Goal: Information Seeking & Learning: Learn about a topic

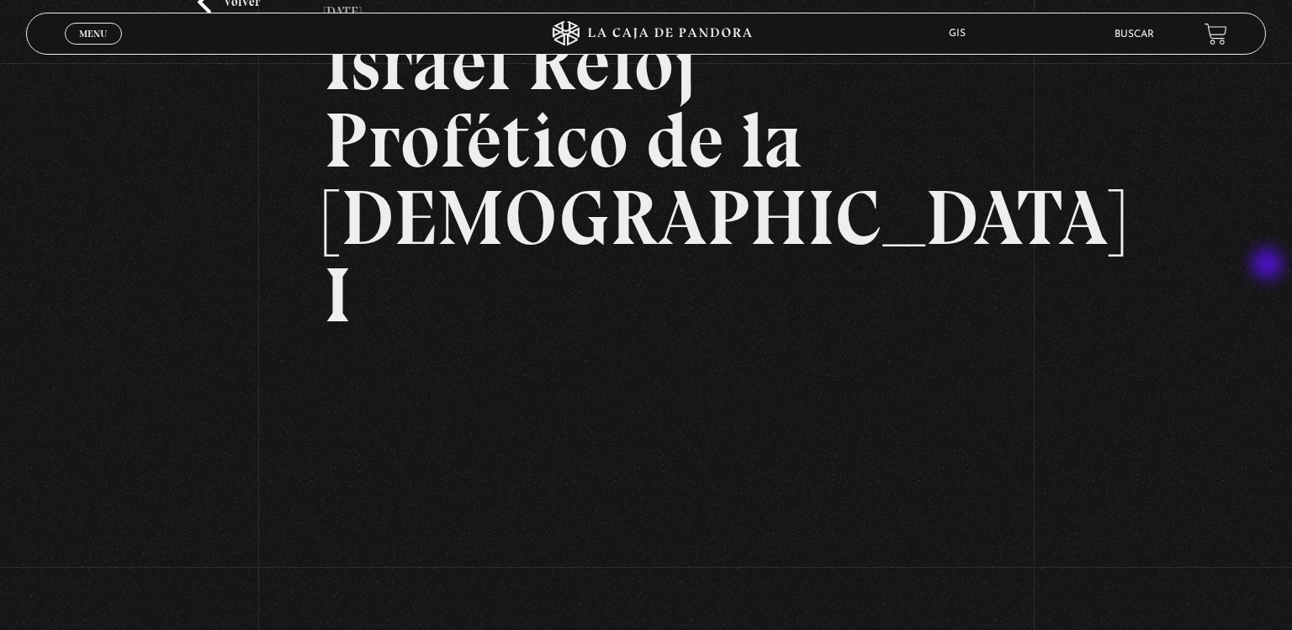
scroll to position [135, 0]
click at [1148, 44] on li "Buscar" at bounding box center [1135, 34] width 40 height 26
click at [1134, 44] on li "Buscar" at bounding box center [1135, 34] width 40 height 26
click at [1134, 57] on div "Volver 6 julio, 2021 Israel Reloj Profético de la Biblia I WhatsApp Twitter Mes…" at bounding box center [646, 364] width 1292 height 872
click at [1134, 44] on li "Buscar" at bounding box center [1135, 34] width 40 height 26
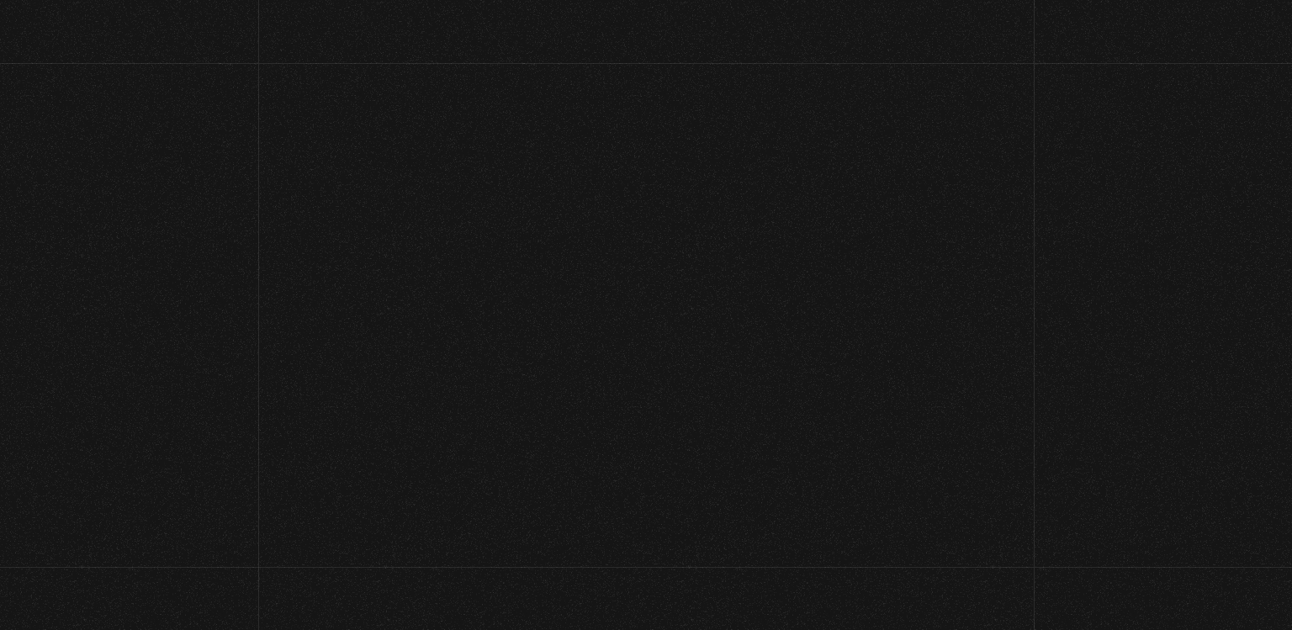
scroll to position [110, 0]
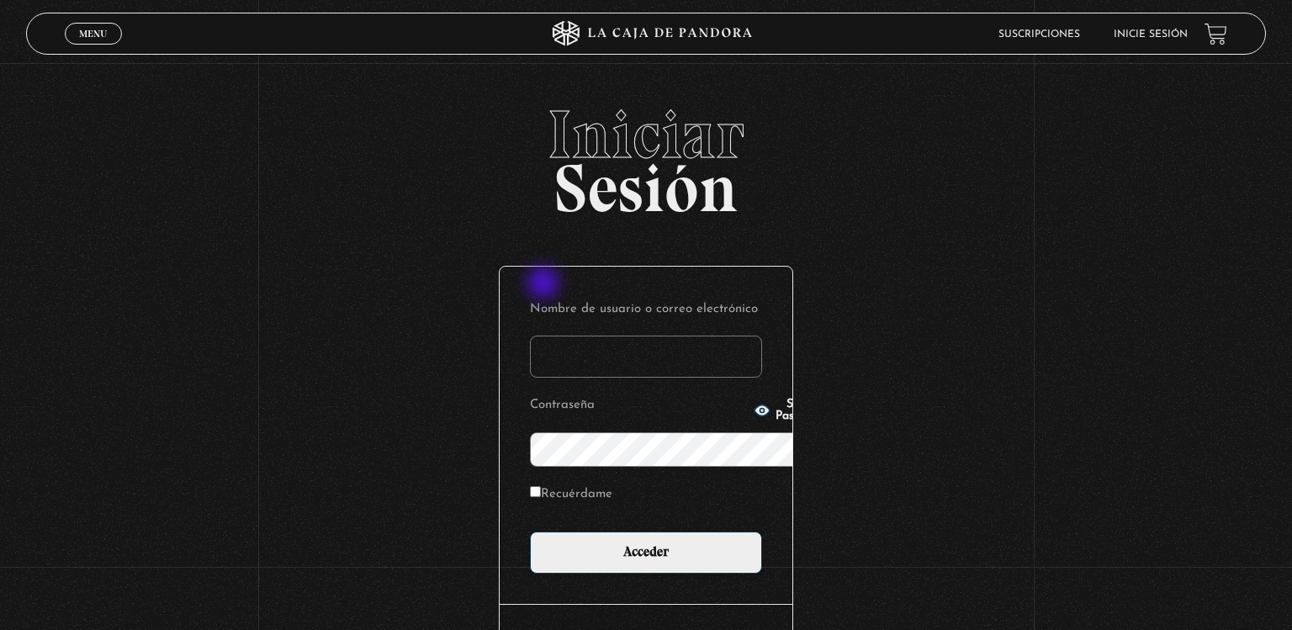
click at [545, 336] on input "Nombre de usuario o correo electrónico" at bounding box center [646, 357] width 232 height 42
type input "giscc"
click at [754, 422] on div "Show Password" at bounding box center [789, 411] width 71 height 24
click at [755, 411] on icon "button" at bounding box center [762, 410] width 15 height 11
click at [530, 482] on label "Recuérdame" at bounding box center [571, 495] width 82 height 26
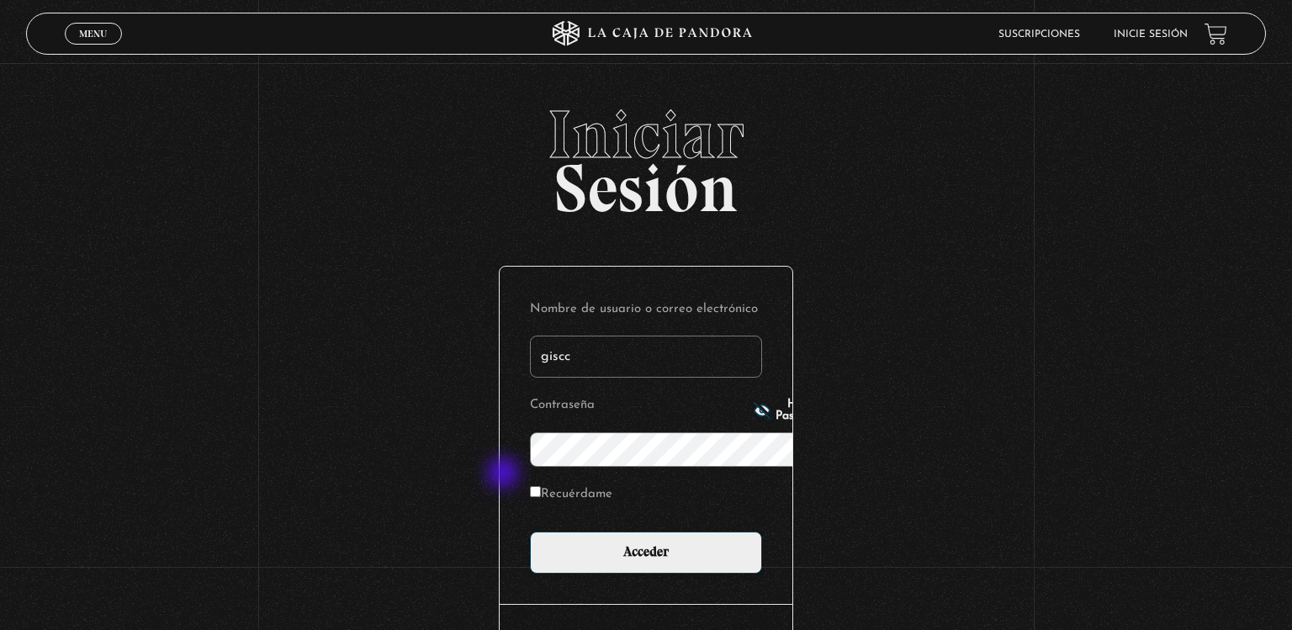
click at [530, 486] on input "Recuérdame" at bounding box center [535, 491] width 11 height 11
checkbox input "true"
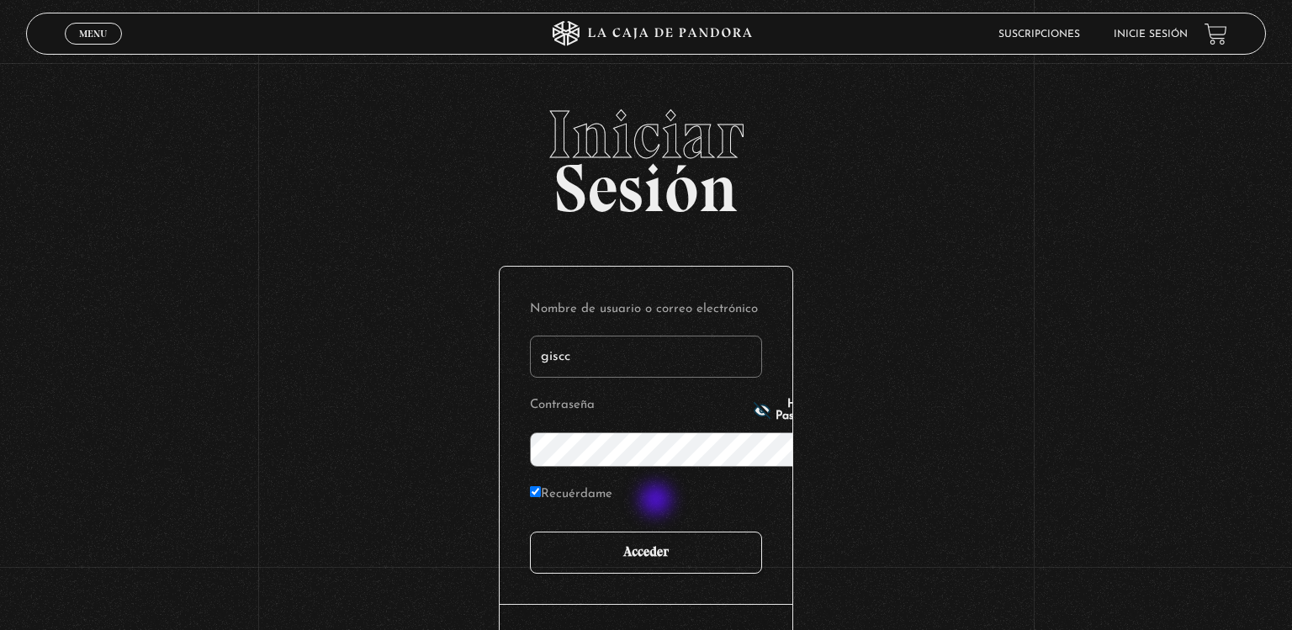
click at [658, 532] on input "Acceder" at bounding box center [646, 553] width 232 height 42
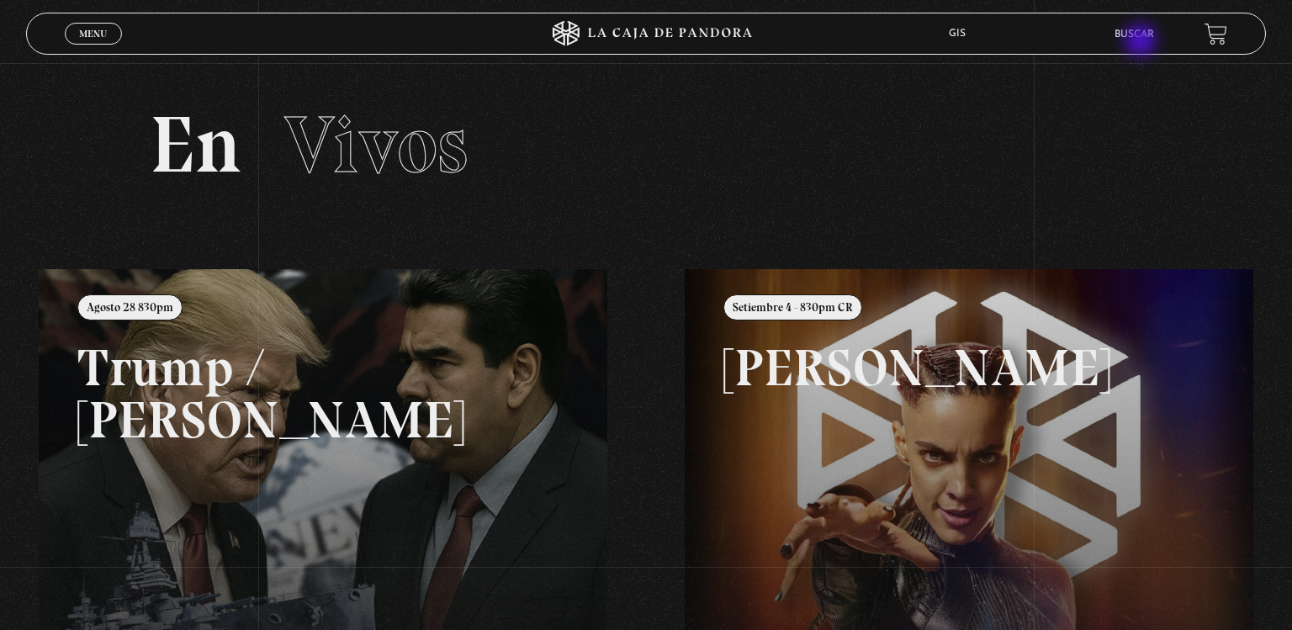
click at [1143, 42] on li "Buscar" at bounding box center [1135, 34] width 40 height 26
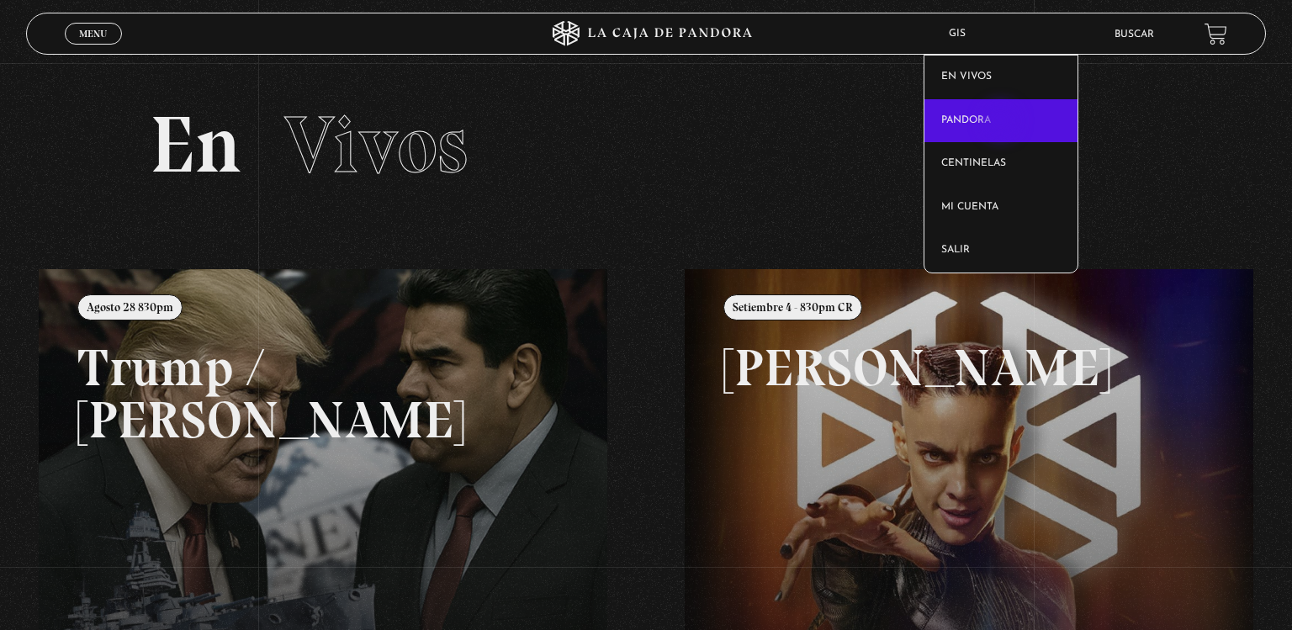
click at [1003, 123] on link "Pandora" at bounding box center [1001, 121] width 153 height 44
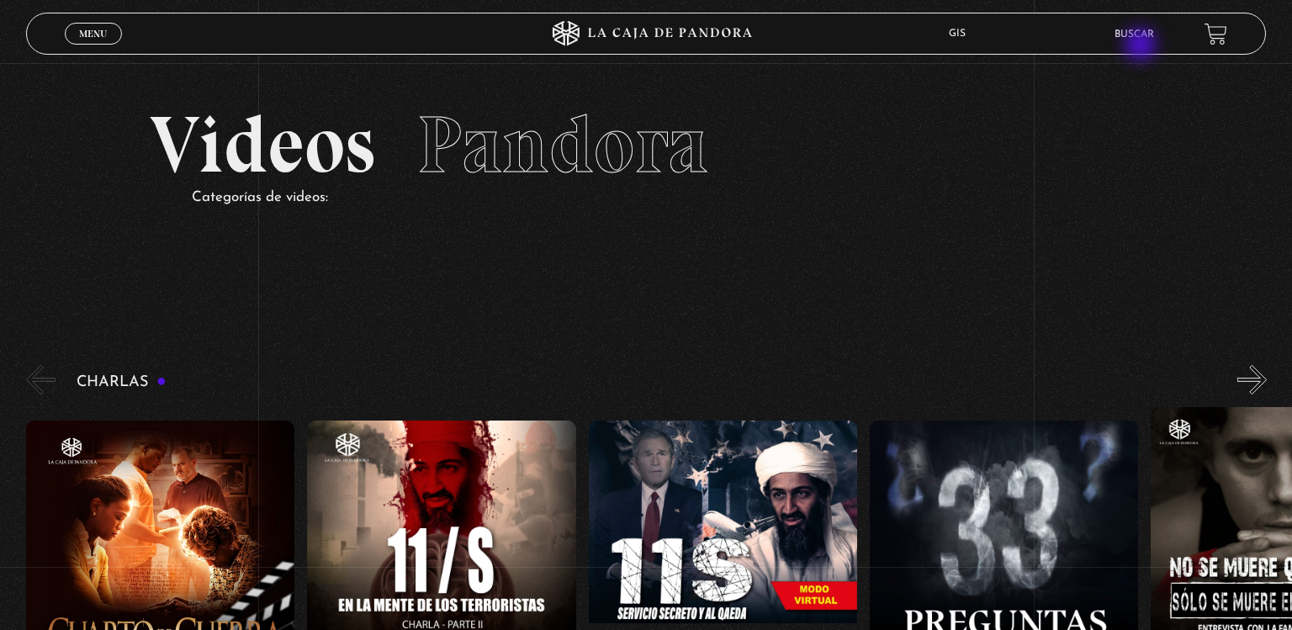
click at [1143, 46] on li "Buscar" at bounding box center [1135, 34] width 40 height 26
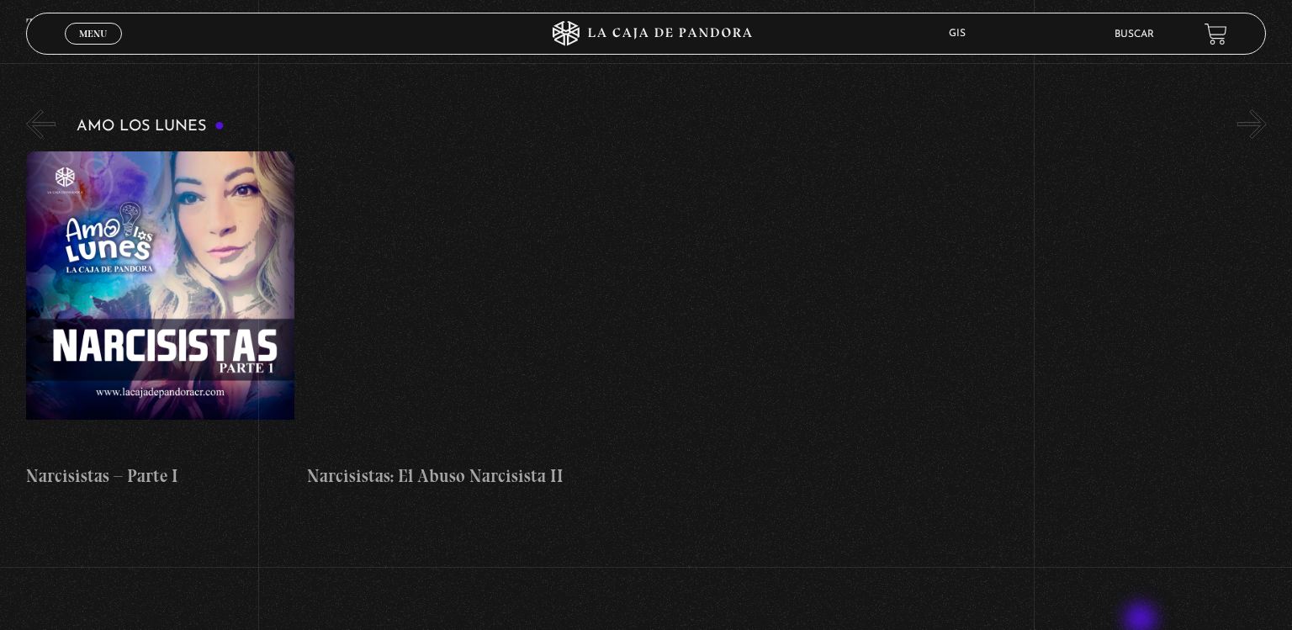
scroll to position [7399, 0]
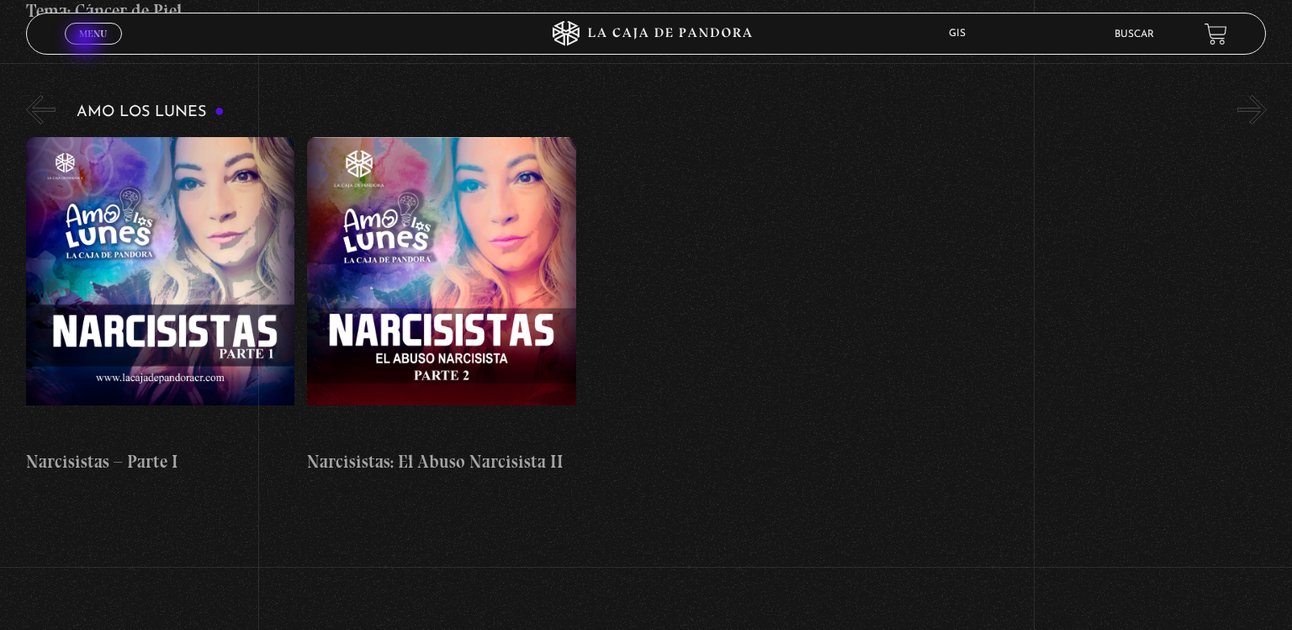
click at [87, 43] on span "Cerrar" at bounding box center [94, 49] width 40 height 12
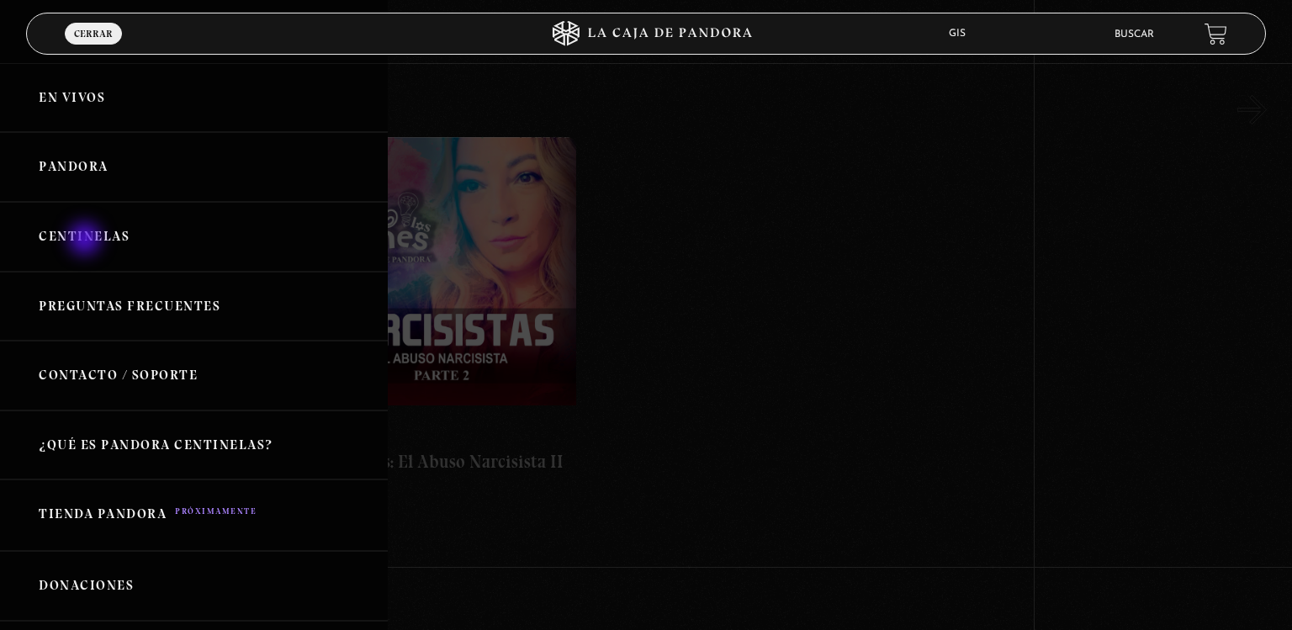
click at [87, 241] on link "Centinelas" at bounding box center [194, 237] width 388 height 70
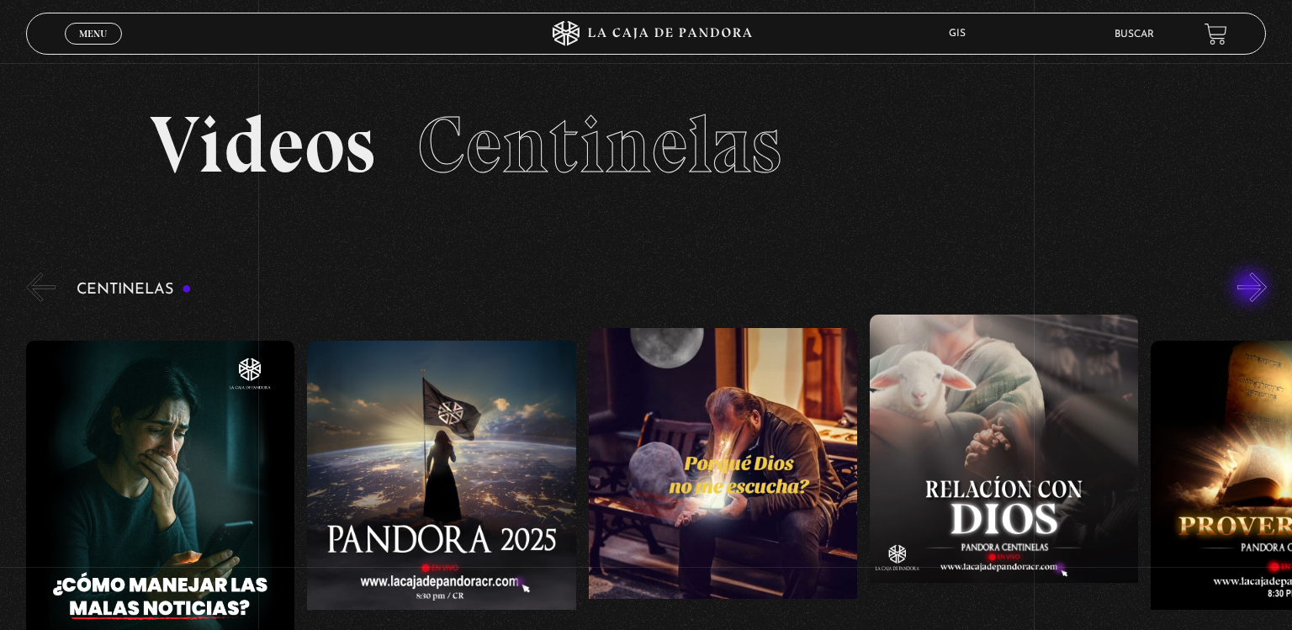
click at [1252, 289] on button "»" at bounding box center [1252, 287] width 29 height 29
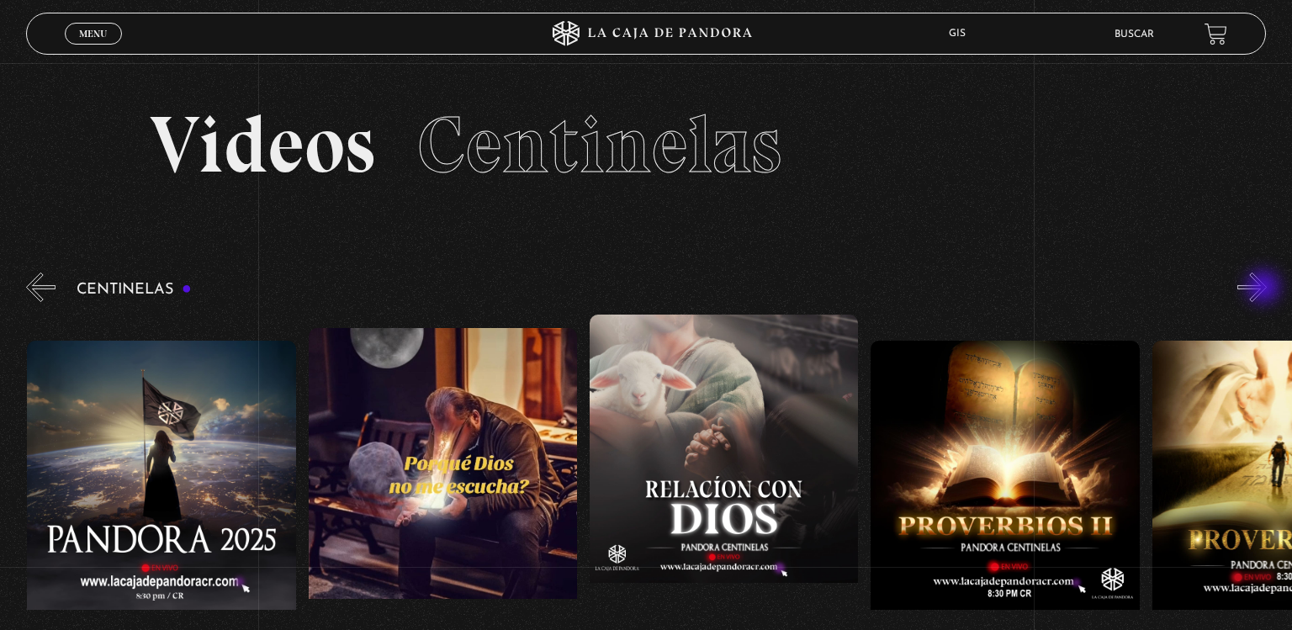
scroll to position [0, 281]
click at [1265, 289] on button "»" at bounding box center [1252, 287] width 29 height 29
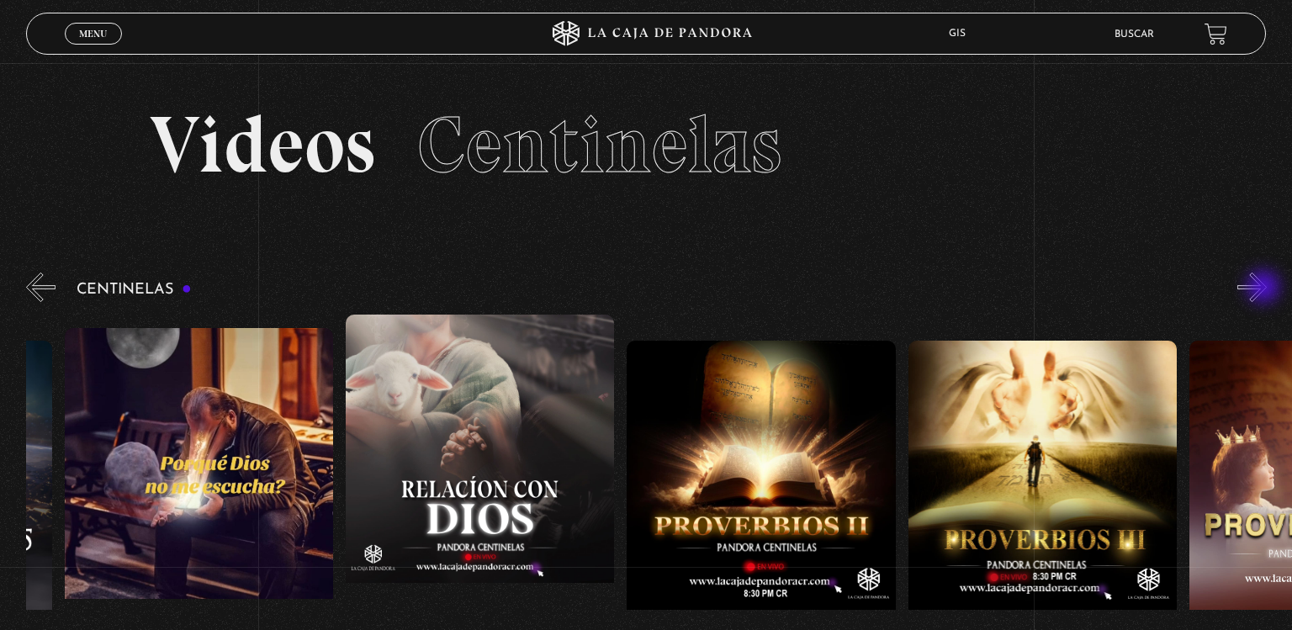
click at [1265, 289] on button "»" at bounding box center [1252, 287] width 29 height 29
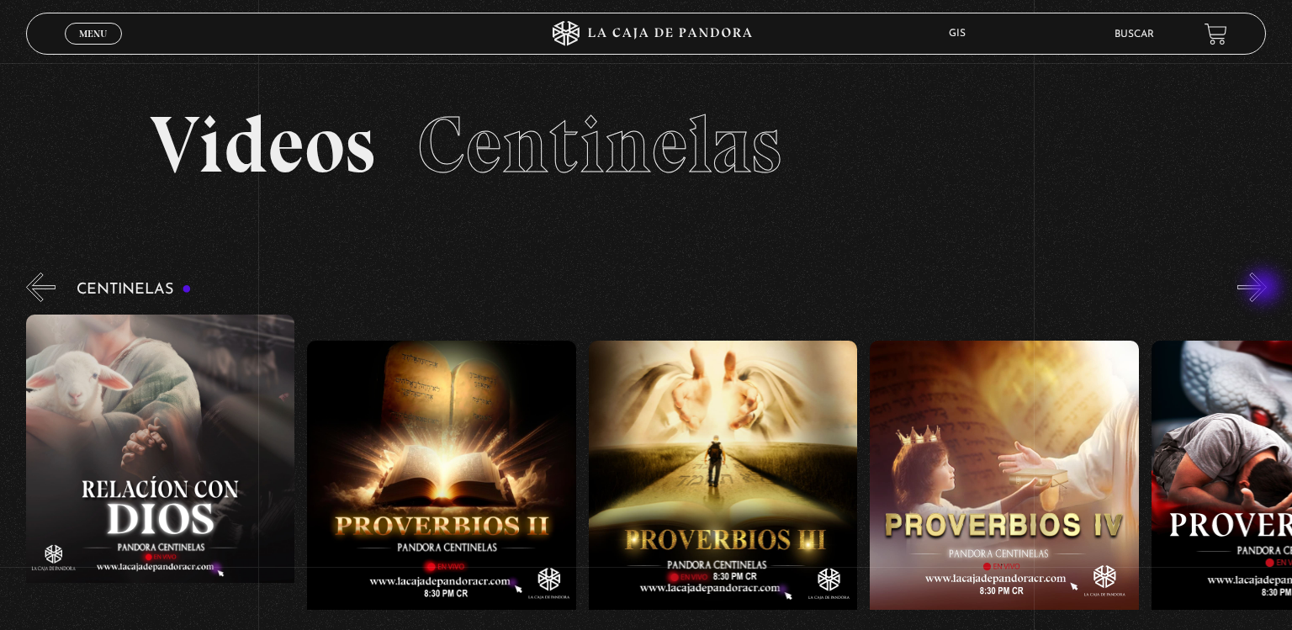
scroll to position [0, 844]
click at [1265, 289] on button "»" at bounding box center [1252, 287] width 29 height 29
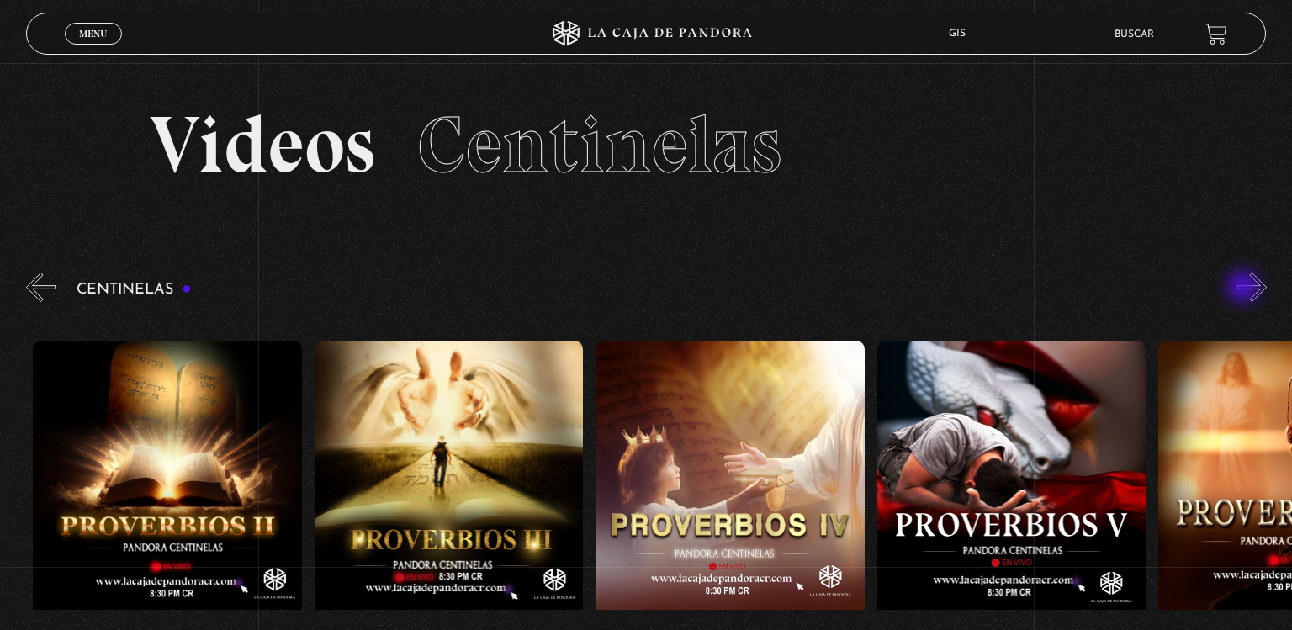
scroll to position [0, 1125]
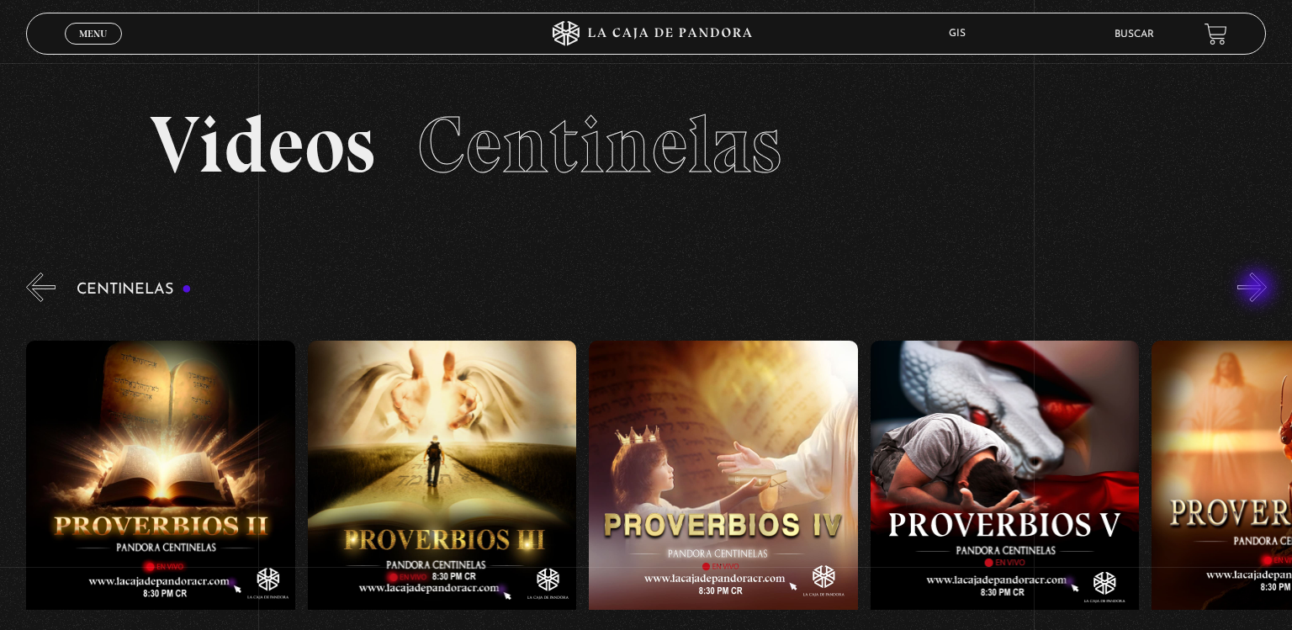
click at [1259, 289] on button "»" at bounding box center [1252, 287] width 29 height 29
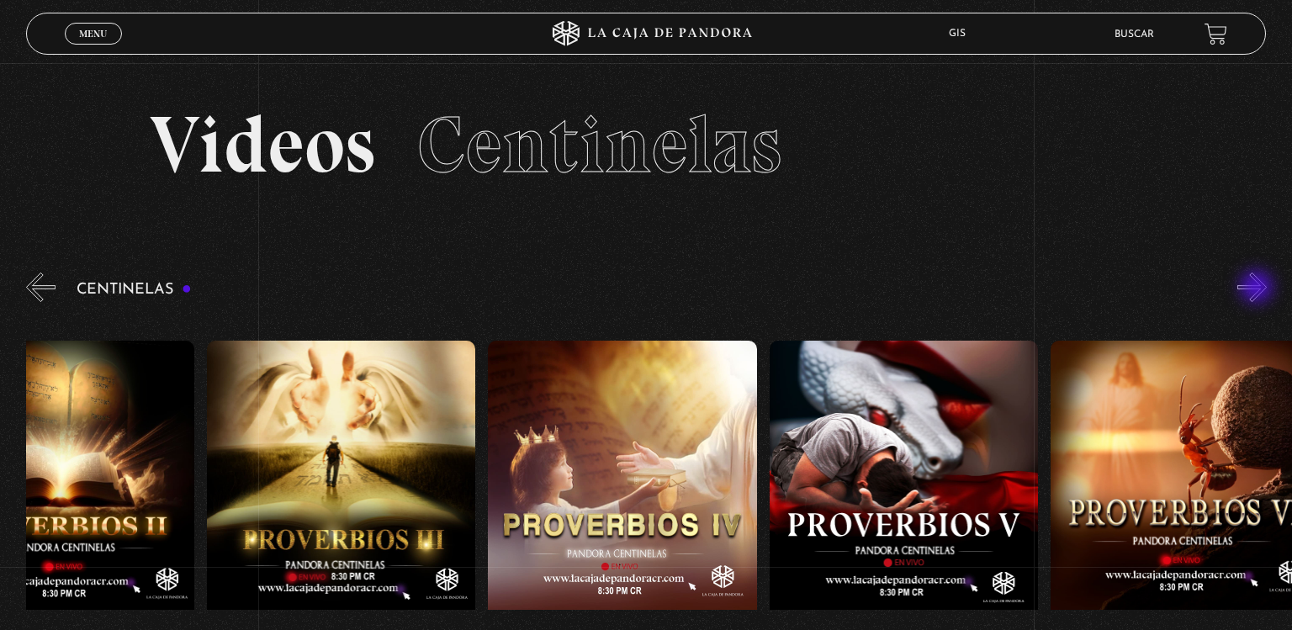
click at [1259, 289] on button "»" at bounding box center [1252, 287] width 29 height 29
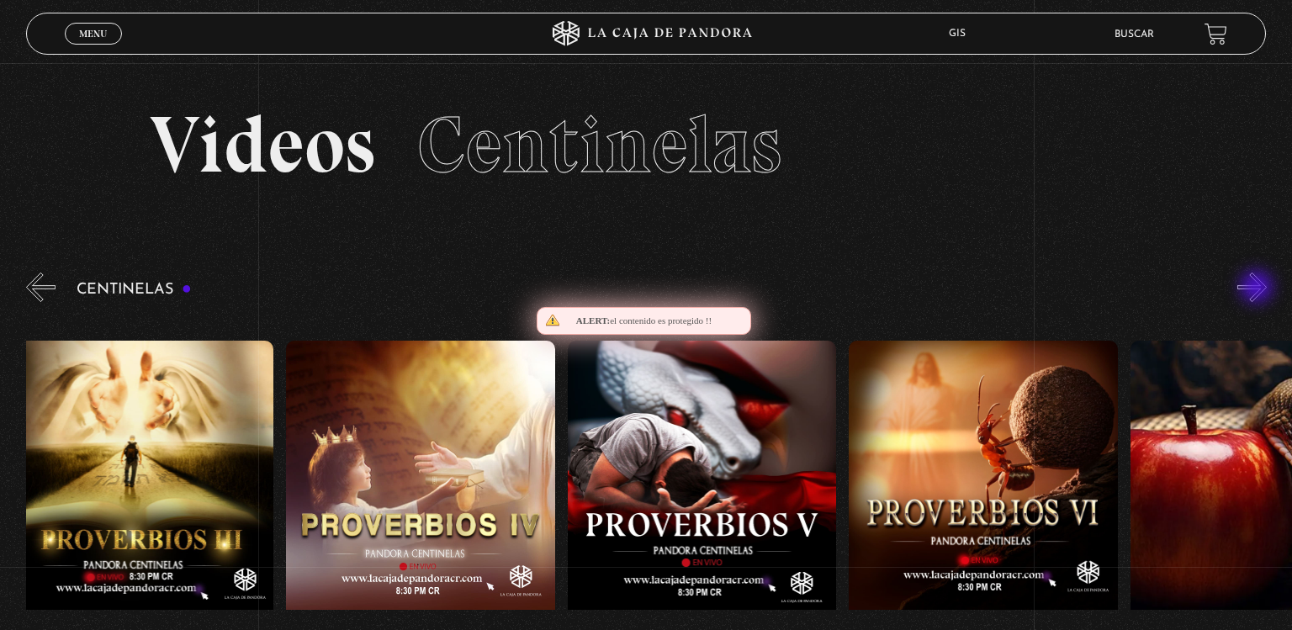
click at [1259, 289] on button "»" at bounding box center [1252, 287] width 29 height 29
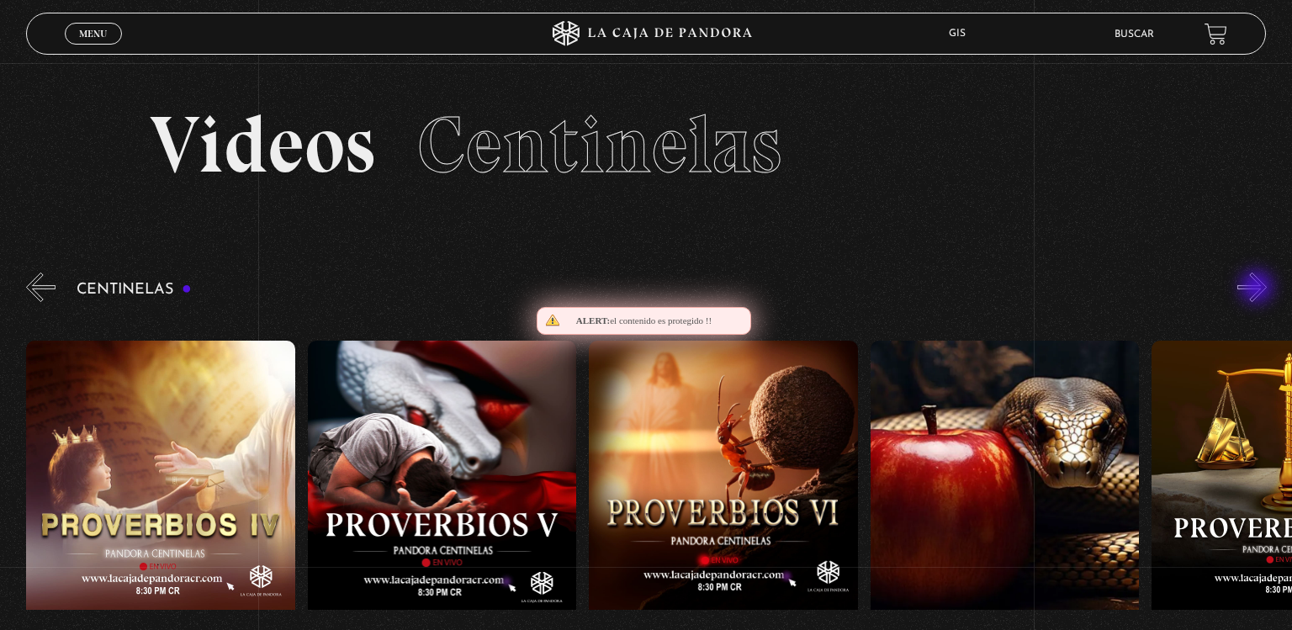
click at [1259, 289] on button "»" at bounding box center [1252, 287] width 29 height 29
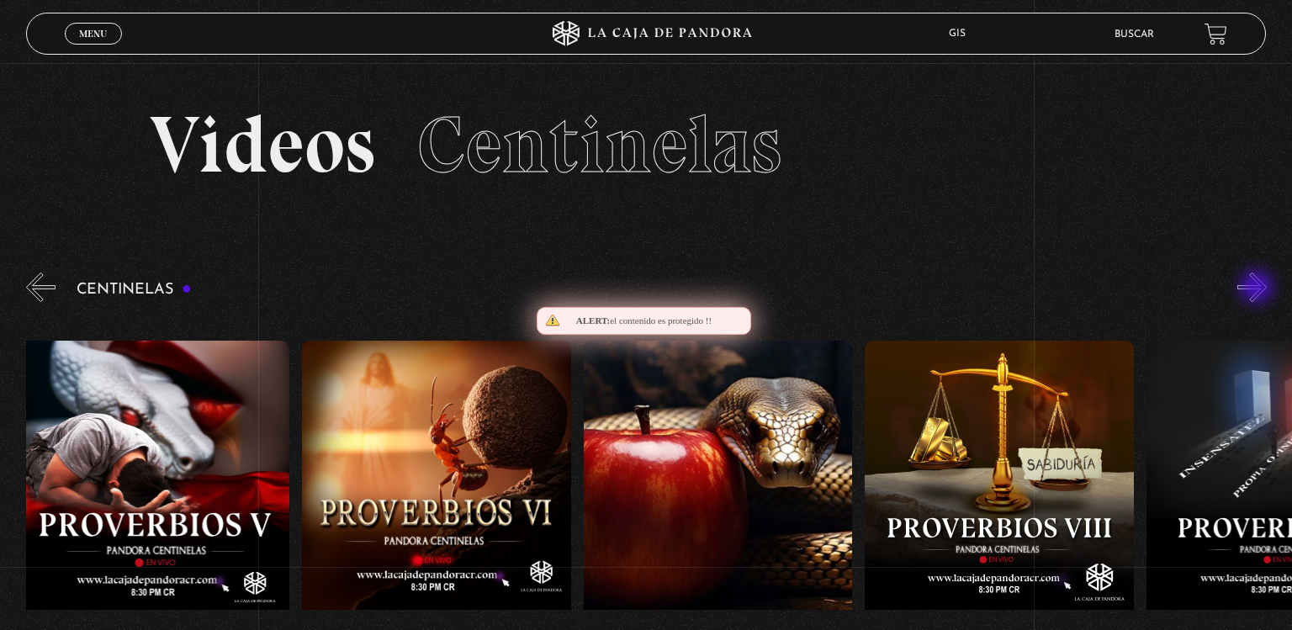
click at [1259, 289] on button "»" at bounding box center [1252, 287] width 29 height 29
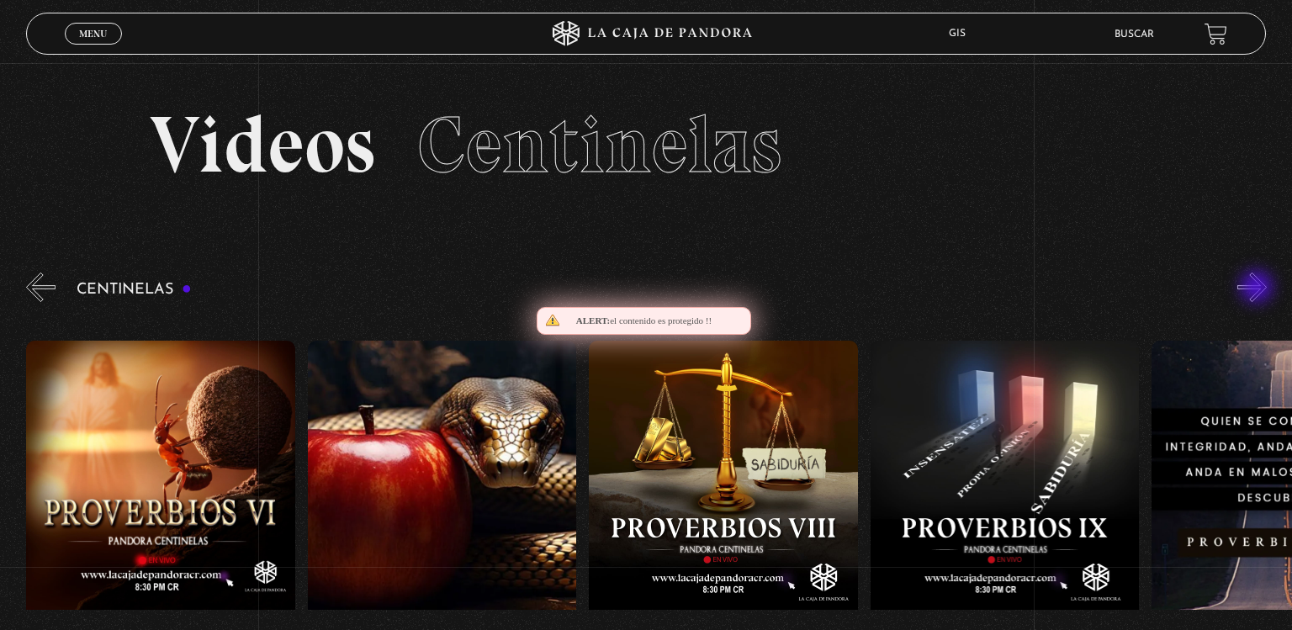
click at [1259, 289] on button "»" at bounding box center [1252, 287] width 29 height 29
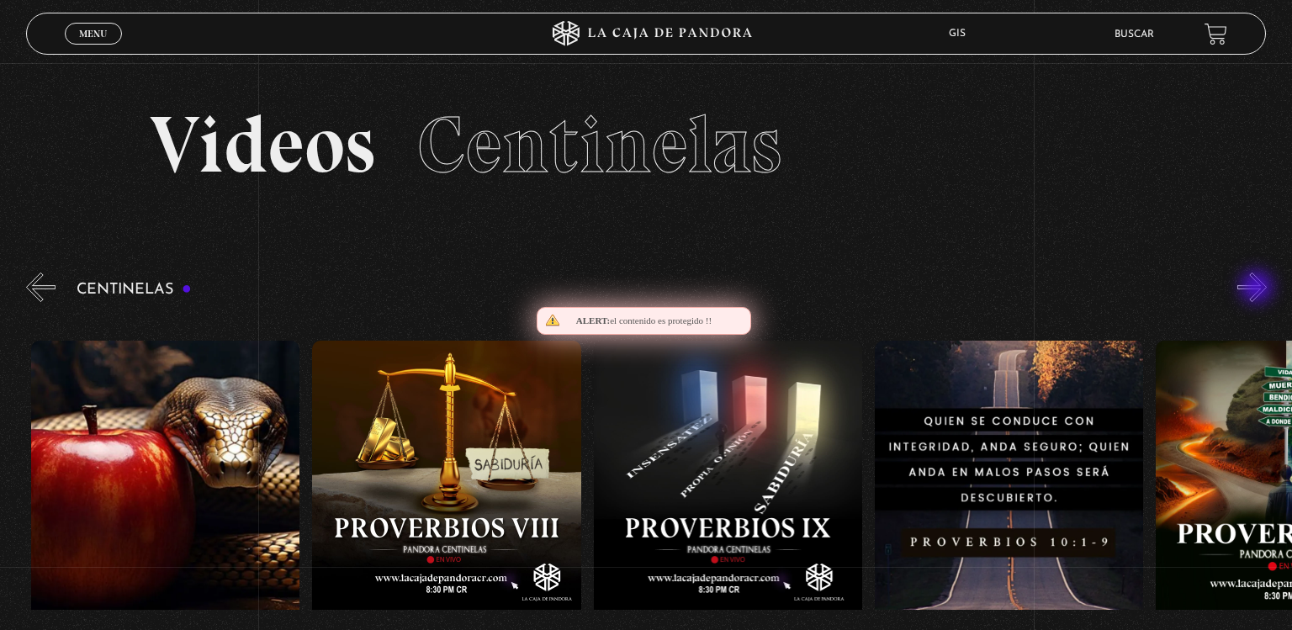
click at [1259, 289] on button "»" at bounding box center [1252, 287] width 29 height 29
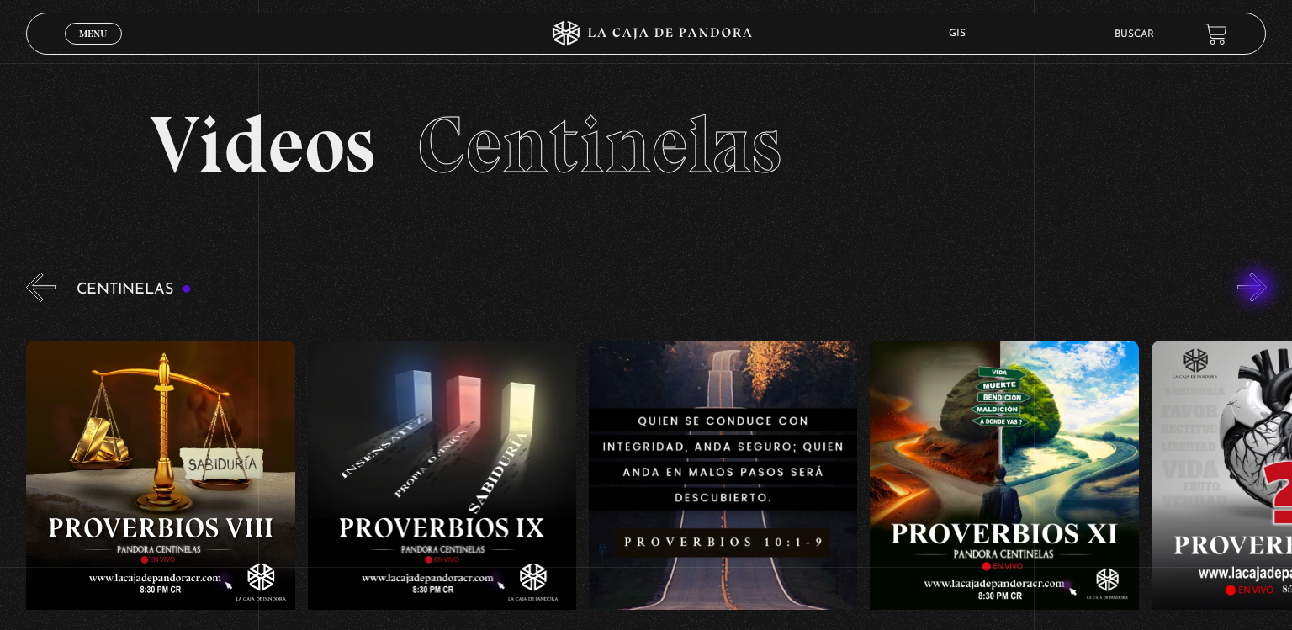
click at [1259, 289] on button "»" at bounding box center [1252, 287] width 29 height 29
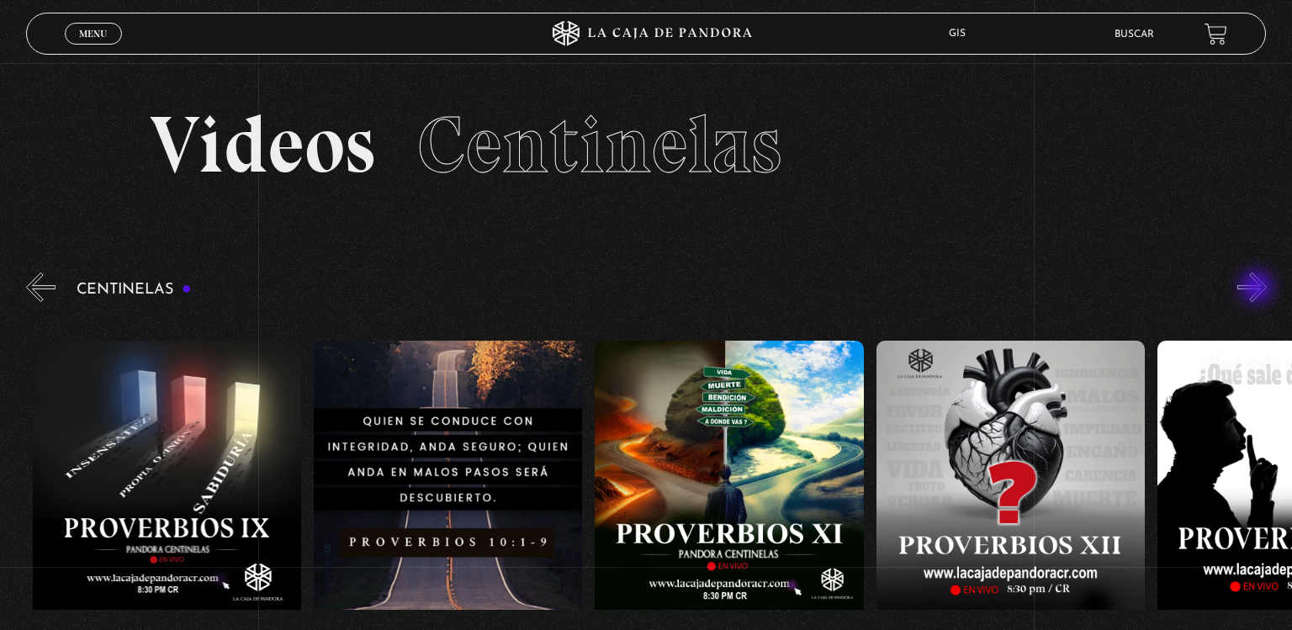
scroll to position [0, 3094]
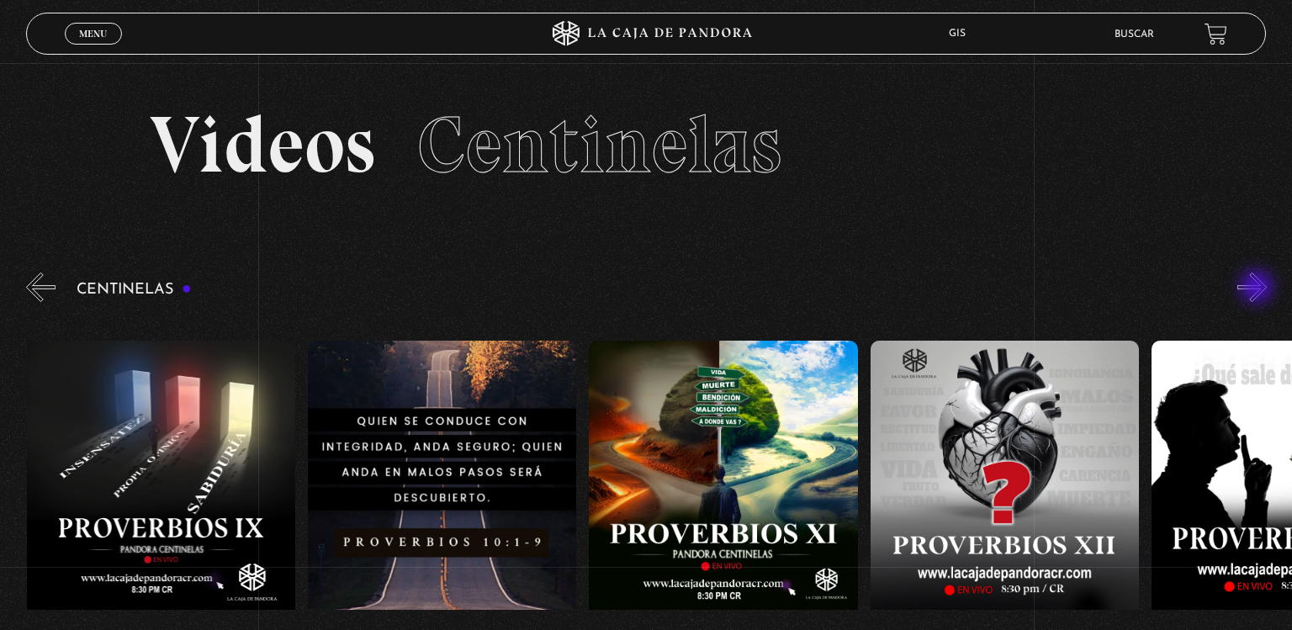
click at [1259, 289] on button "»" at bounding box center [1252, 287] width 29 height 29
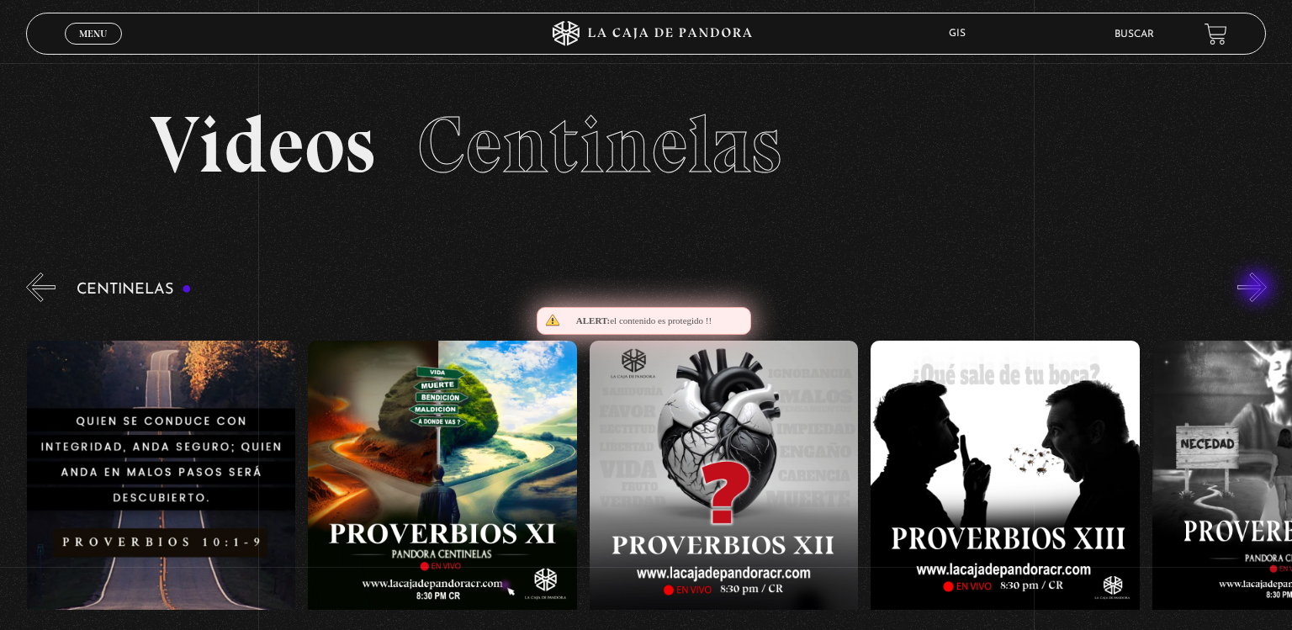
click at [1259, 289] on button "»" at bounding box center [1252, 287] width 29 height 29
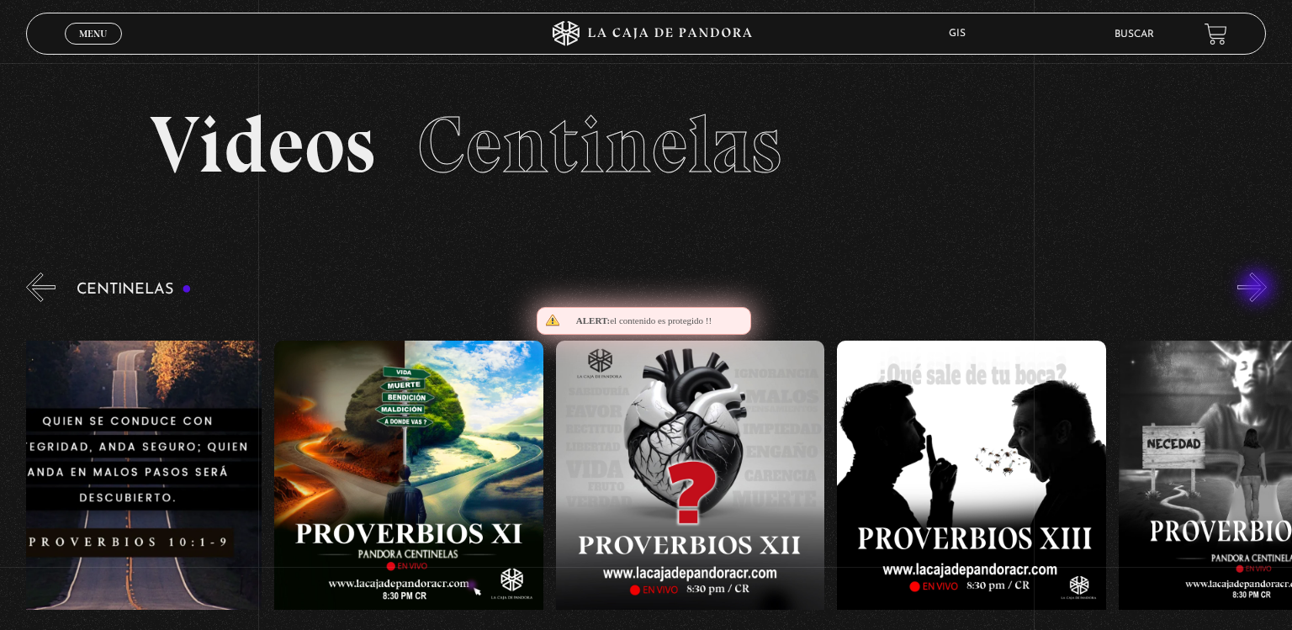
click at [1259, 289] on button "»" at bounding box center [1252, 287] width 29 height 29
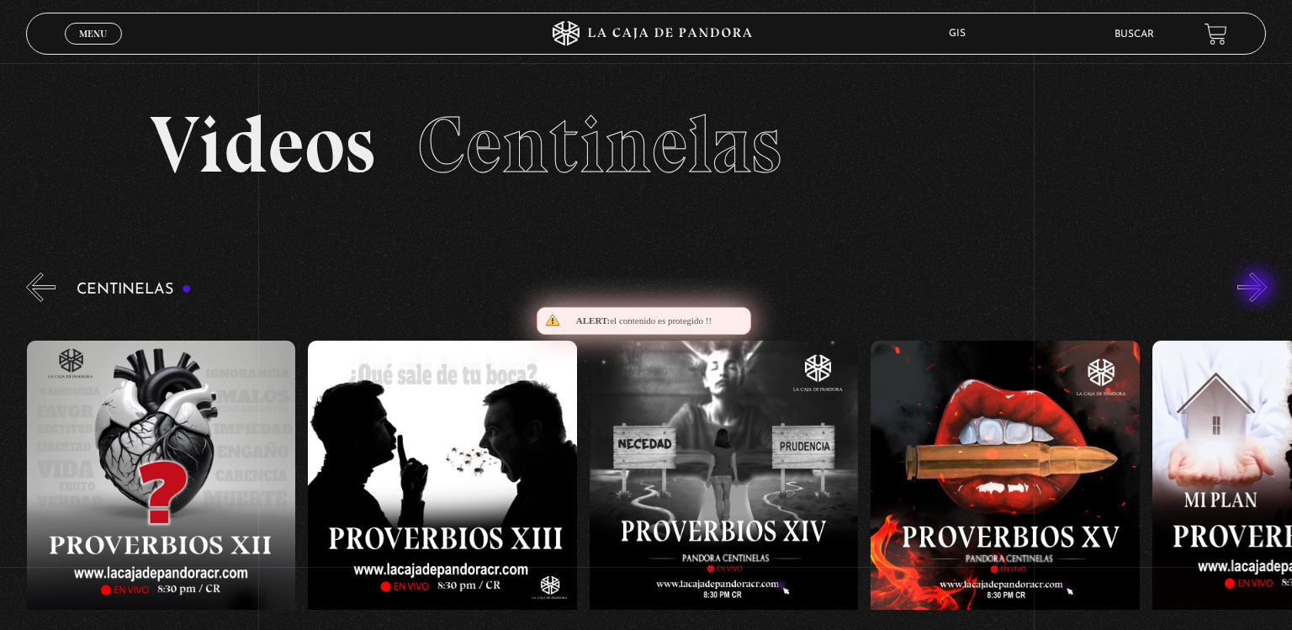
click at [1259, 289] on button "»" at bounding box center [1252, 287] width 29 height 29
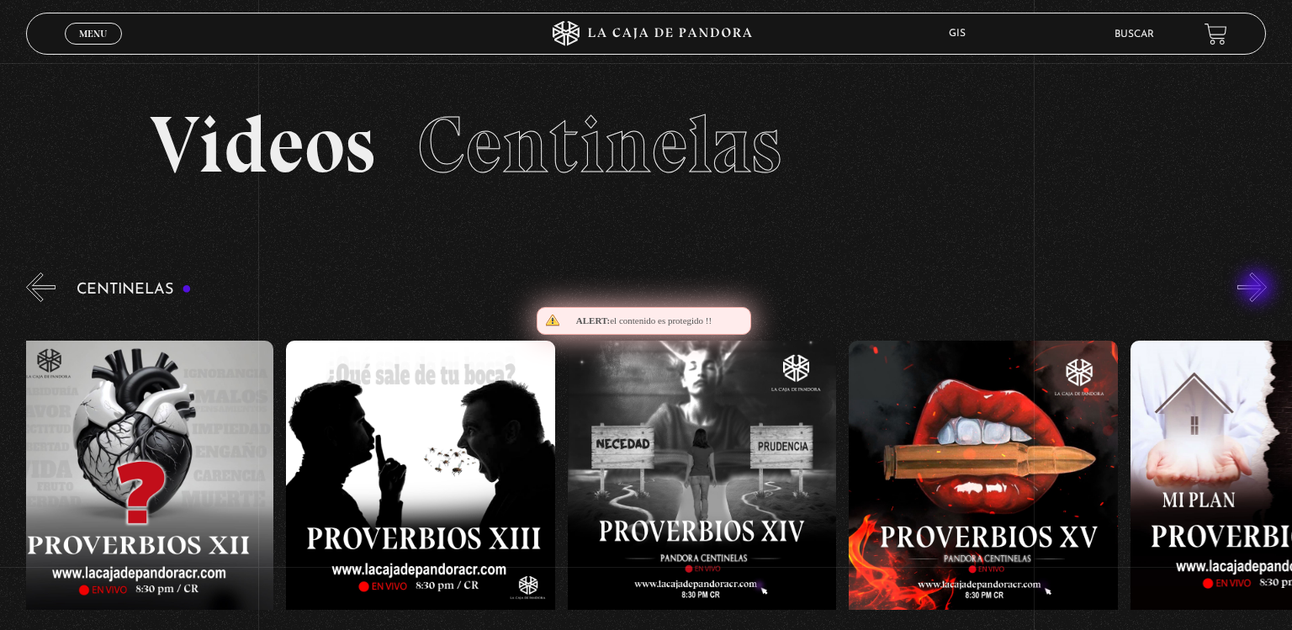
click at [1259, 289] on button "»" at bounding box center [1252, 287] width 29 height 29
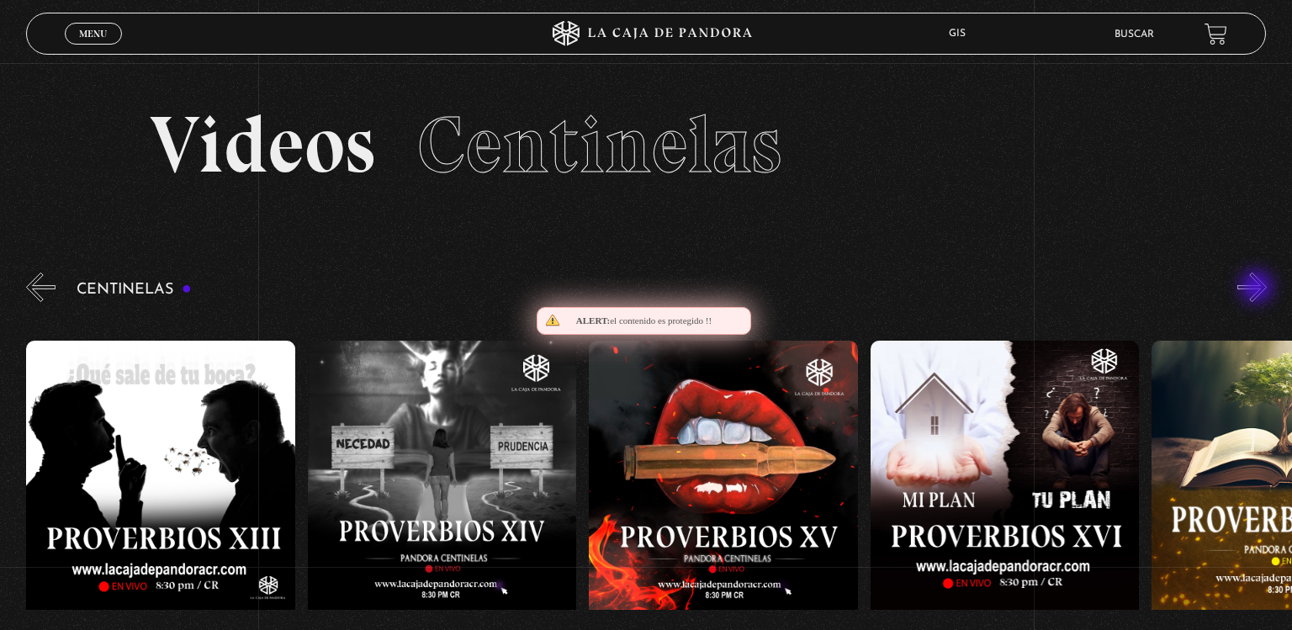
click at [1259, 289] on button "»" at bounding box center [1252, 287] width 29 height 29
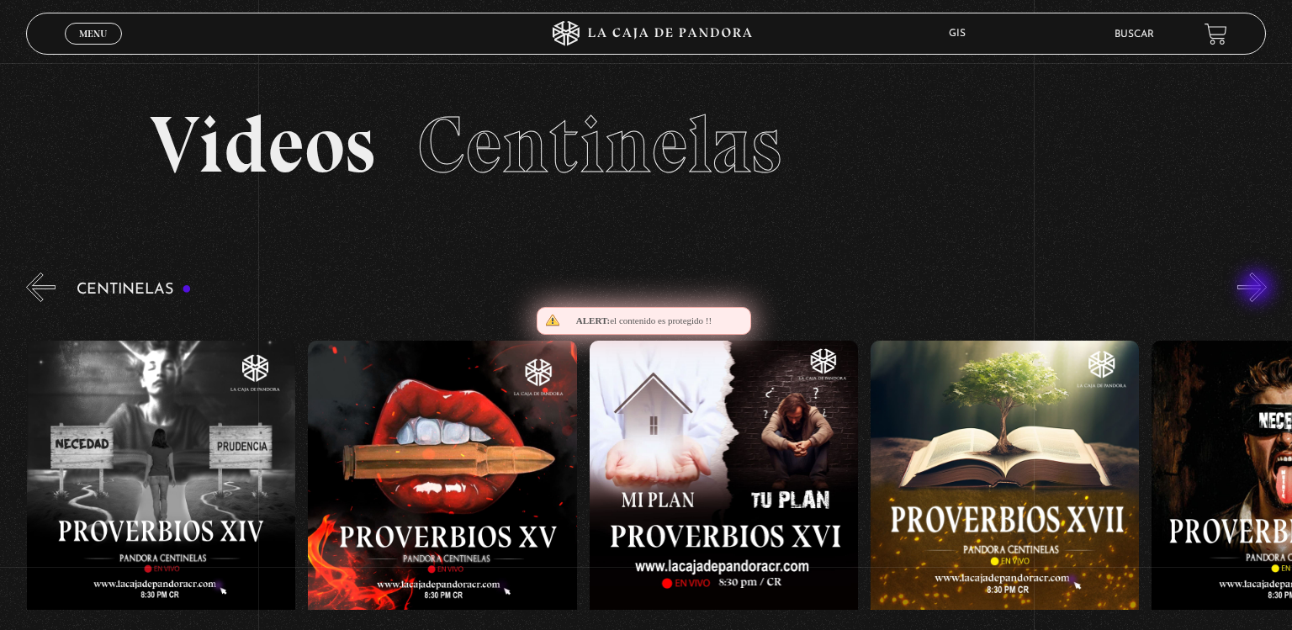
click at [1259, 289] on button "»" at bounding box center [1252, 287] width 29 height 29
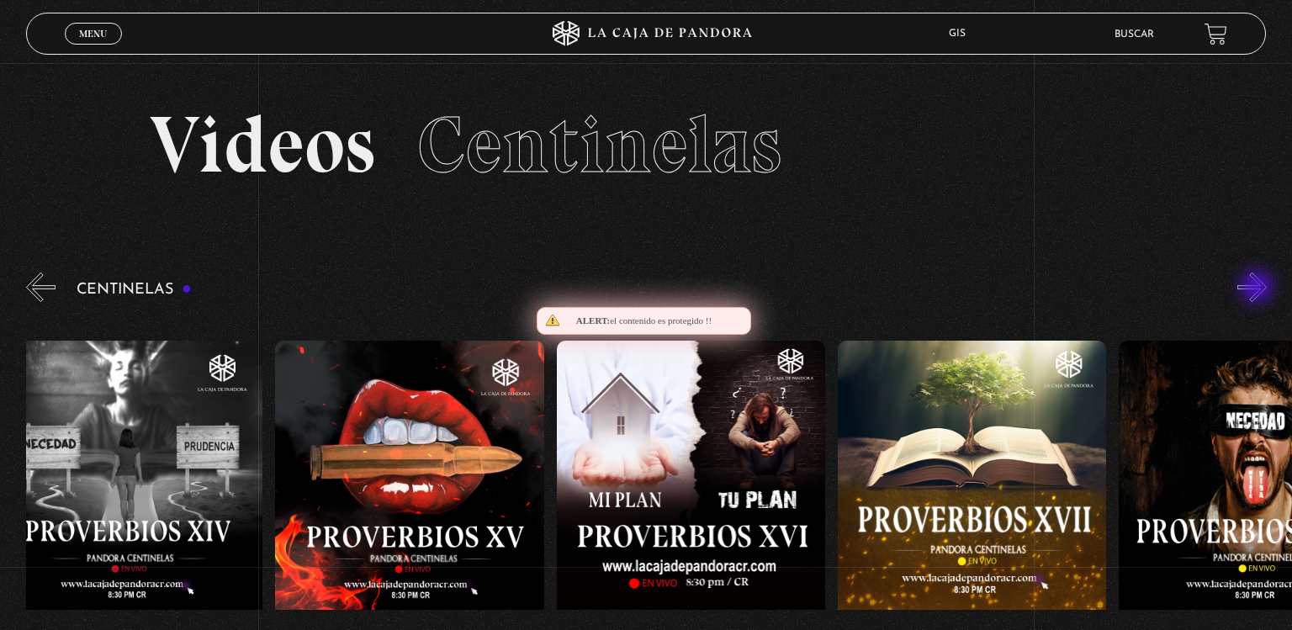
click at [1259, 289] on button "»" at bounding box center [1252, 287] width 29 height 29
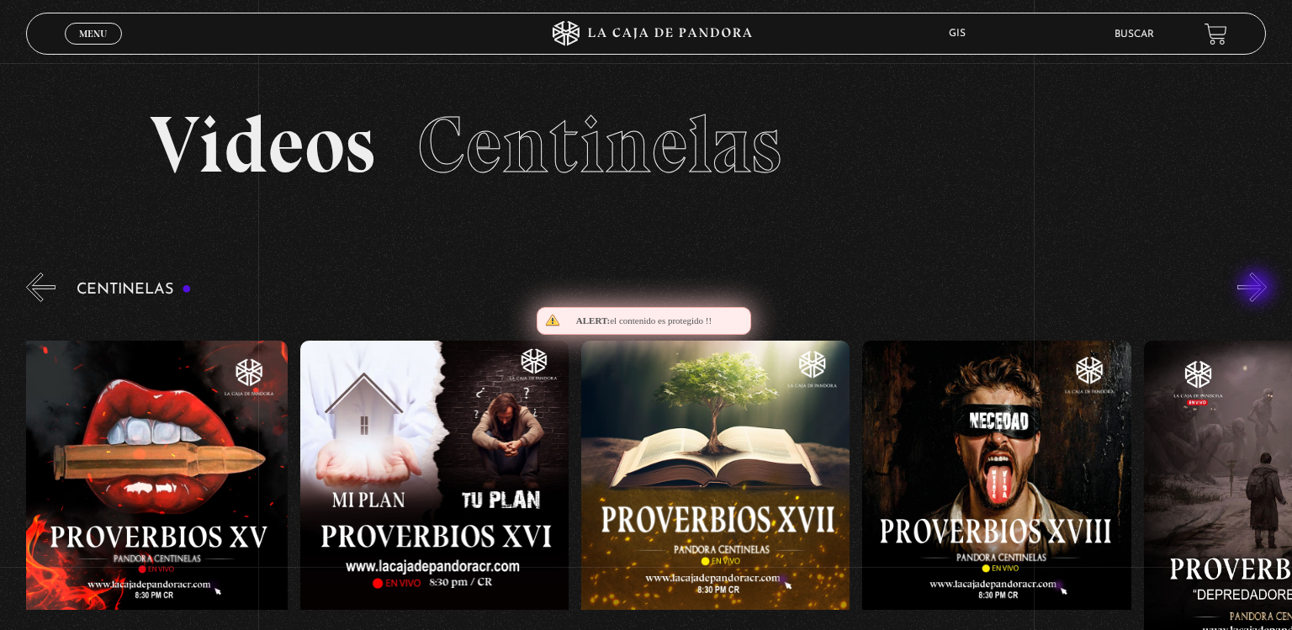
click at [1259, 289] on button "»" at bounding box center [1252, 287] width 29 height 29
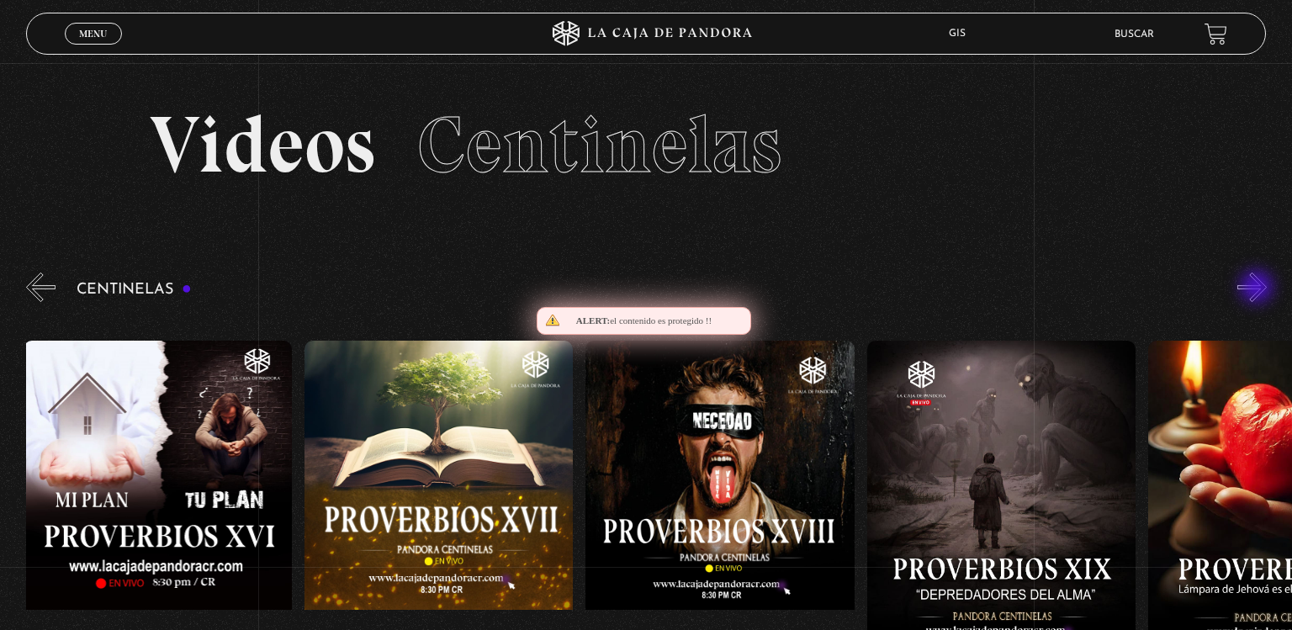
click at [1259, 289] on button "»" at bounding box center [1252, 287] width 29 height 29
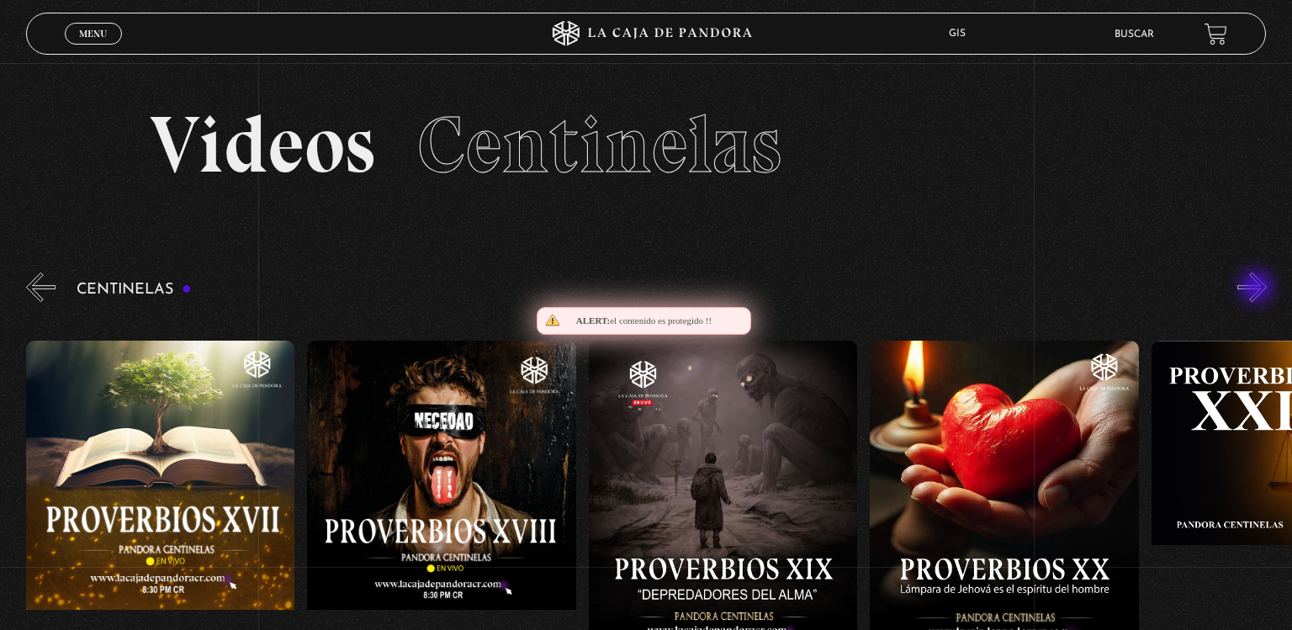
click at [1259, 289] on button "»" at bounding box center [1252, 287] width 29 height 29
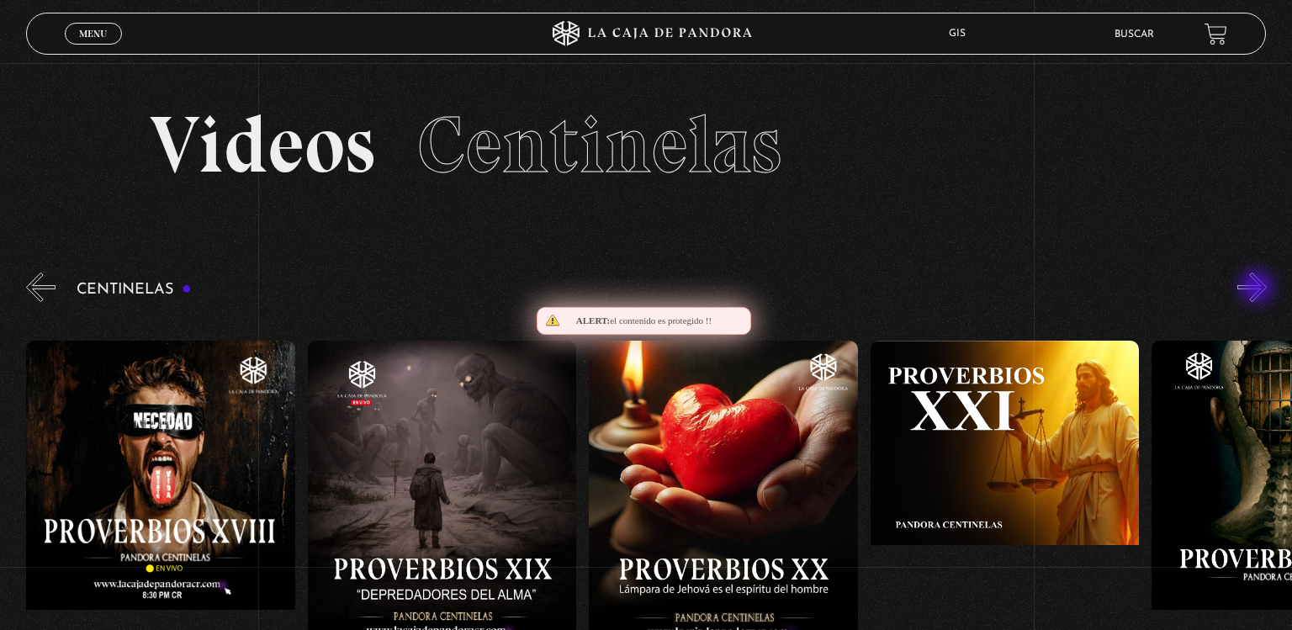
click at [1259, 289] on button "»" at bounding box center [1252, 287] width 29 height 29
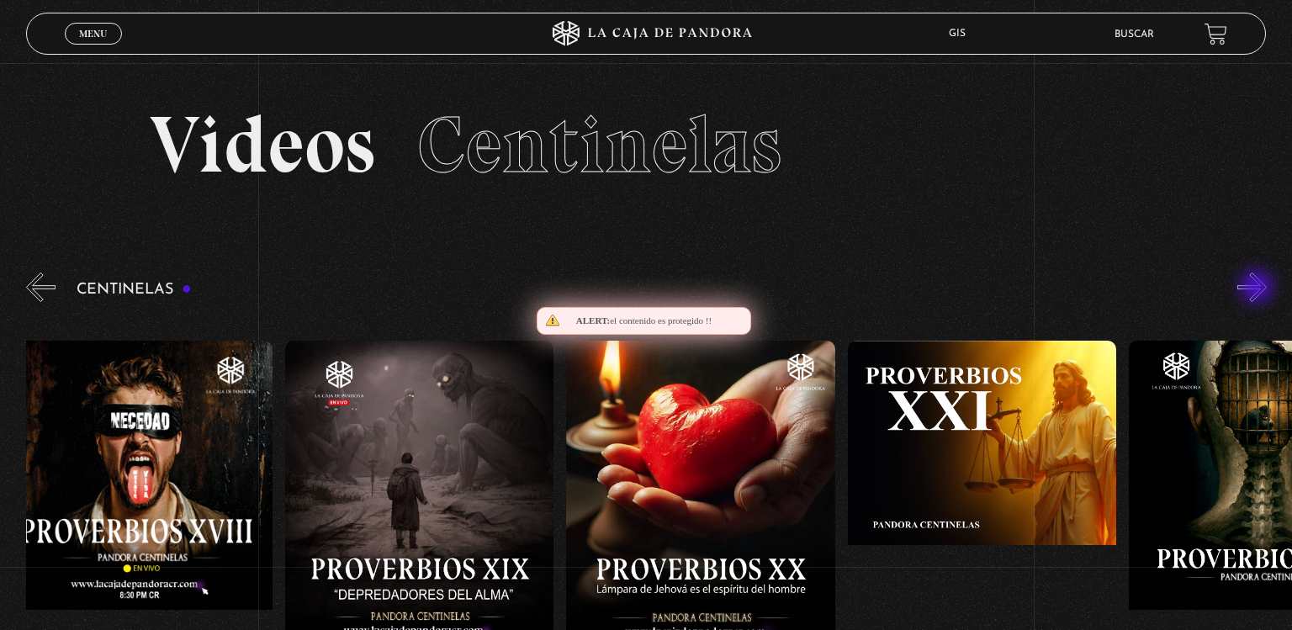
click at [1259, 289] on button "»" at bounding box center [1252, 287] width 29 height 29
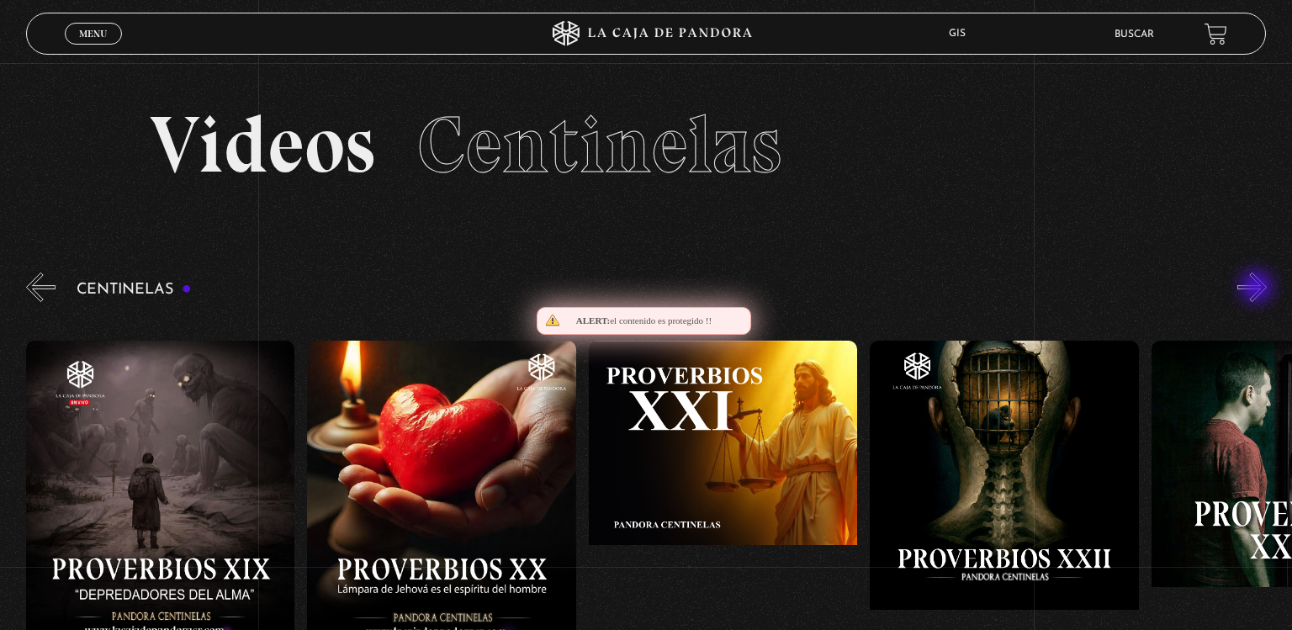
click at [1259, 289] on button "»" at bounding box center [1252, 287] width 29 height 29
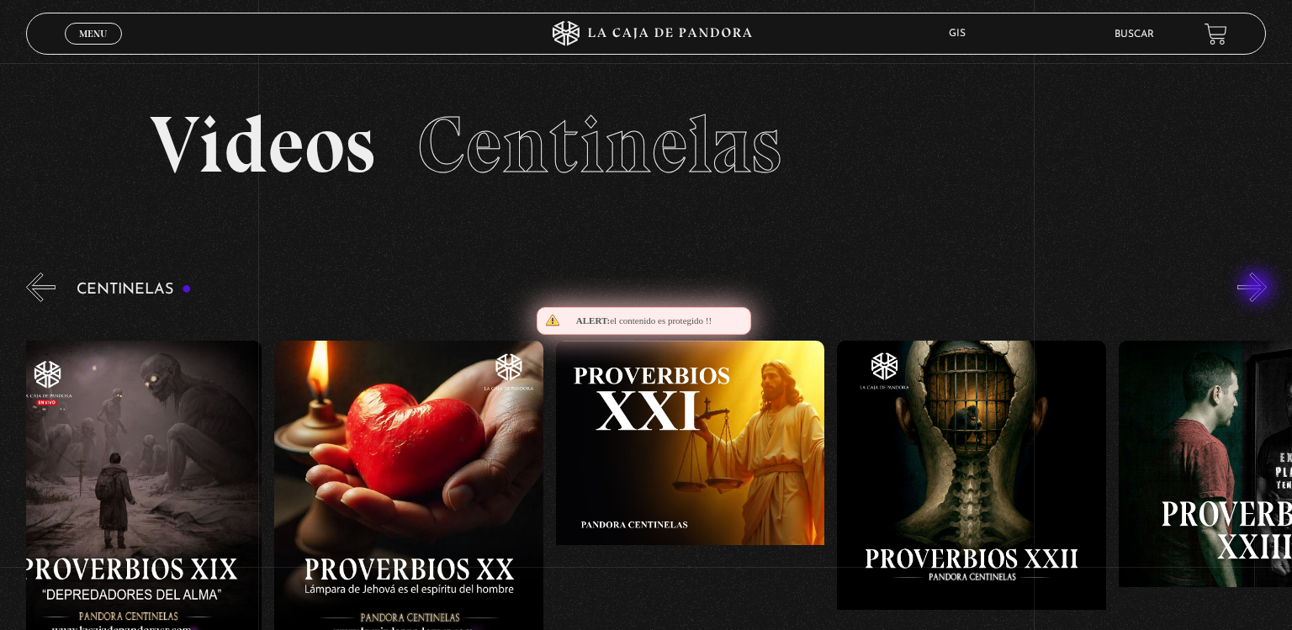
click at [1259, 289] on button "»" at bounding box center [1252, 287] width 29 height 29
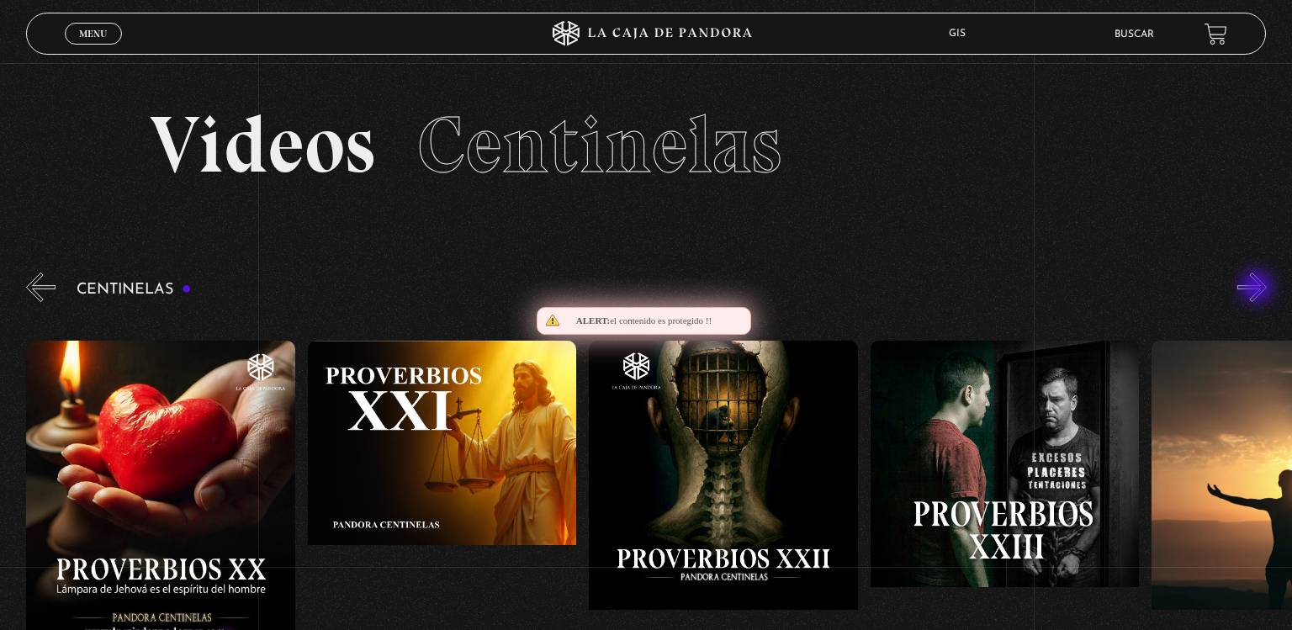
click at [1259, 289] on button "»" at bounding box center [1252, 287] width 29 height 29
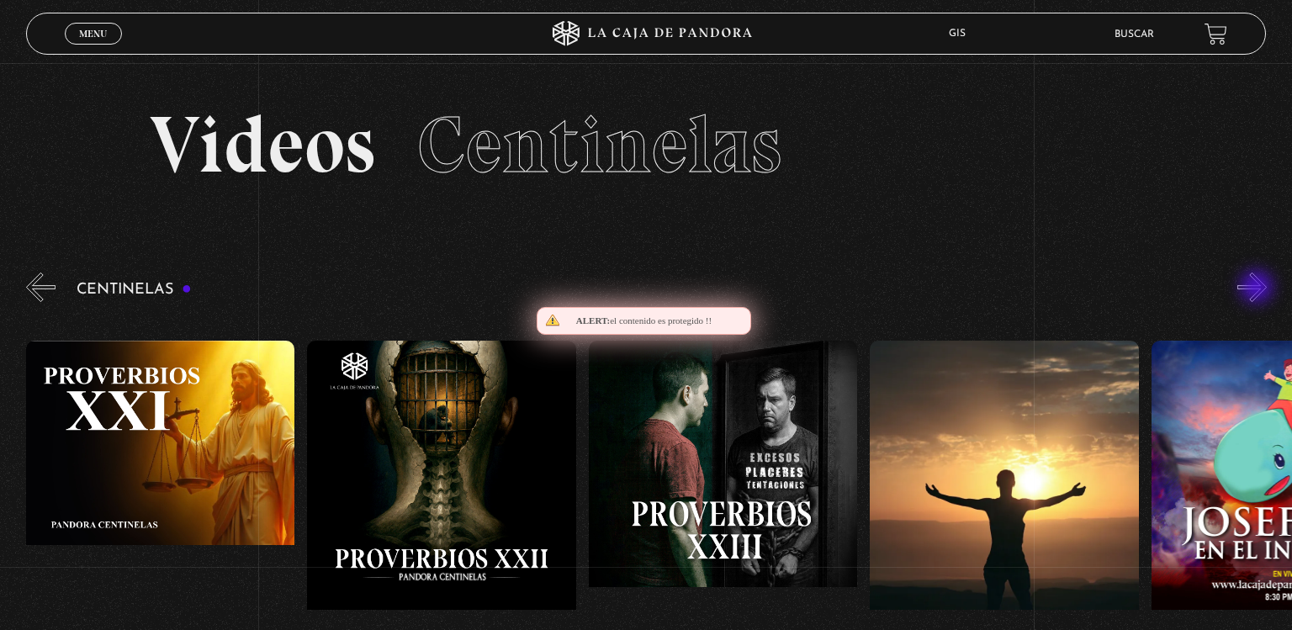
click at [1259, 289] on button "»" at bounding box center [1252, 287] width 29 height 29
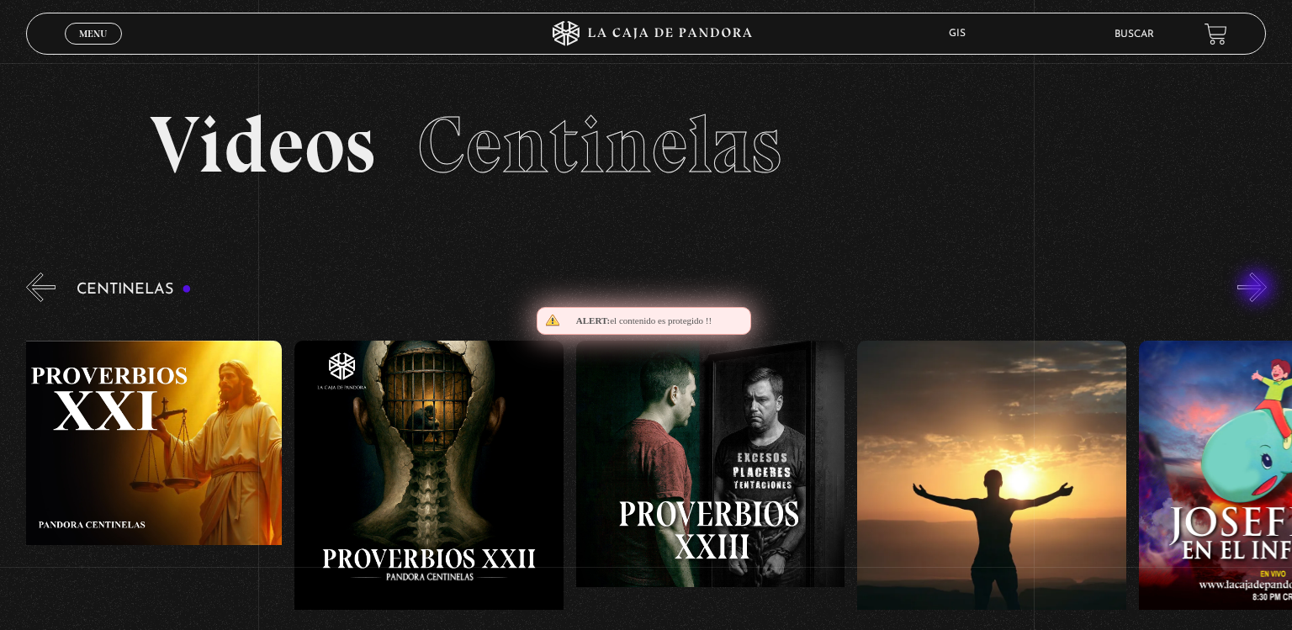
click at [1259, 289] on button "»" at bounding box center [1252, 287] width 29 height 29
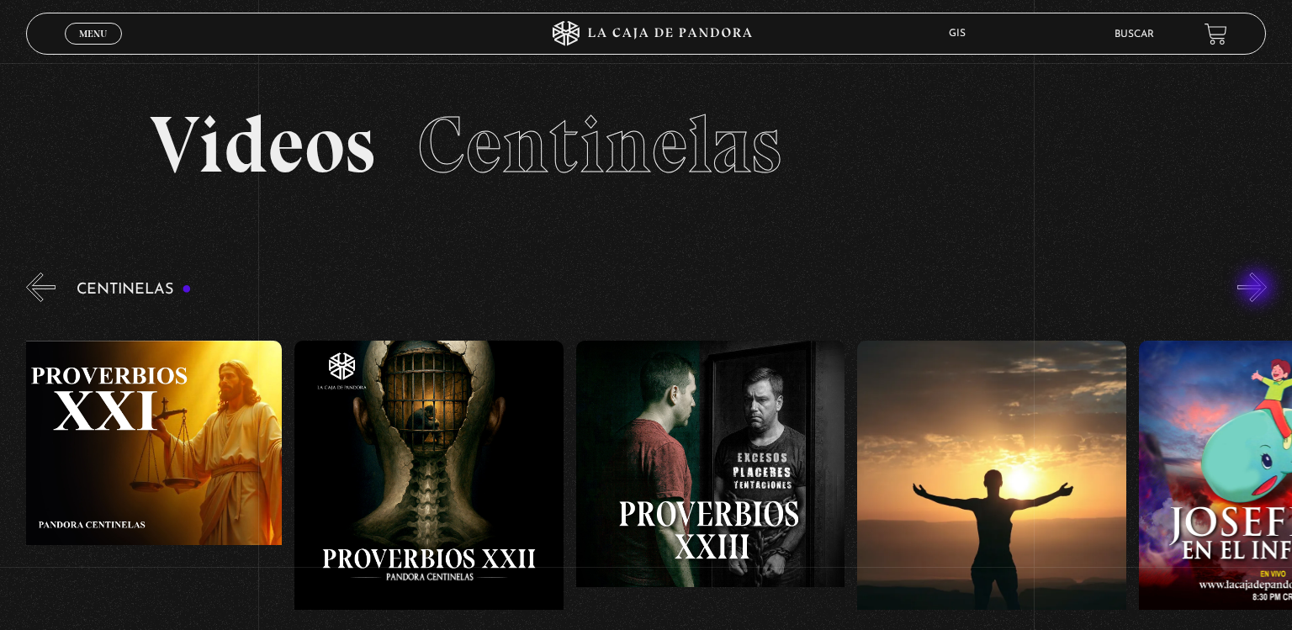
scroll to position [0, 6753]
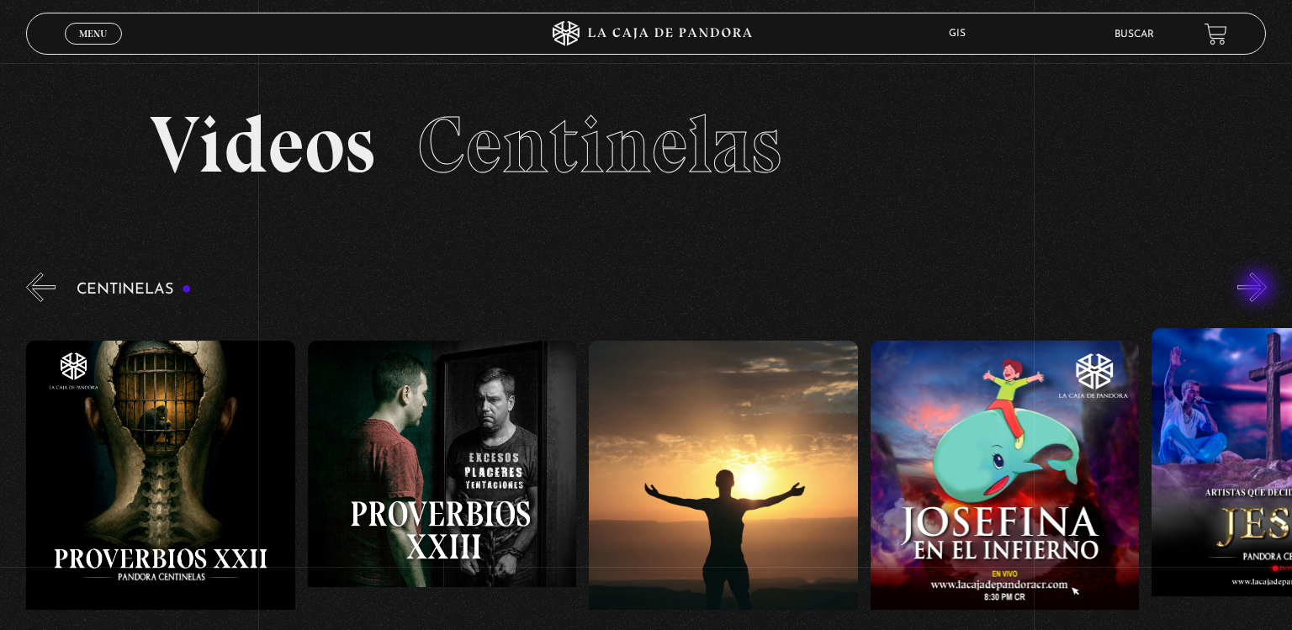
click at [1259, 289] on button "»" at bounding box center [1252, 287] width 29 height 29
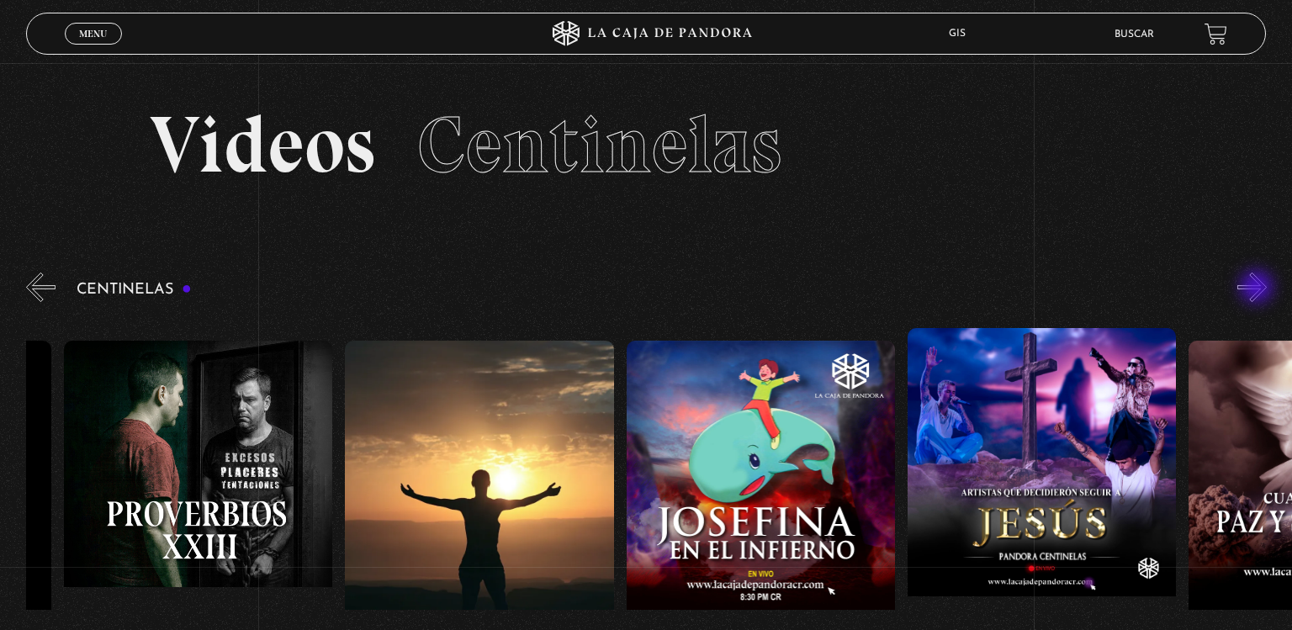
click at [1259, 289] on button "»" at bounding box center [1252, 287] width 29 height 29
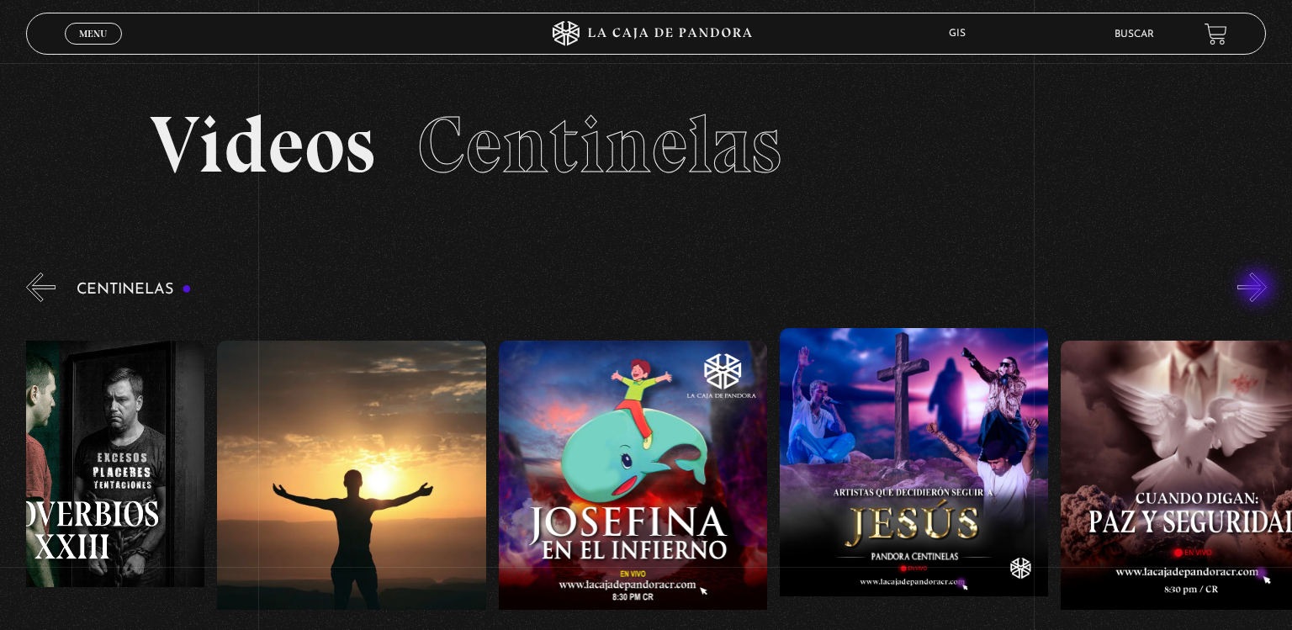
click at [1259, 289] on button "»" at bounding box center [1252, 287] width 29 height 29
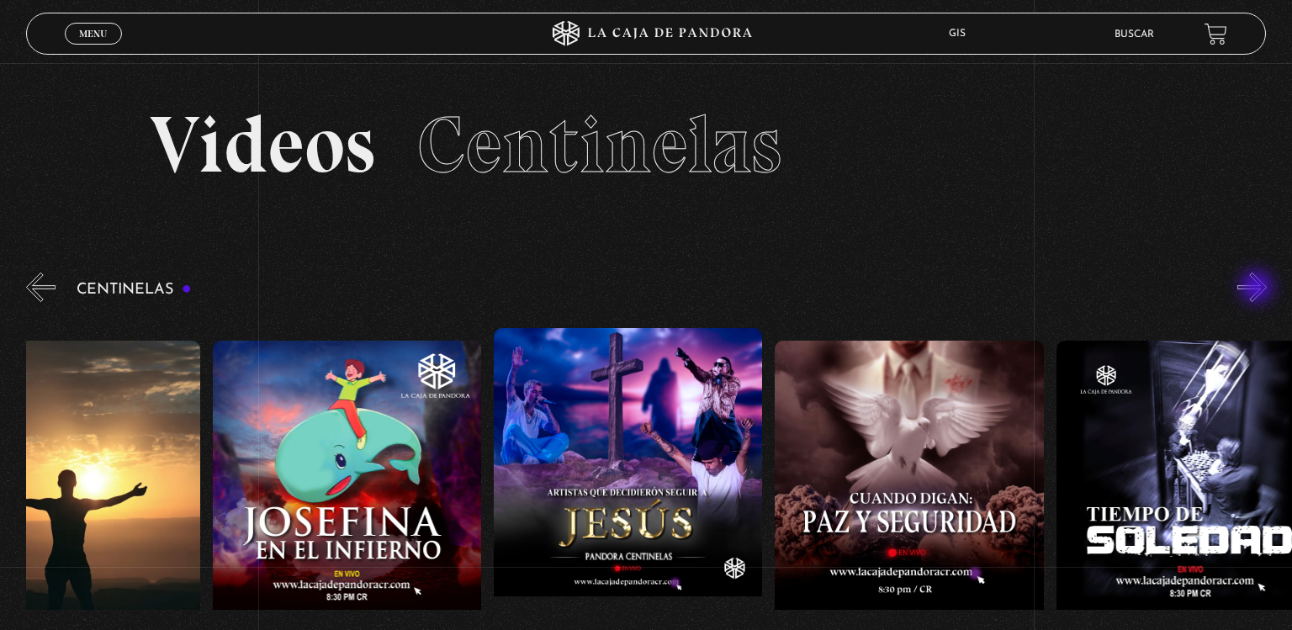
click at [1259, 289] on button "»" at bounding box center [1252, 287] width 29 height 29
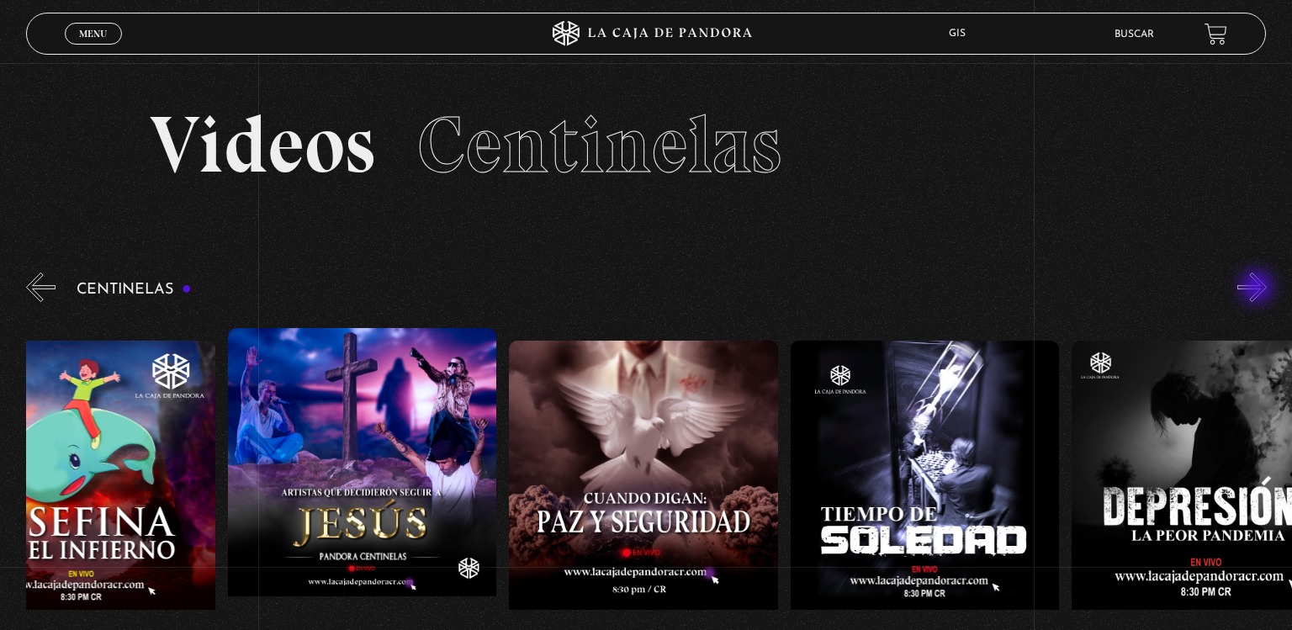
click at [1259, 289] on button "»" at bounding box center [1252, 287] width 29 height 29
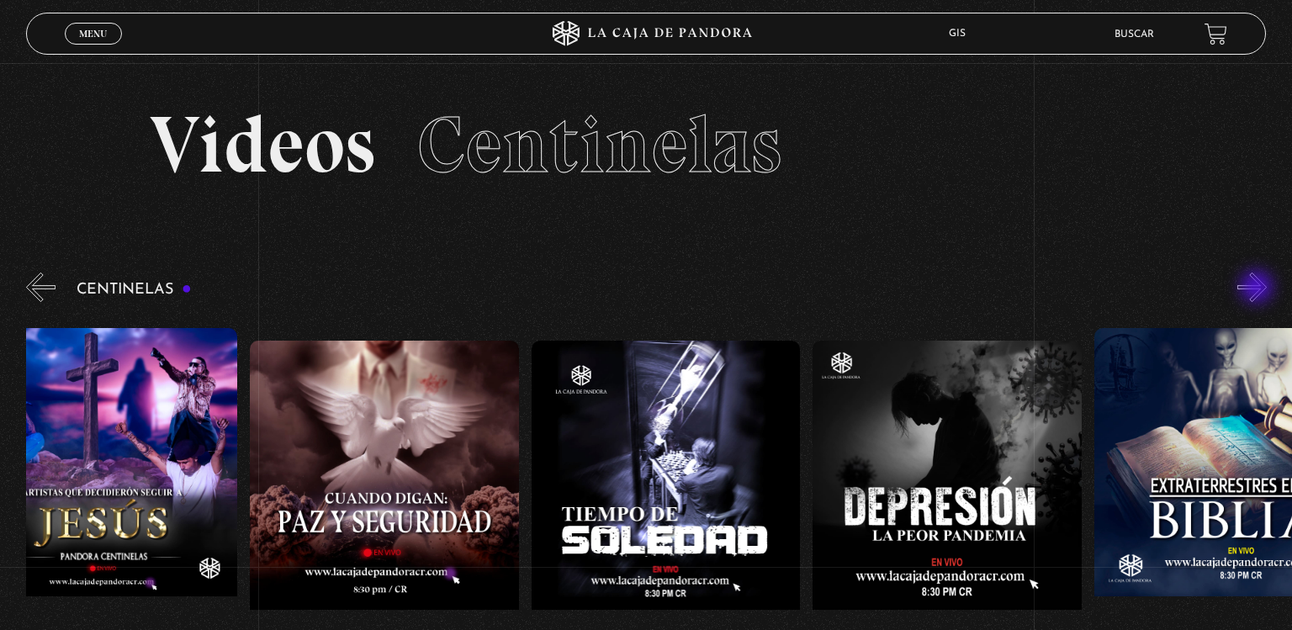
click at [1259, 289] on button "»" at bounding box center [1252, 287] width 29 height 29
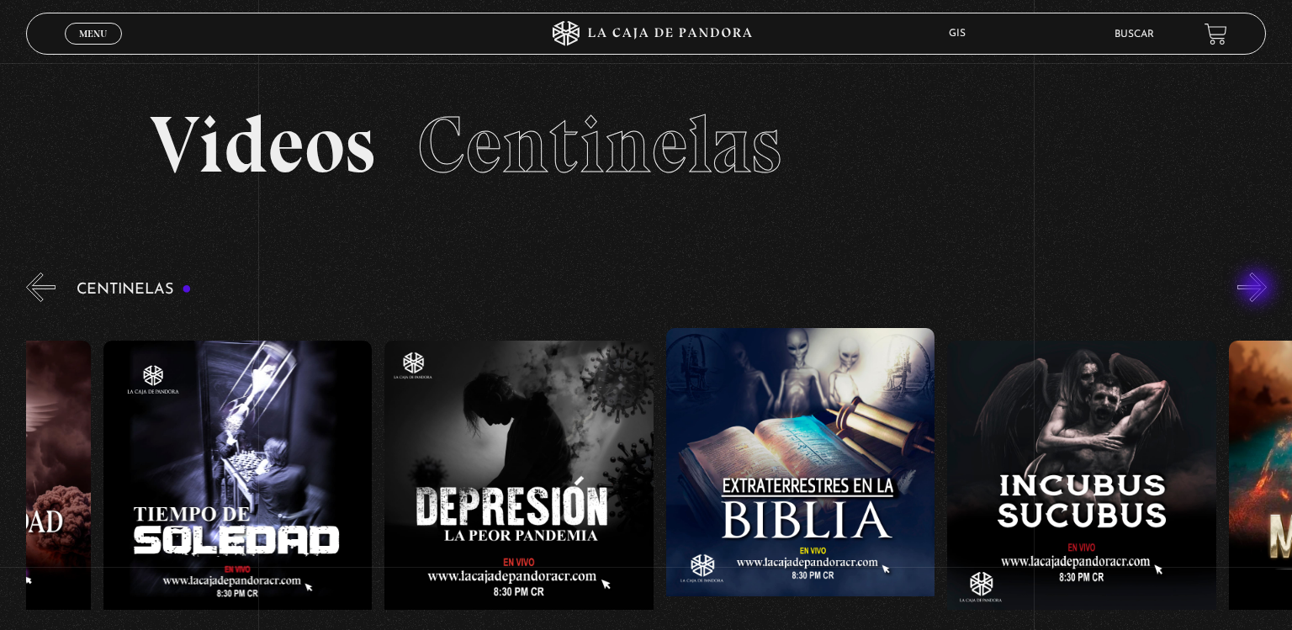
click at [1259, 289] on button "»" at bounding box center [1252, 287] width 29 height 29
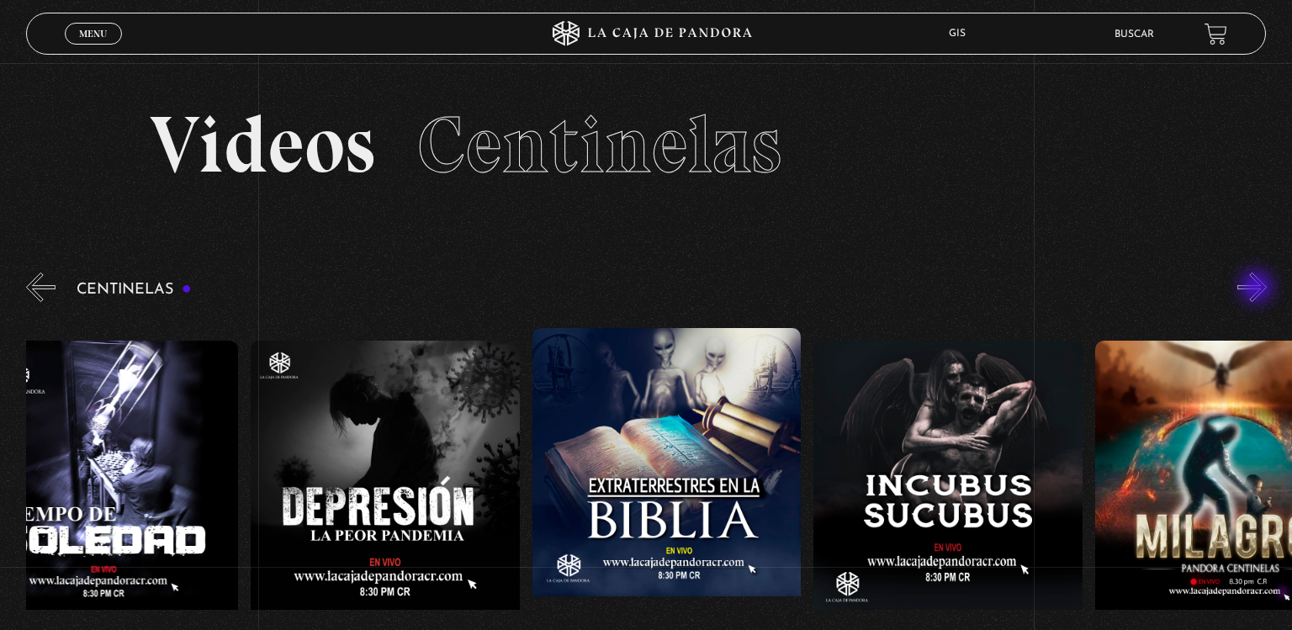
click at [1259, 289] on button "»" at bounding box center [1252, 287] width 29 height 29
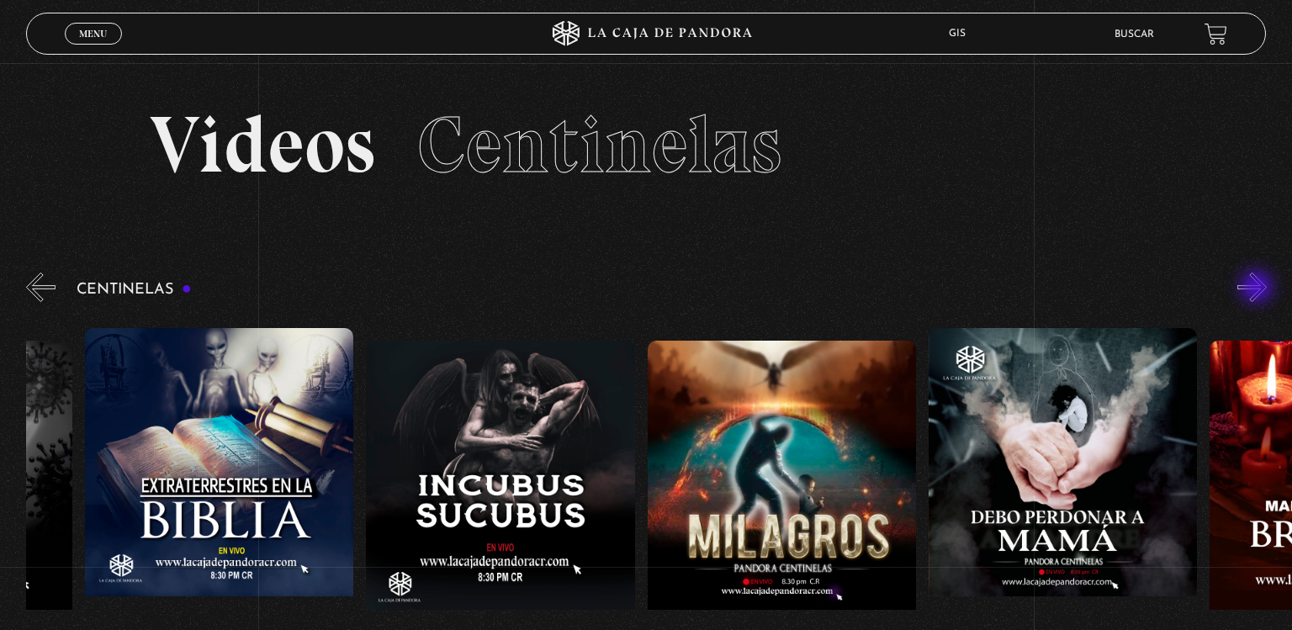
click at [1259, 289] on button "»" at bounding box center [1252, 287] width 29 height 29
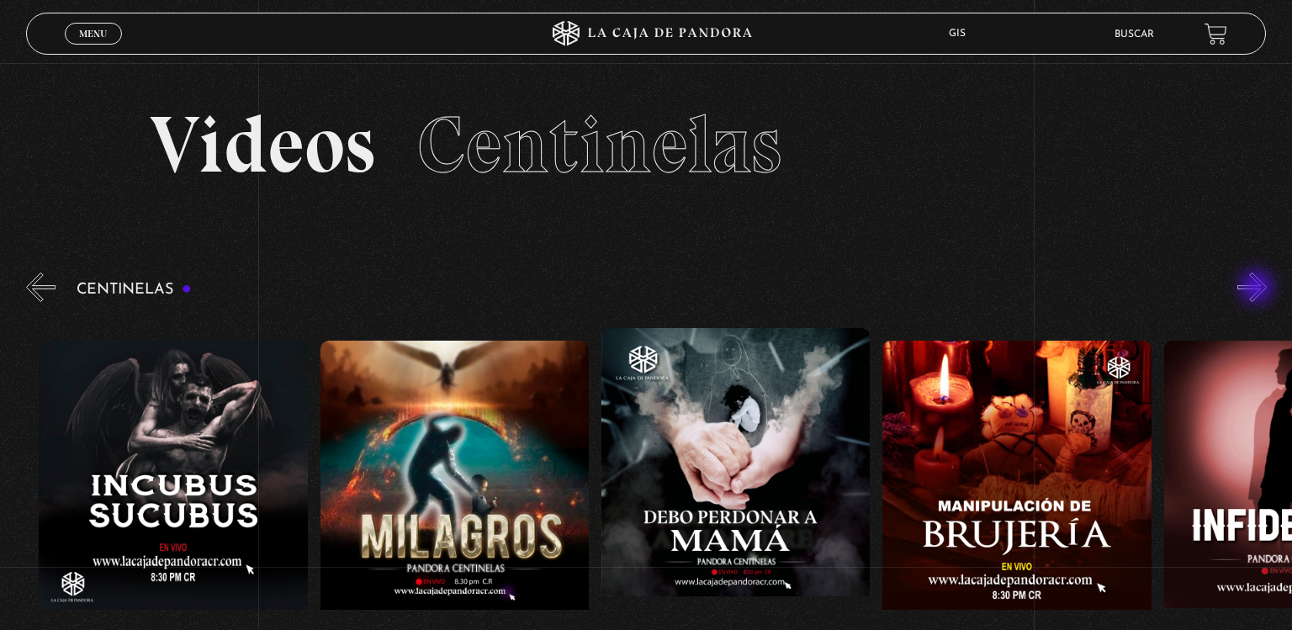
click at [1259, 289] on button "»" at bounding box center [1252, 287] width 29 height 29
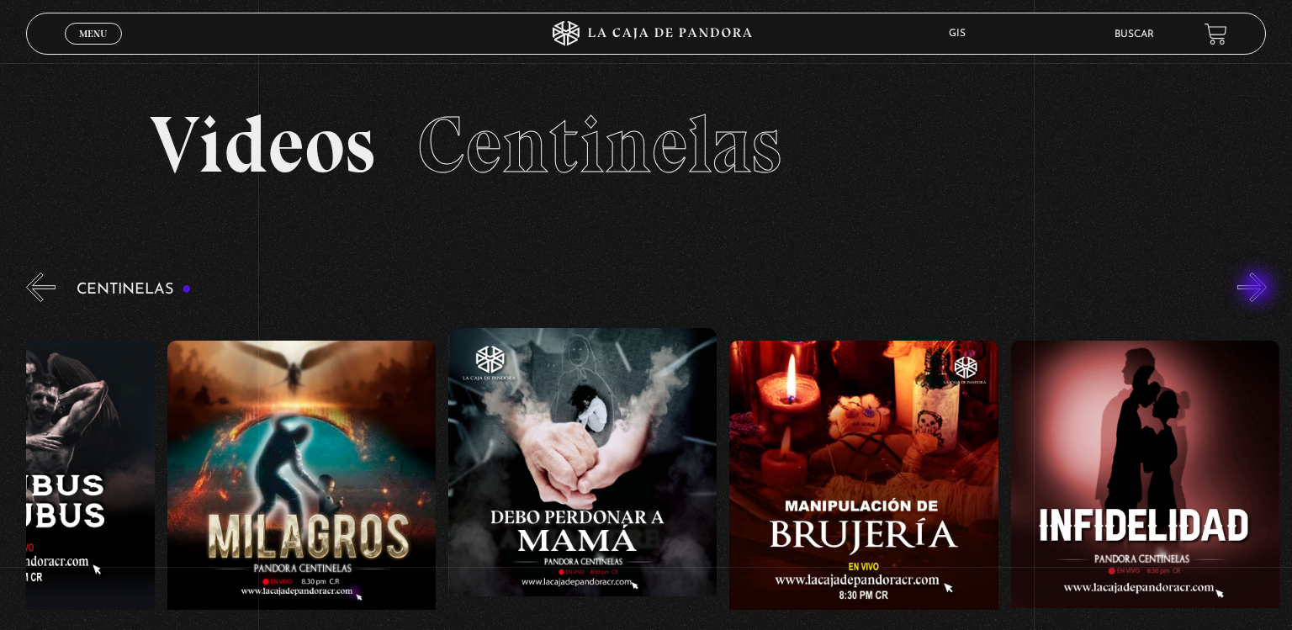
click at [1259, 289] on button "»" at bounding box center [1252, 287] width 29 height 29
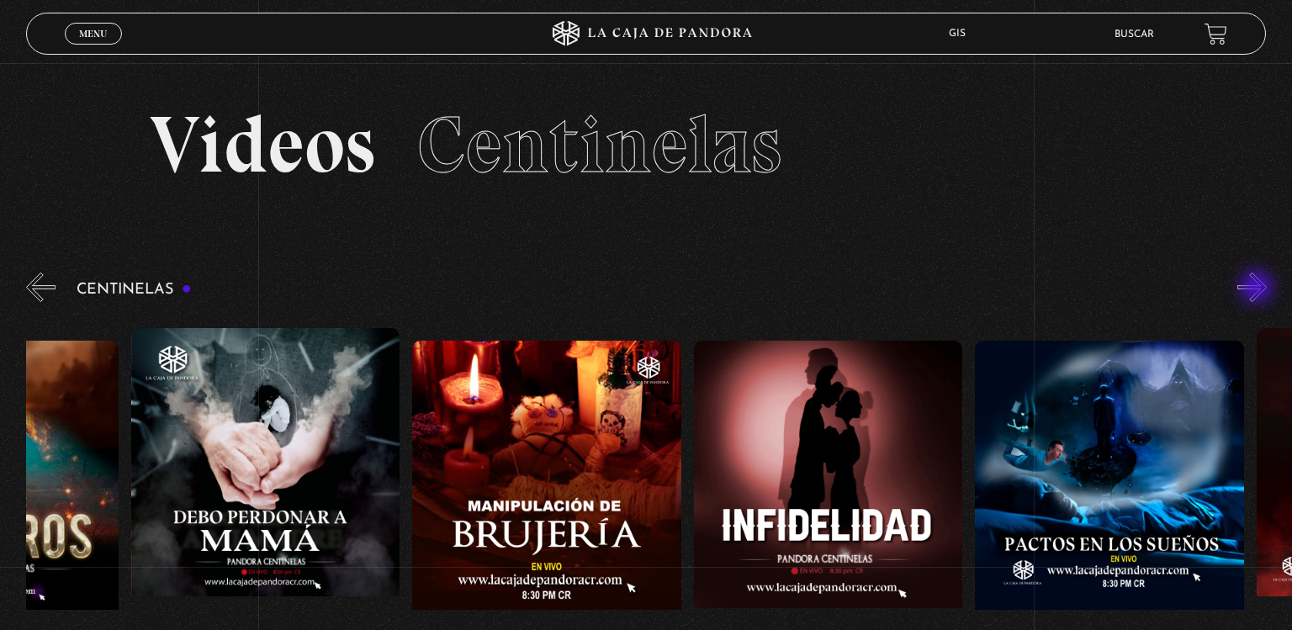
click at [1259, 289] on button "»" at bounding box center [1252, 287] width 29 height 29
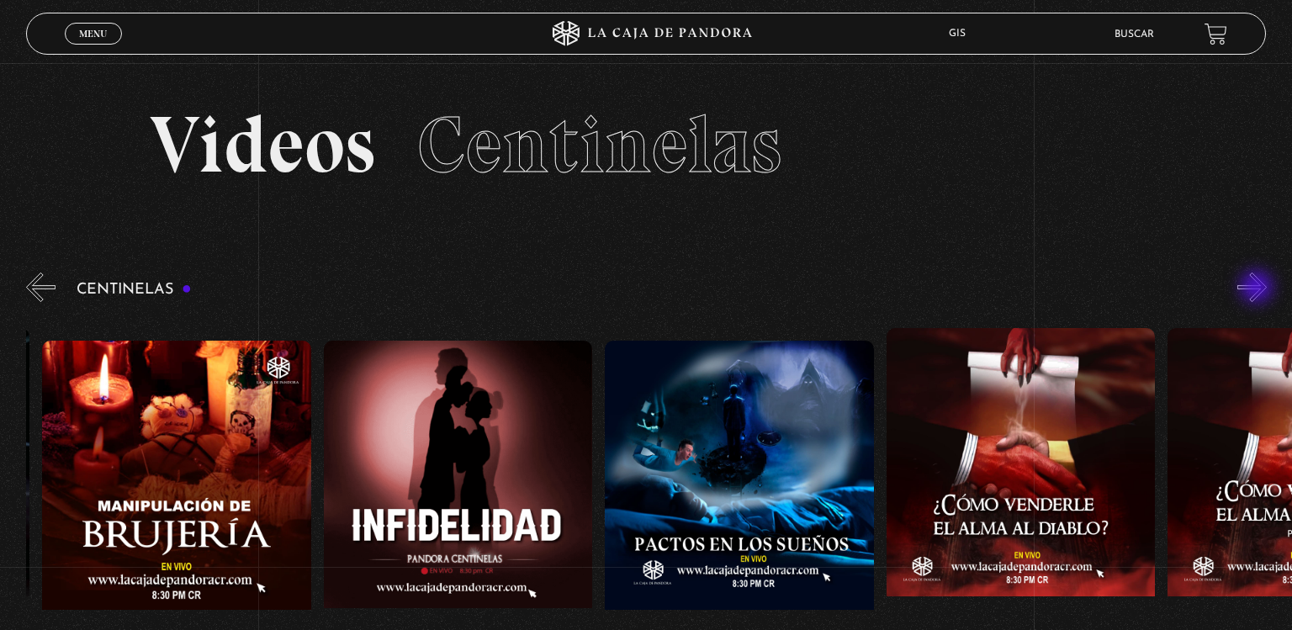
click at [1259, 289] on button "»" at bounding box center [1252, 287] width 29 height 29
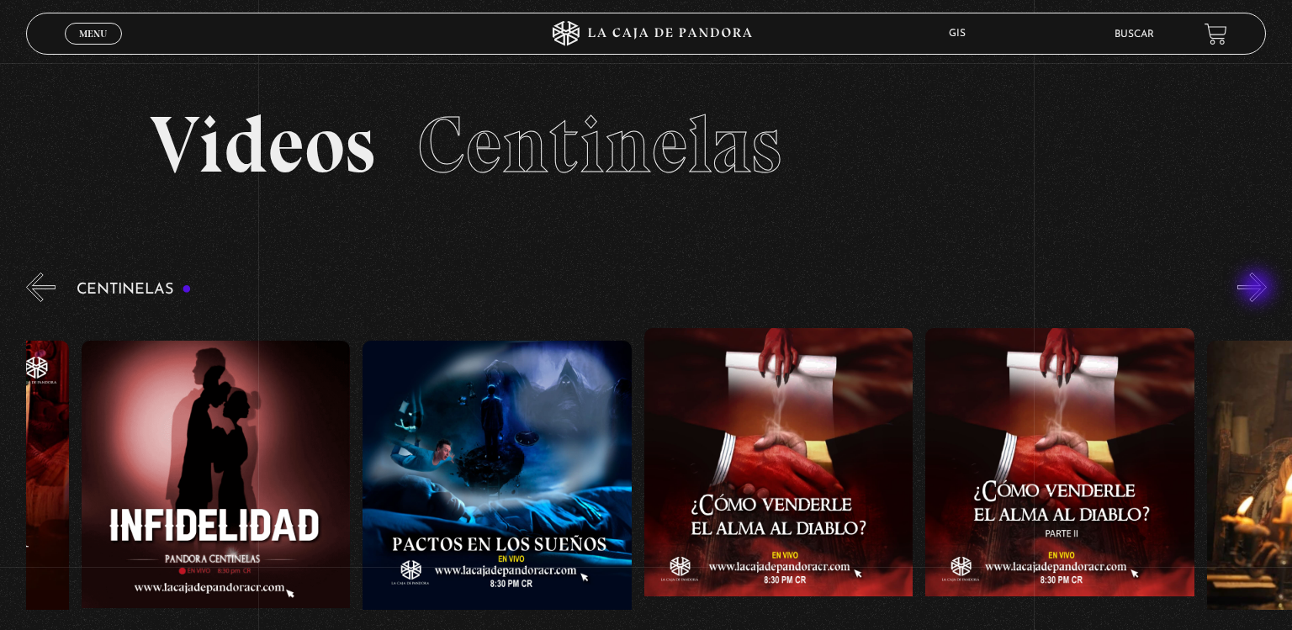
click at [1259, 289] on button "»" at bounding box center [1252, 287] width 29 height 29
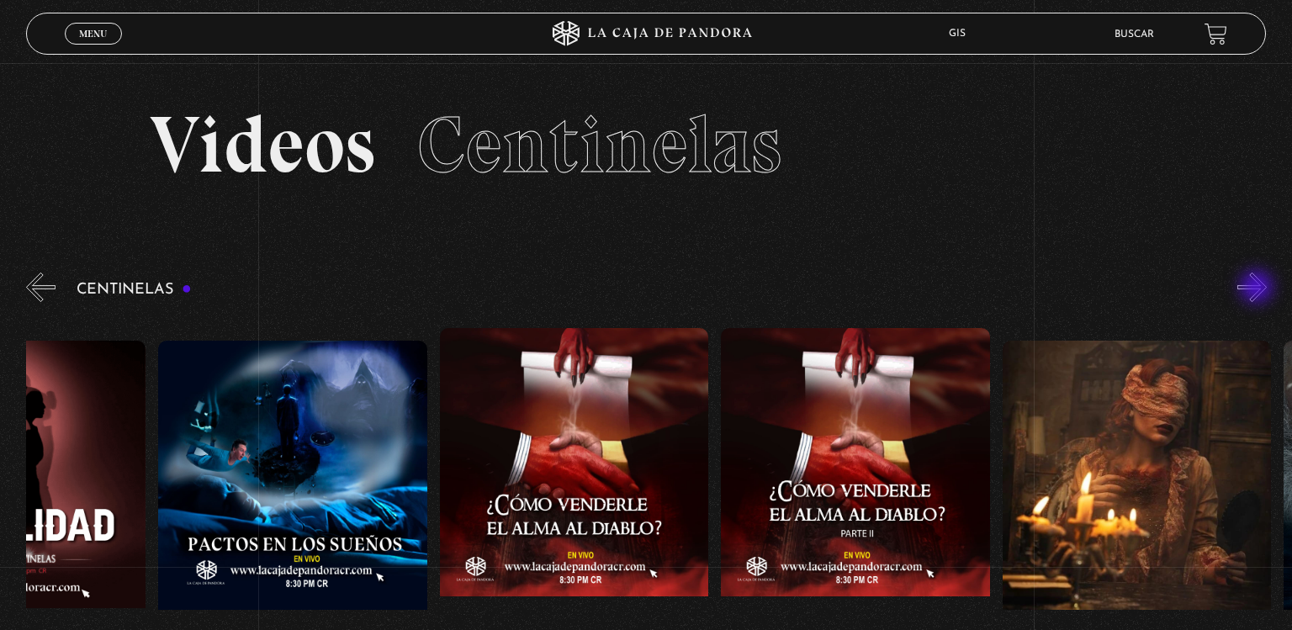
click at [1259, 289] on button "»" at bounding box center [1252, 287] width 29 height 29
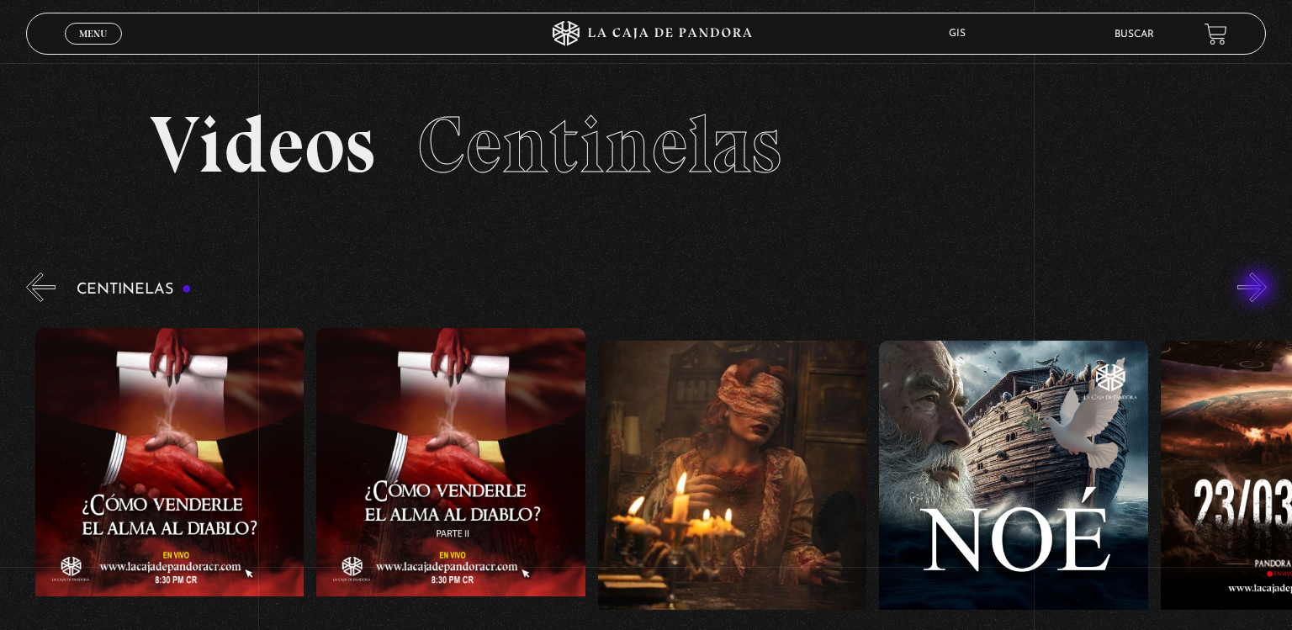
click at [1259, 289] on button "»" at bounding box center [1252, 287] width 29 height 29
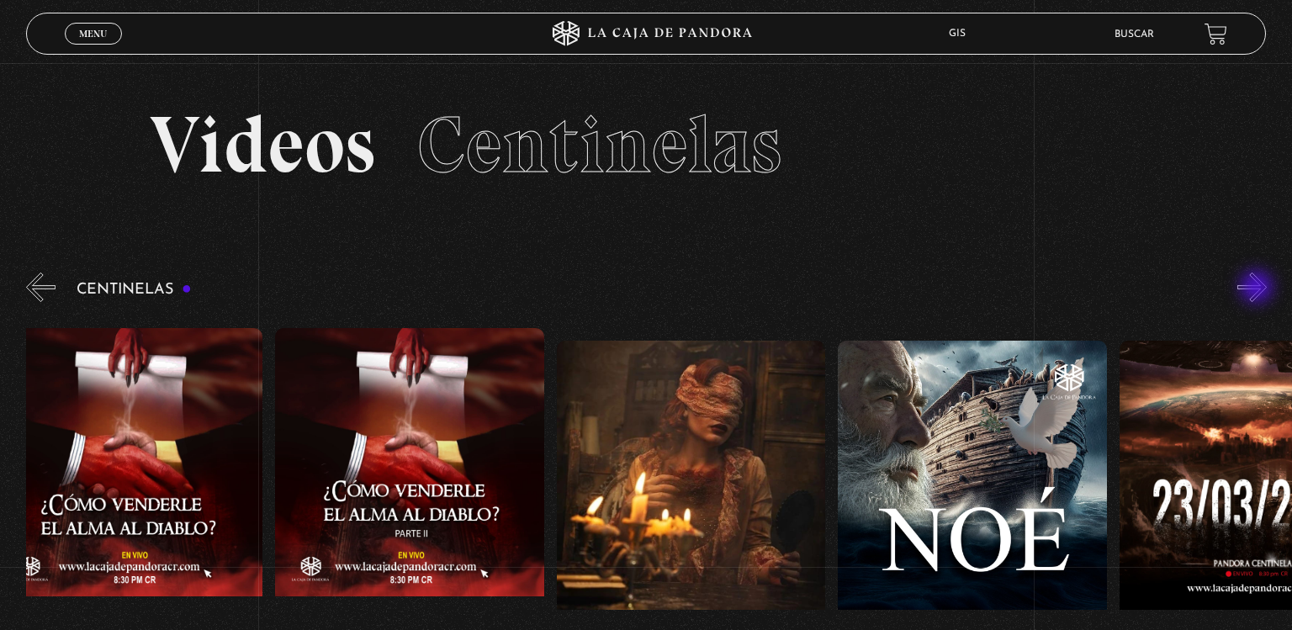
click at [1259, 289] on button "»" at bounding box center [1252, 287] width 29 height 29
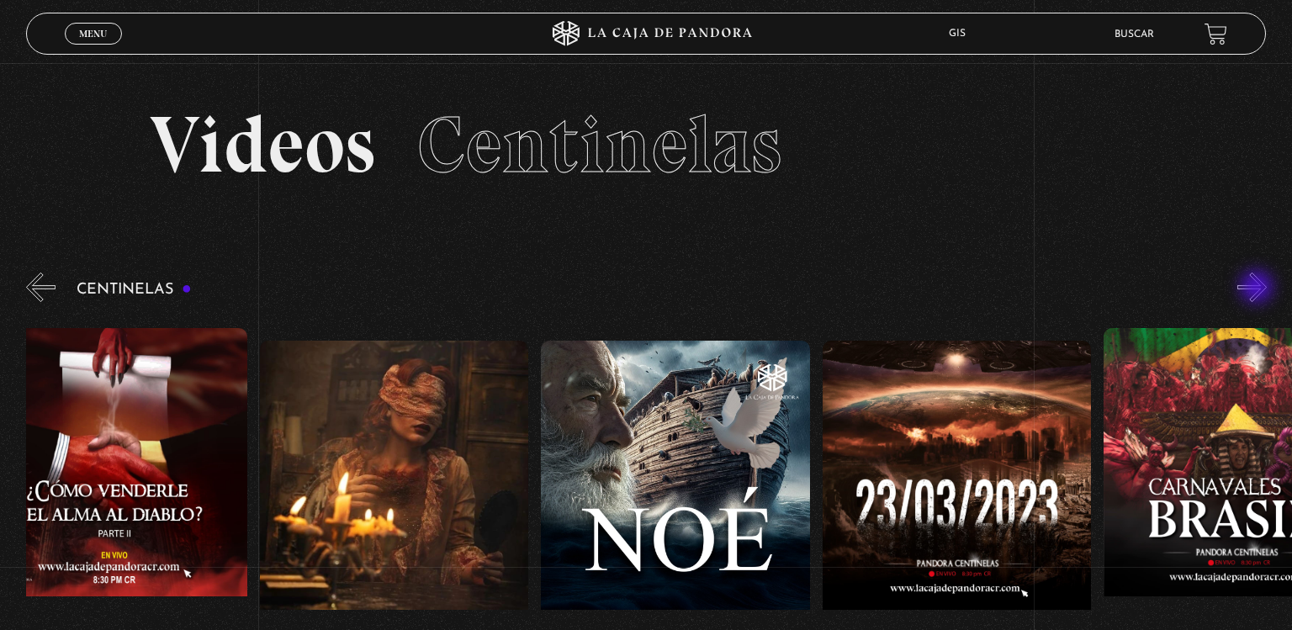
click at [1259, 289] on button "»" at bounding box center [1252, 287] width 29 height 29
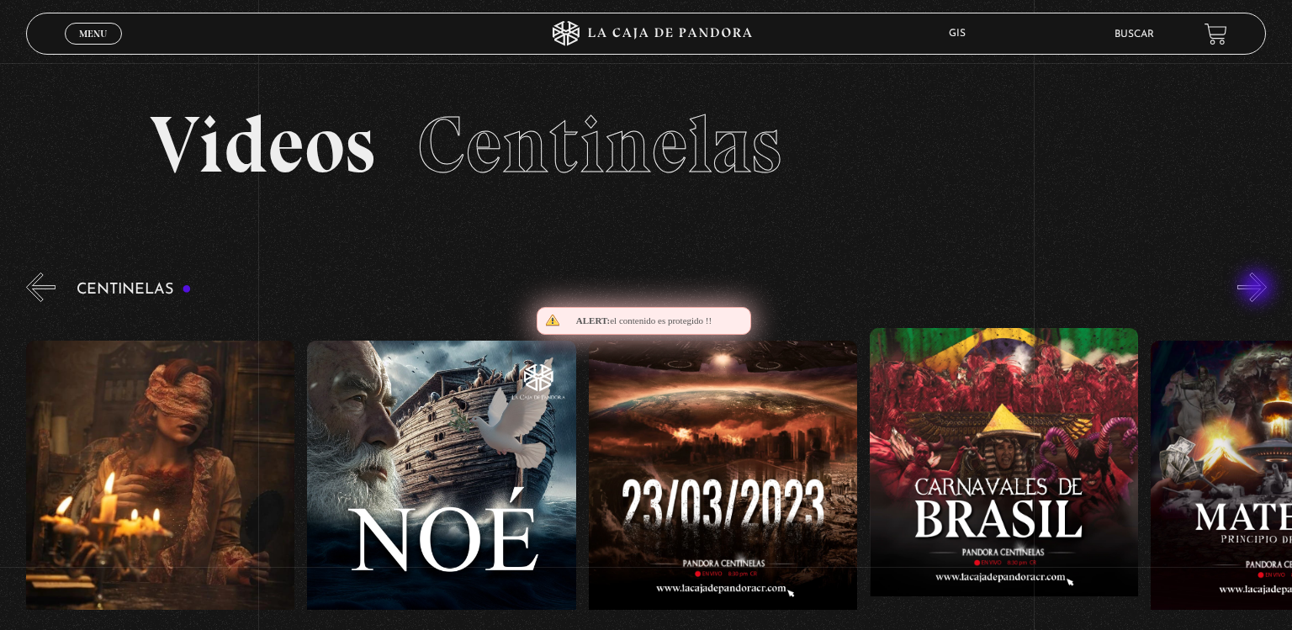
click at [1259, 289] on button "»" at bounding box center [1252, 287] width 29 height 29
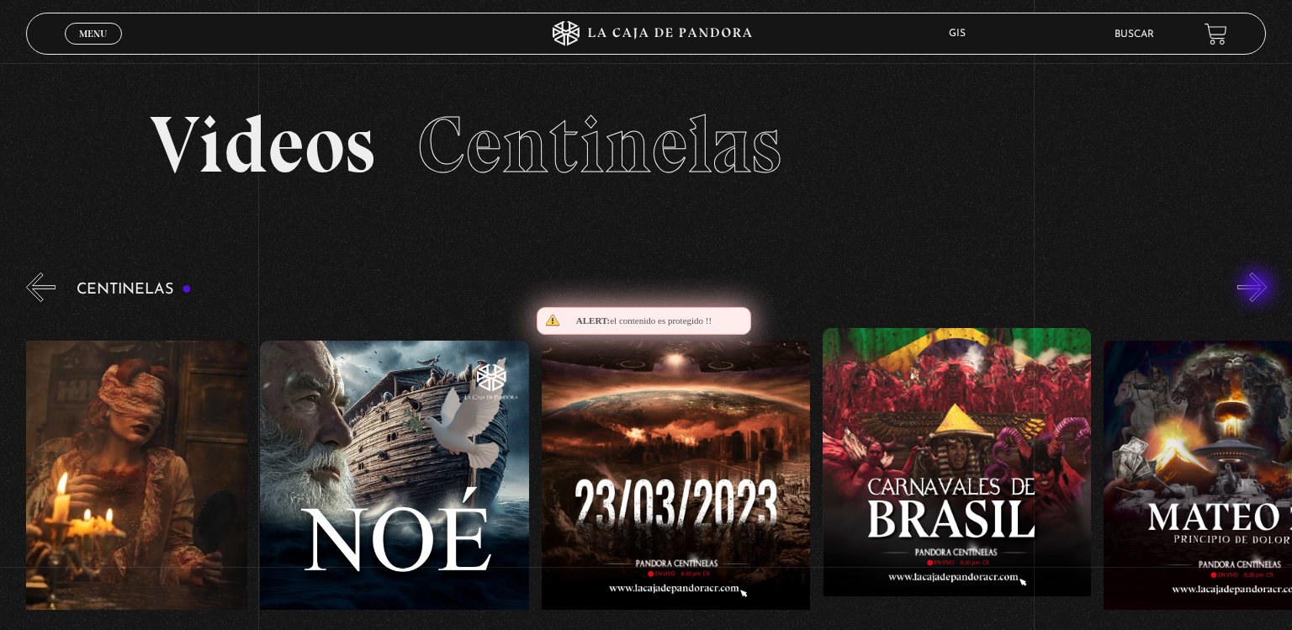
click at [1259, 289] on button "»" at bounding box center [1252, 287] width 29 height 29
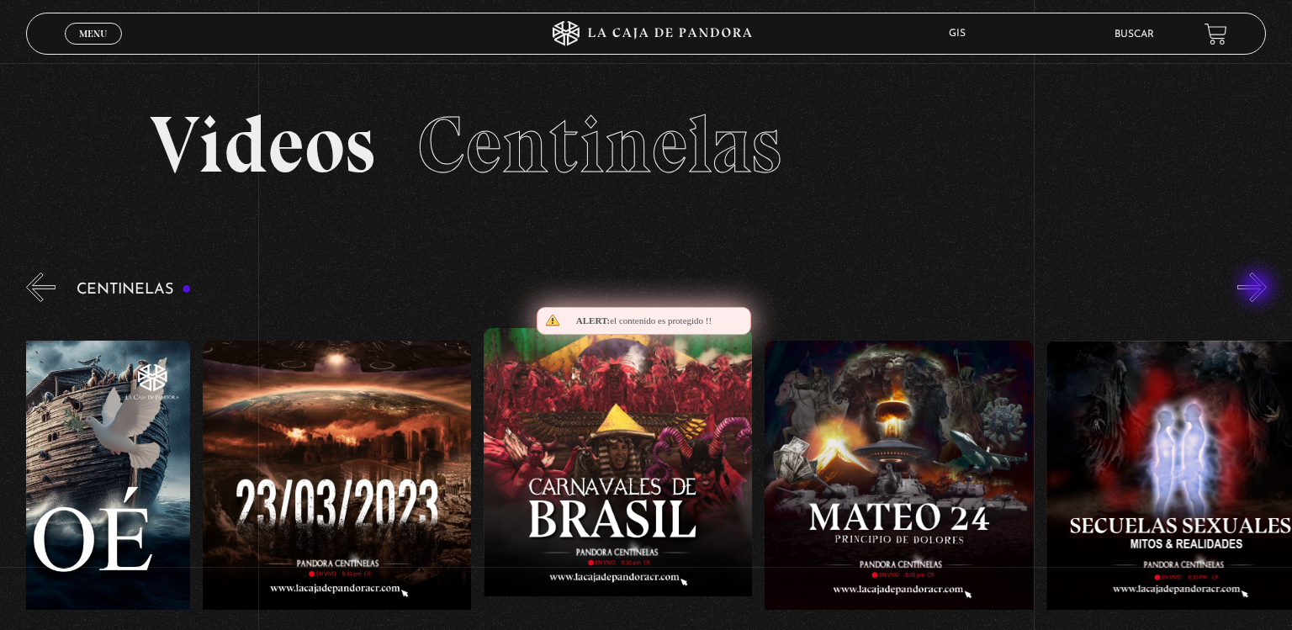
click at [1259, 289] on button "»" at bounding box center [1252, 287] width 29 height 29
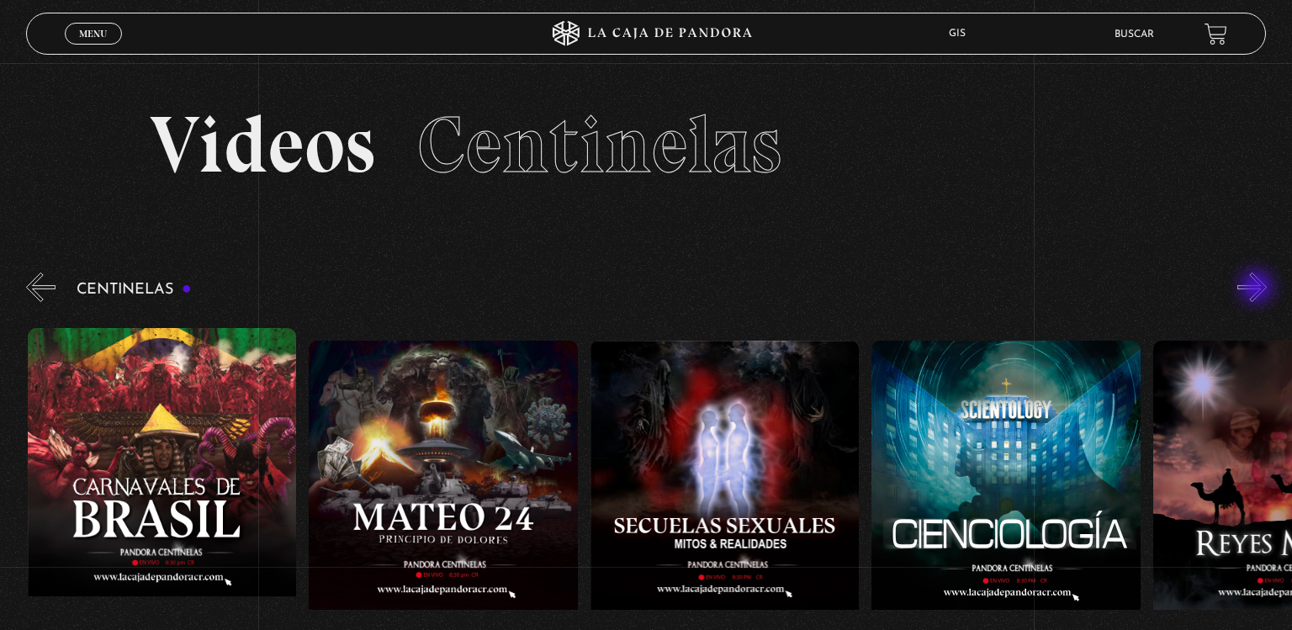
click at [1259, 289] on button "»" at bounding box center [1252, 287] width 29 height 29
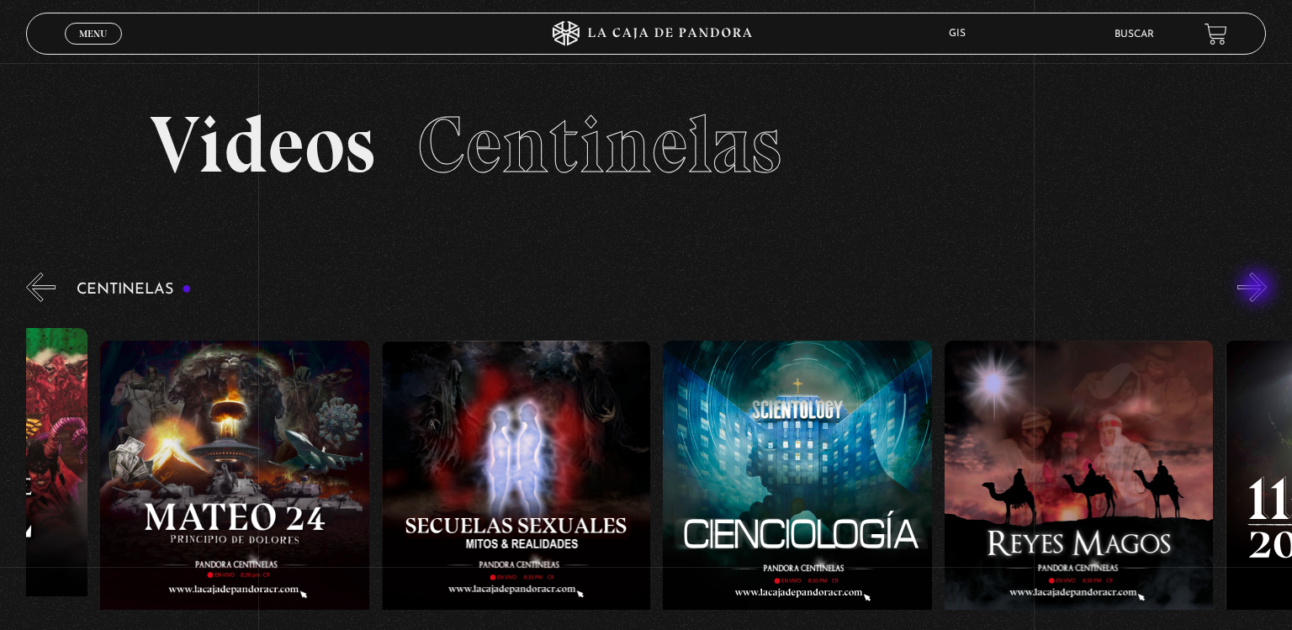
click at [1259, 289] on button "»" at bounding box center [1252, 287] width 29 height 29
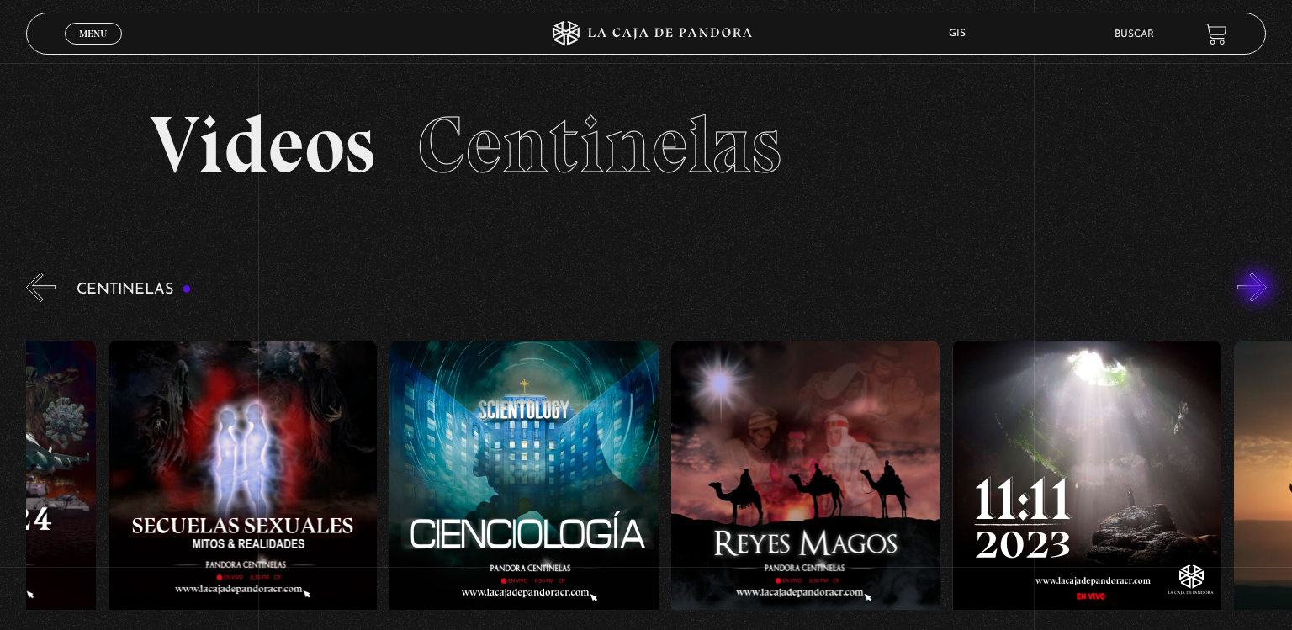
click at [1259, 289] on button "»" at bounding box center [1252, 287] width 29 height 29
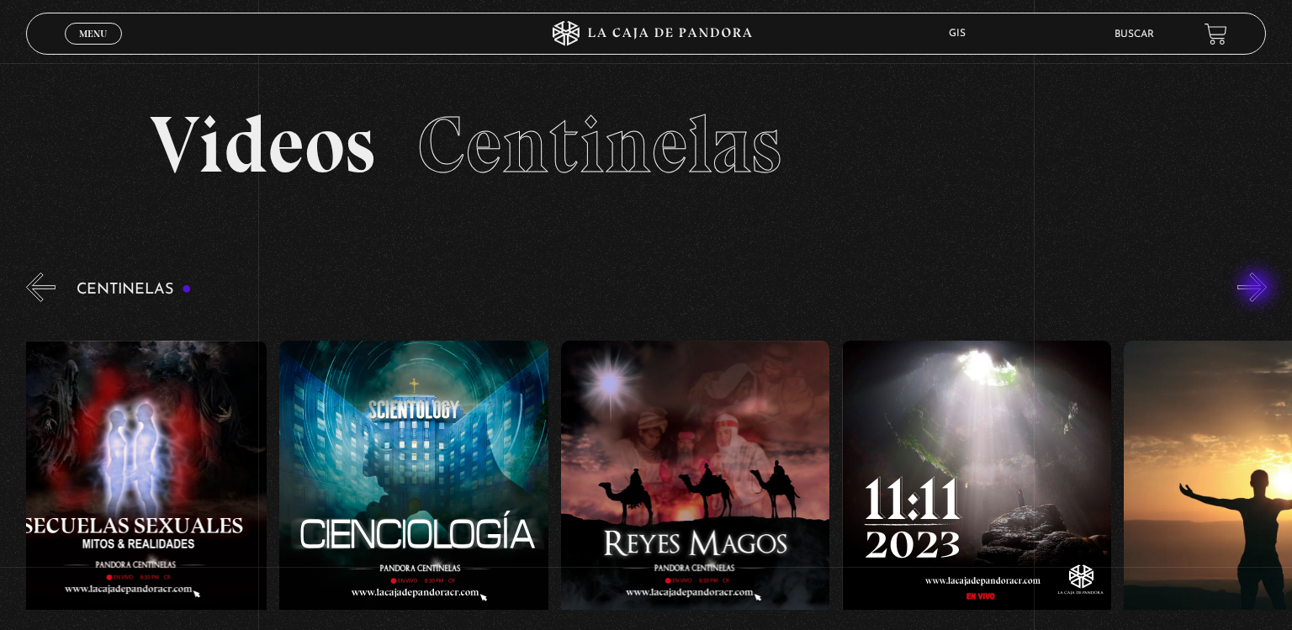
click at [1259, 289] on button "»" at bounding box center [1252, 287] width 29 height 29
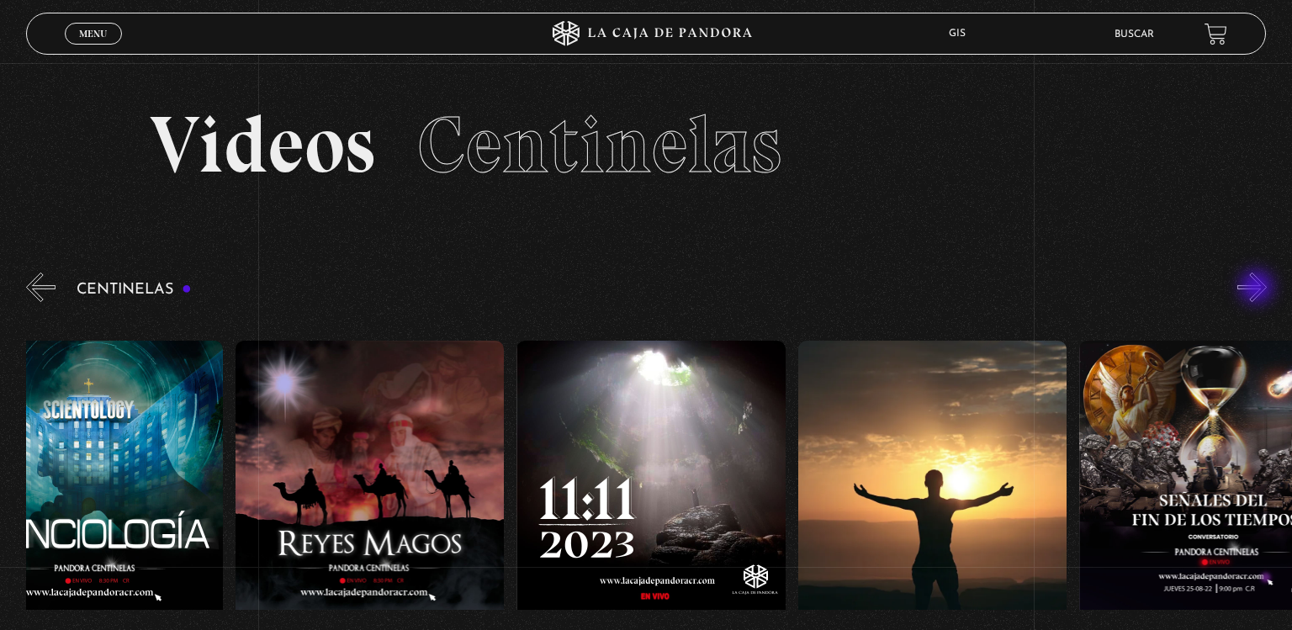
click at [1259, 289] on button "»" at bounding box center [1252, 287] width 29 height 29
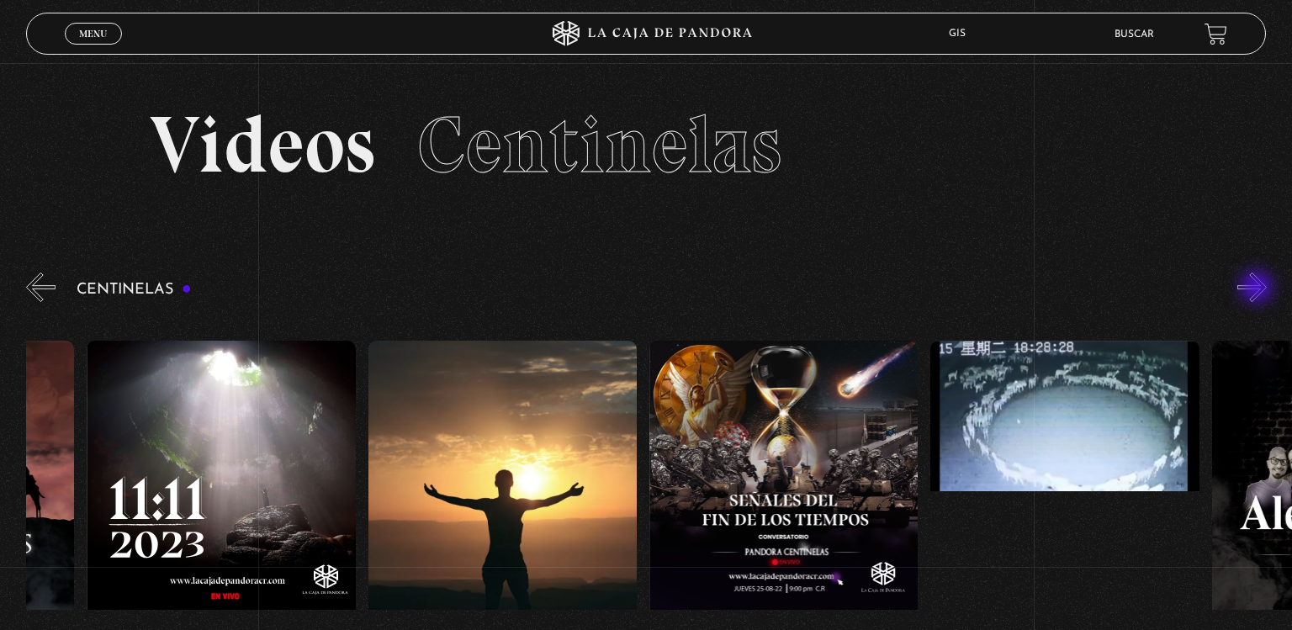
click at [1259, 289] on button "»" at bounding box center [1252, 287] width 29 height 29
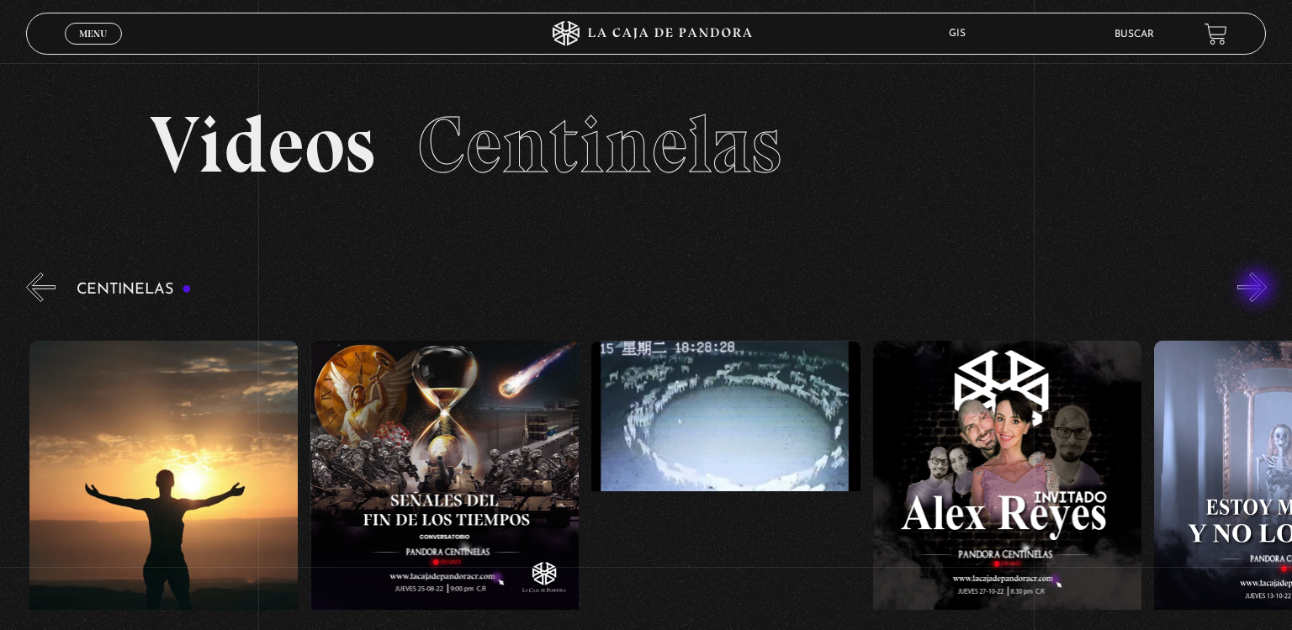
click at [1259, 289] on button "»" at bounding box center [1252, 287] width 29 height 29
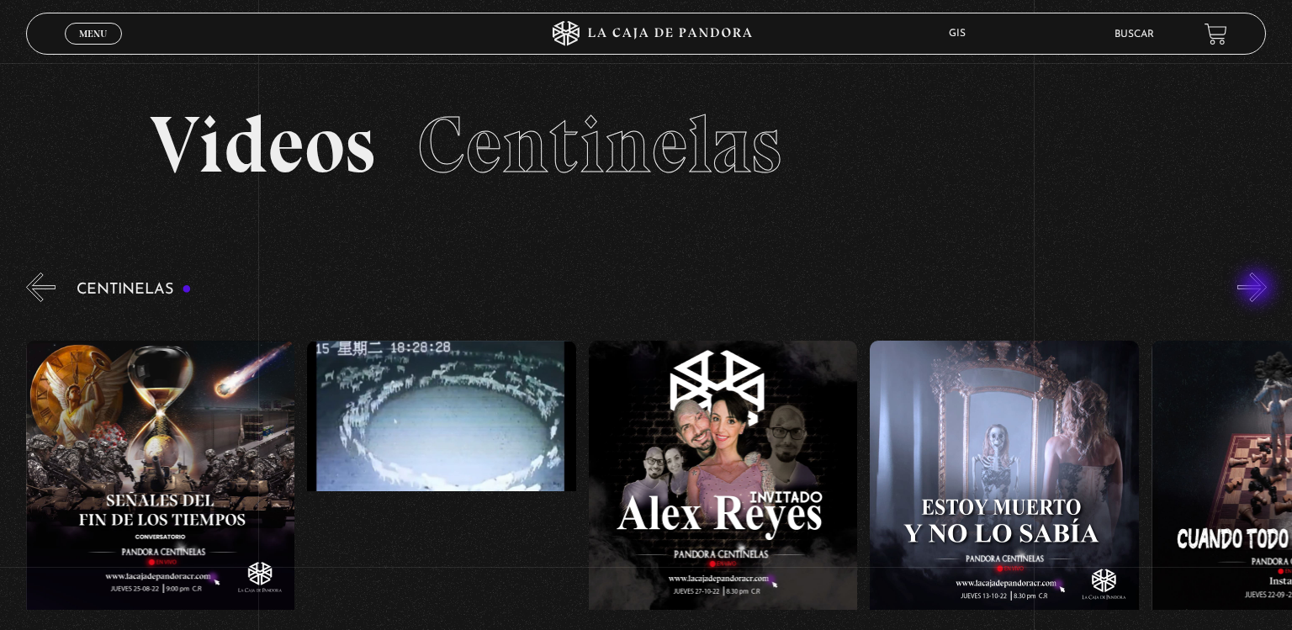
click at [1259, 289] on button "»" at bounding box center [1252, 287] width 29 height 29
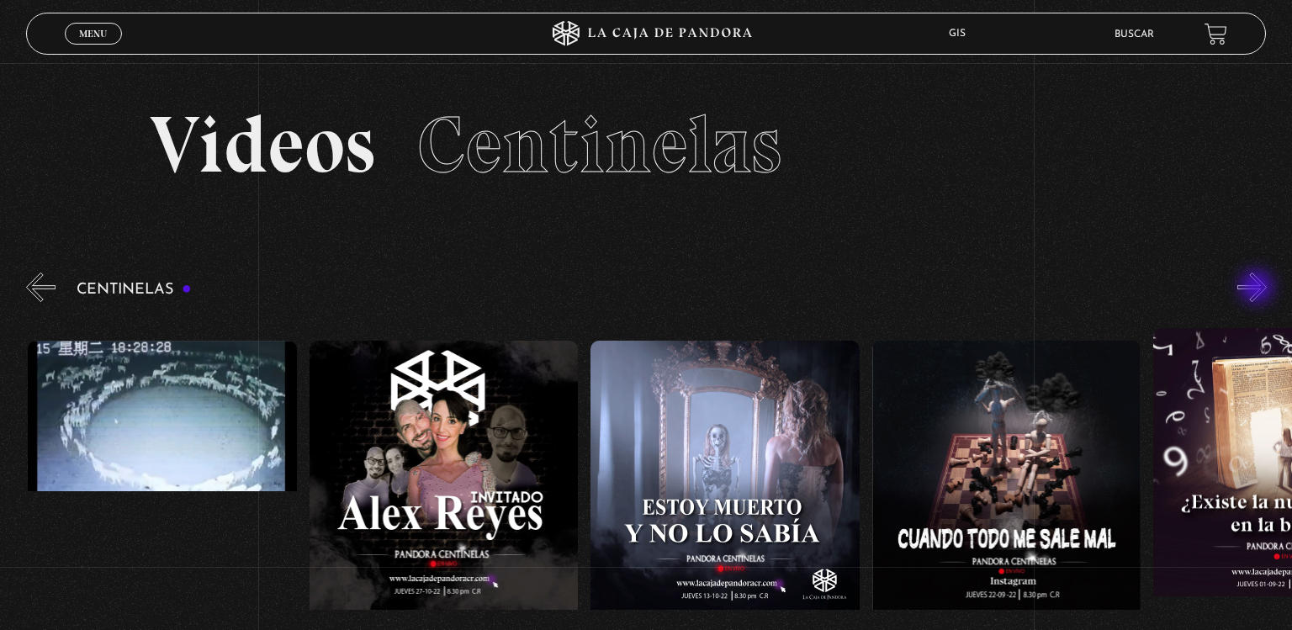
scroll to position [0, 14631]
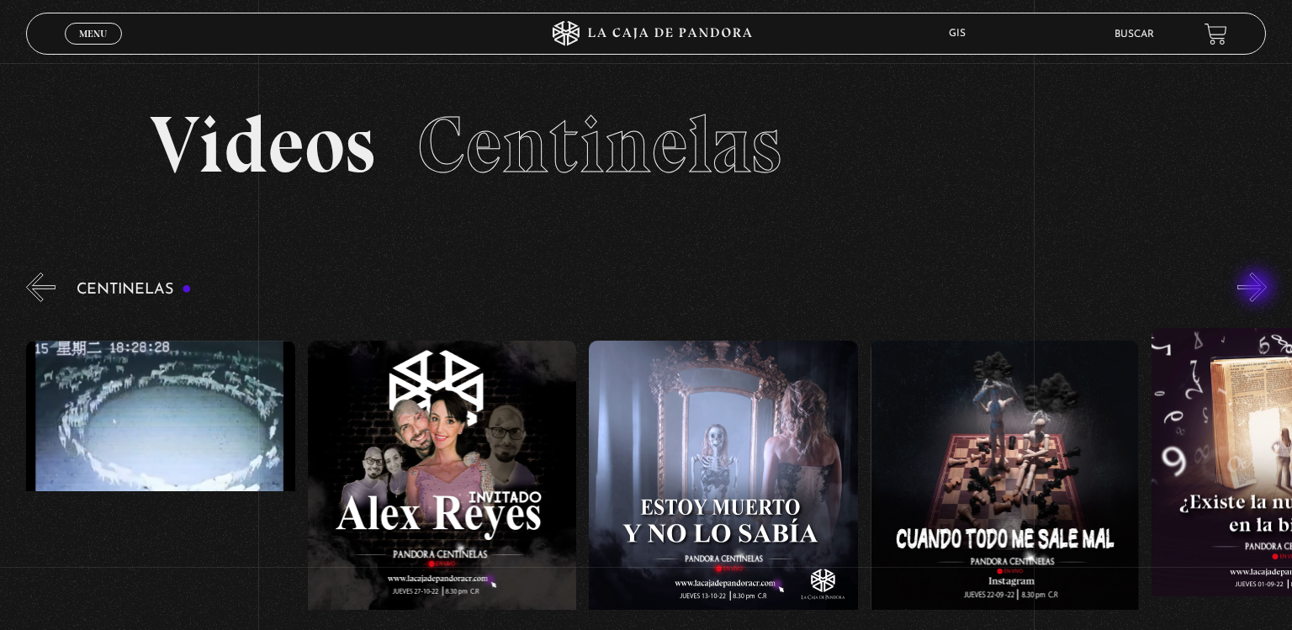
click at [1259, 289] on button "»" at bounding box center [1252, 287] width 29 height 29
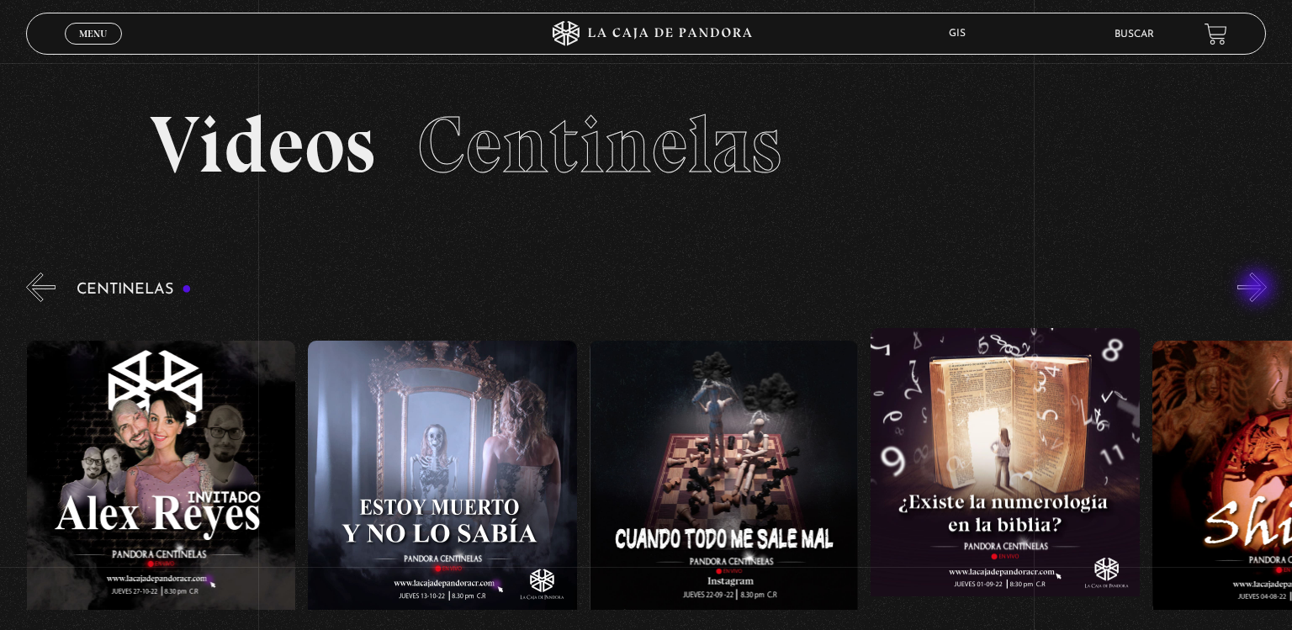
scroll to position [0, 14912]
click at [1259, 289] on button "»" at bounding box center [1252, 287] width 29 height 29
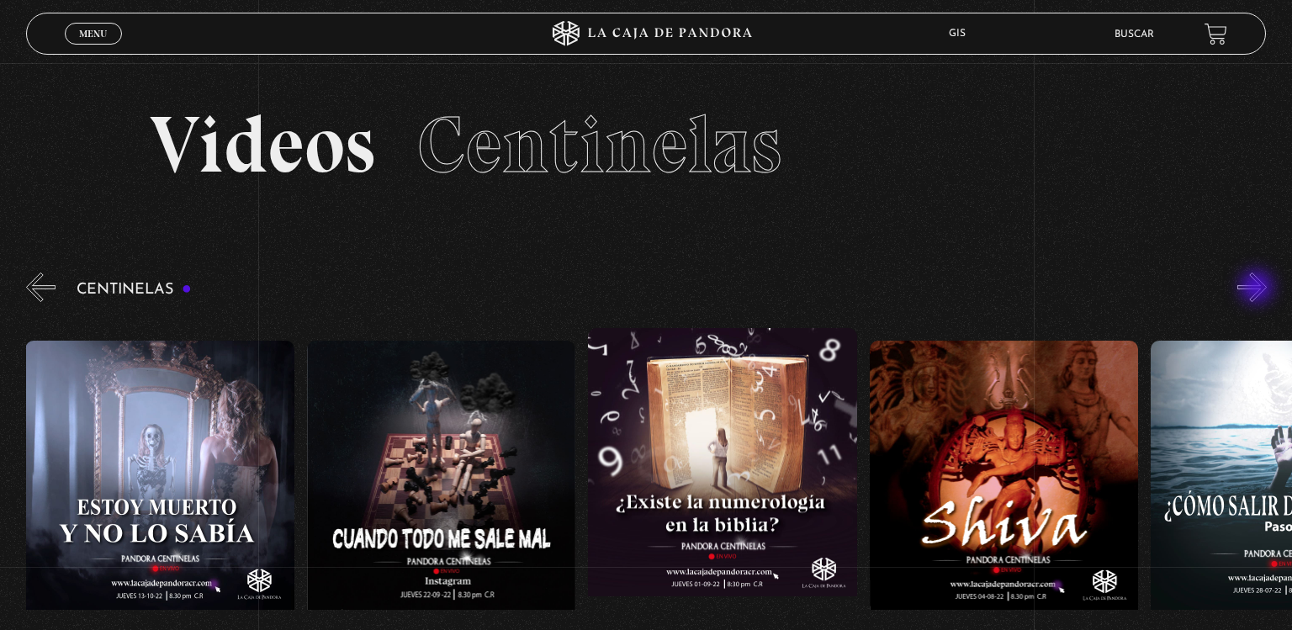
click at [1259, 289] on button "»" at bounding box center [1252, 287] width 29 height 29
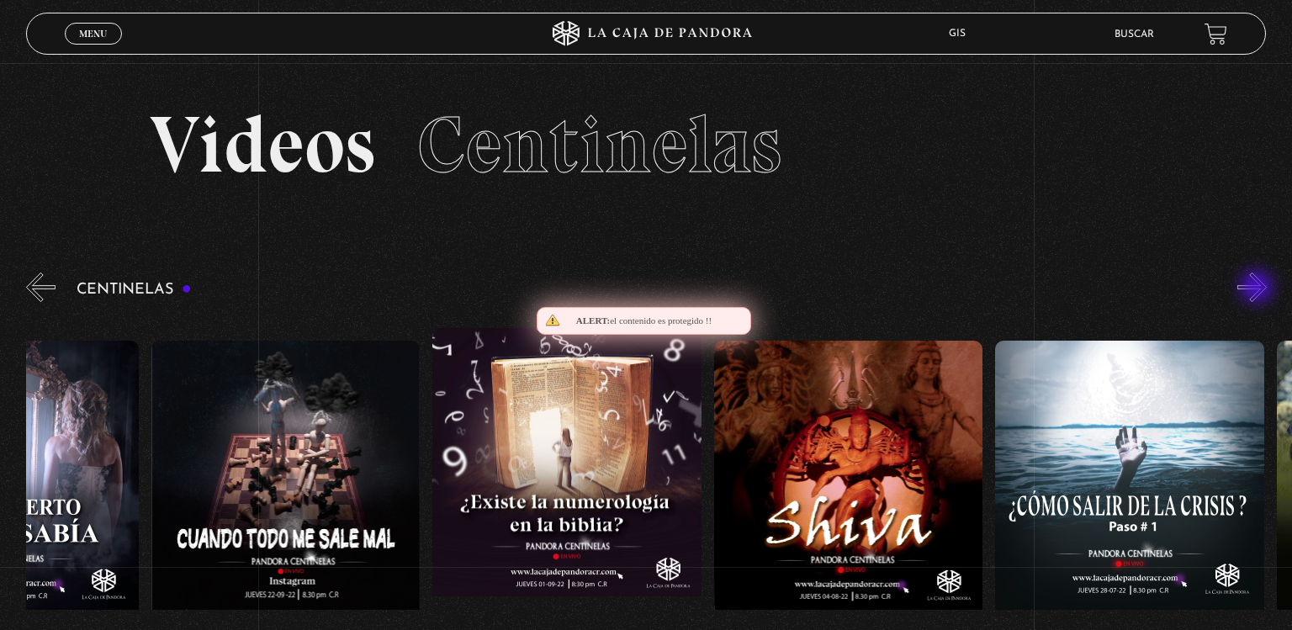
click at [1259, 289] on button "»" at bounding box center [1252, 287] width 29 height 29
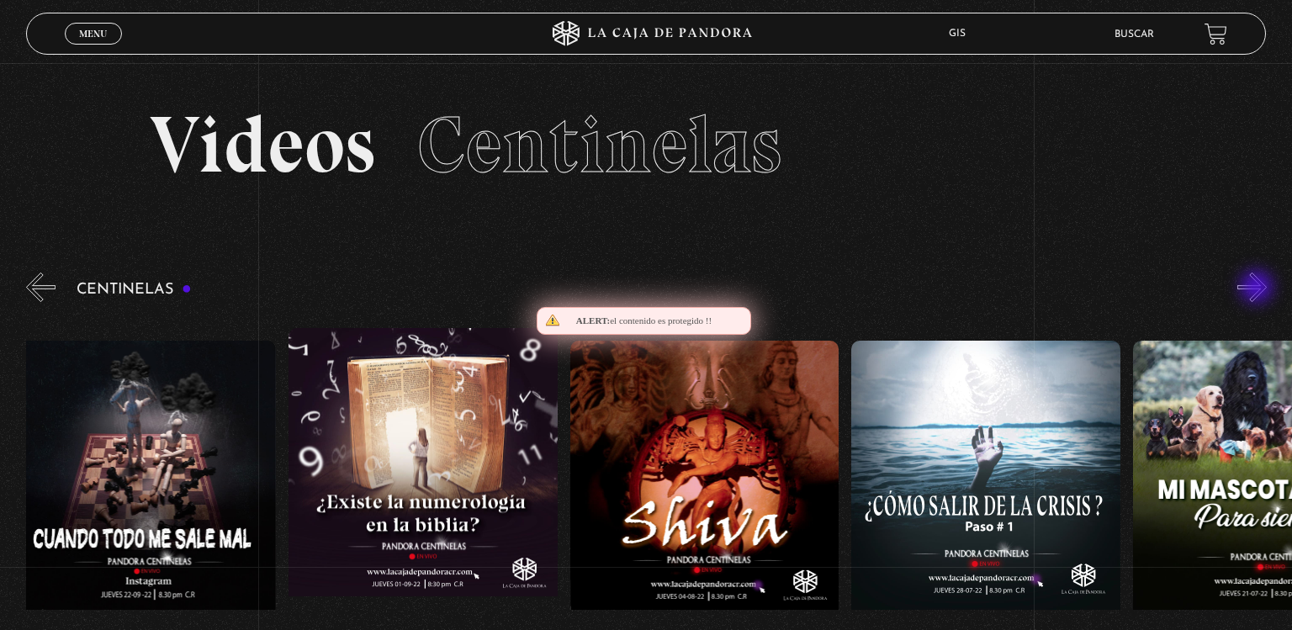
click at [1259, 289] on button "»" at bounding box center [1252, 287] width 29 height 29
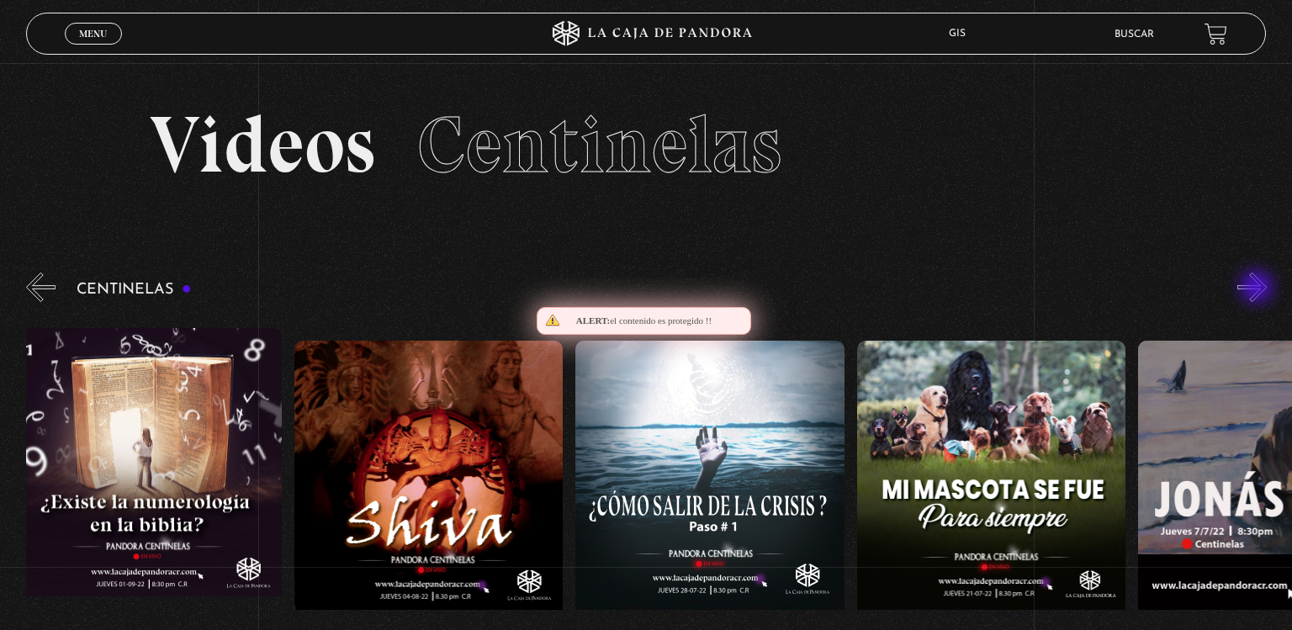
click at [1259, 289] on button "»" at bounding box center [1252, 287] width 29 height 29
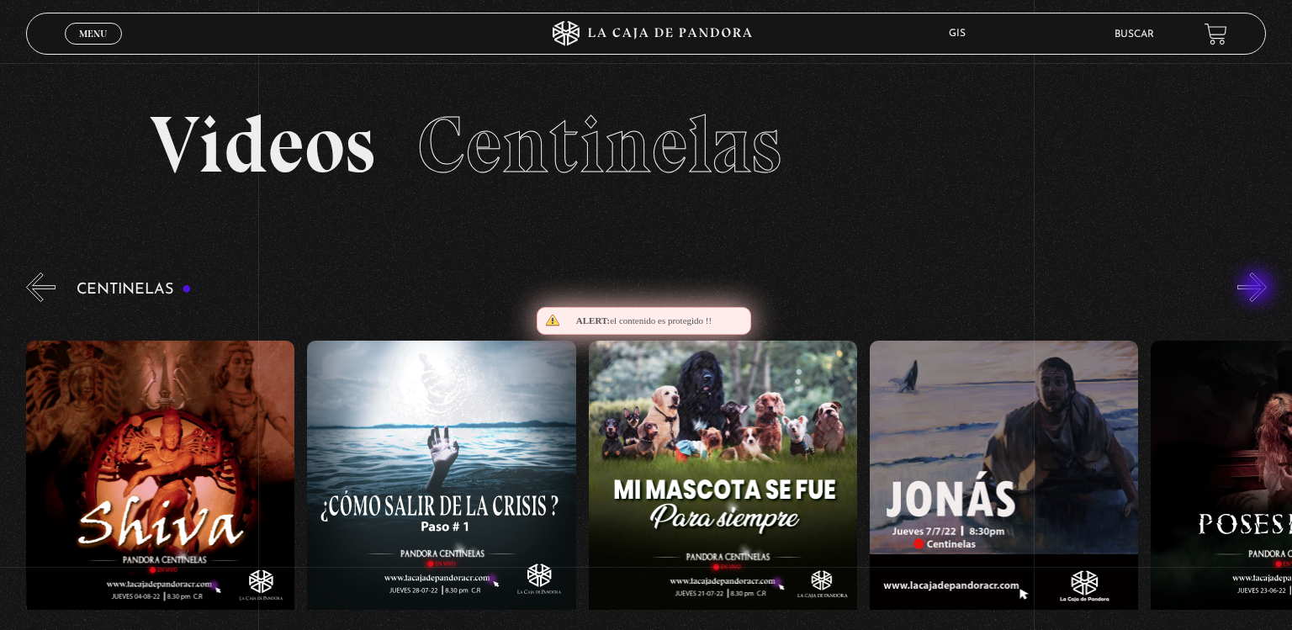
click at [1259, 289] on button "»" at bounding box center [1252, 287] width 29 height 29
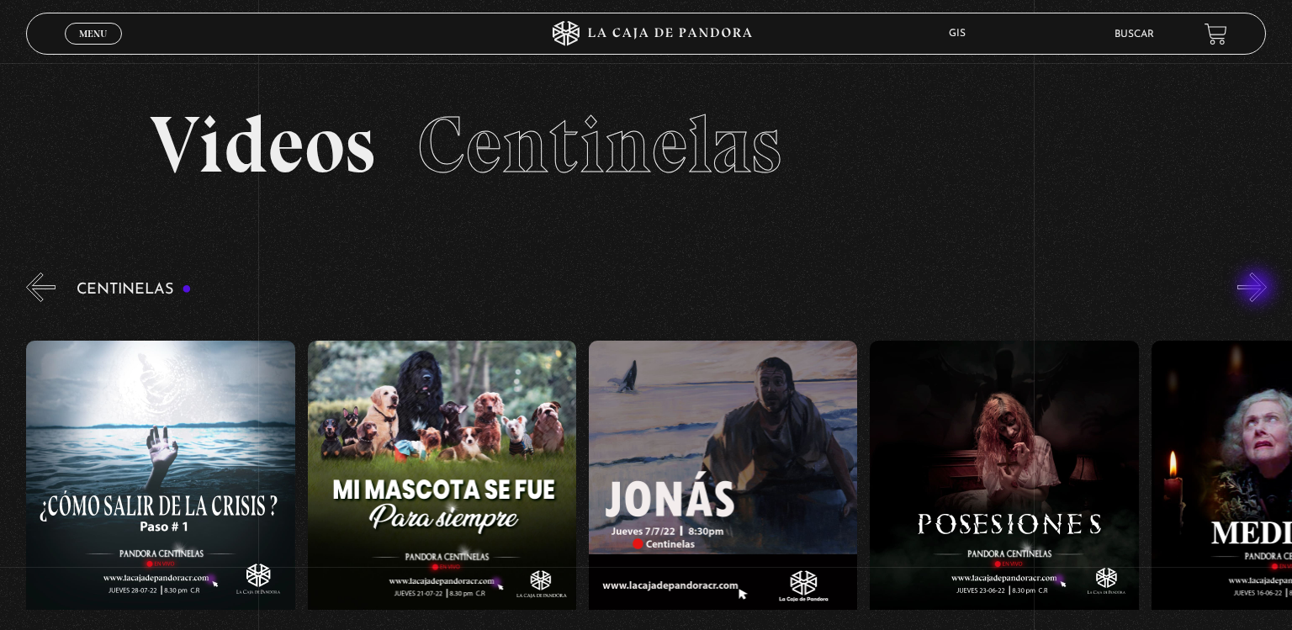
click at [1259, 289] on button "»" at bounding box center [1252, 287] width 29 height 29
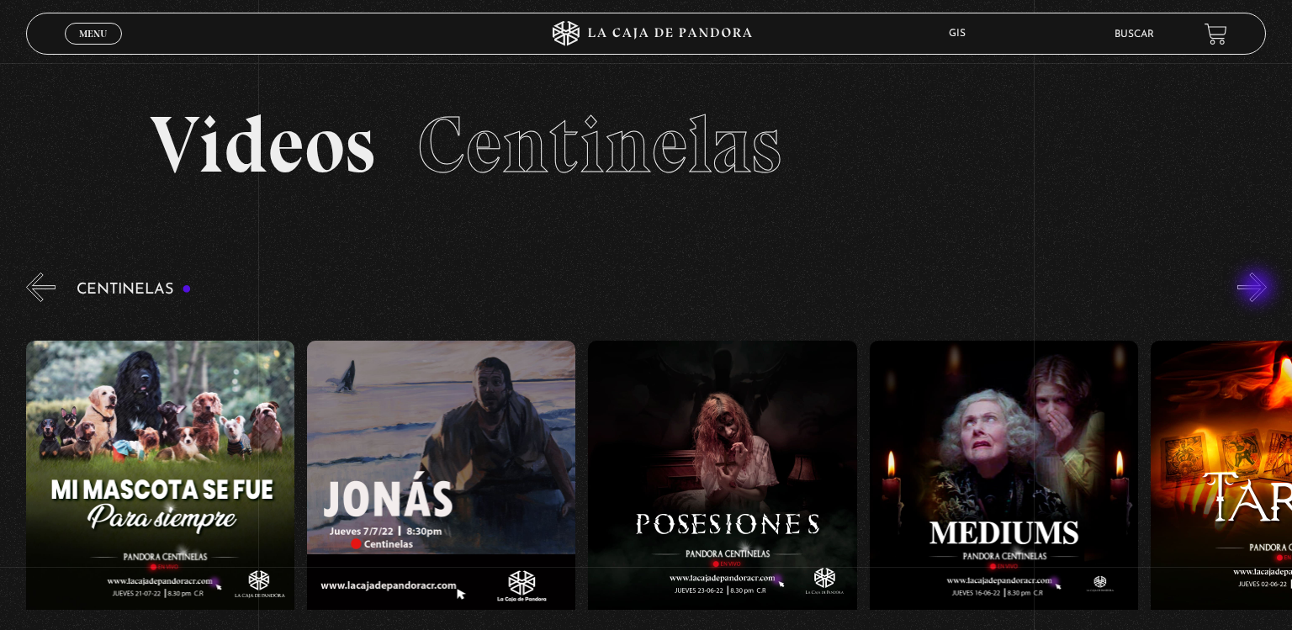
click at [1259, 289] on button "»" at bounding box center [1252, 287] width 29 height 29
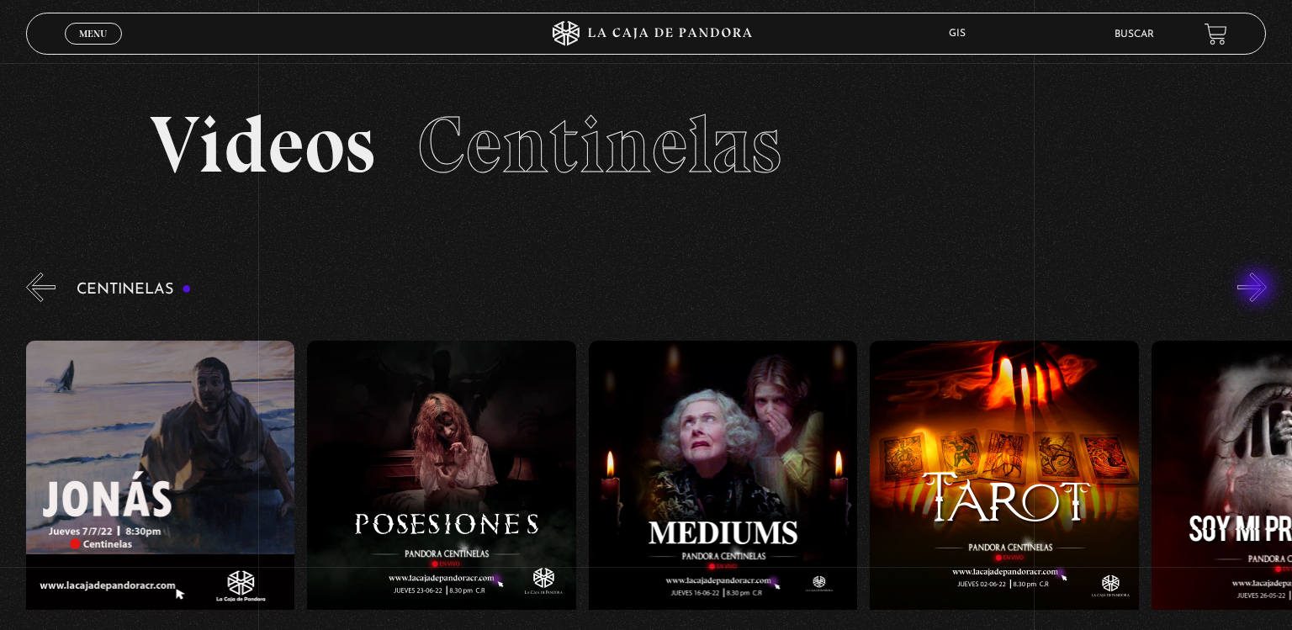
click at [1259, 289] on button "»" at bounding box center [1252, 287] width 29 height 29
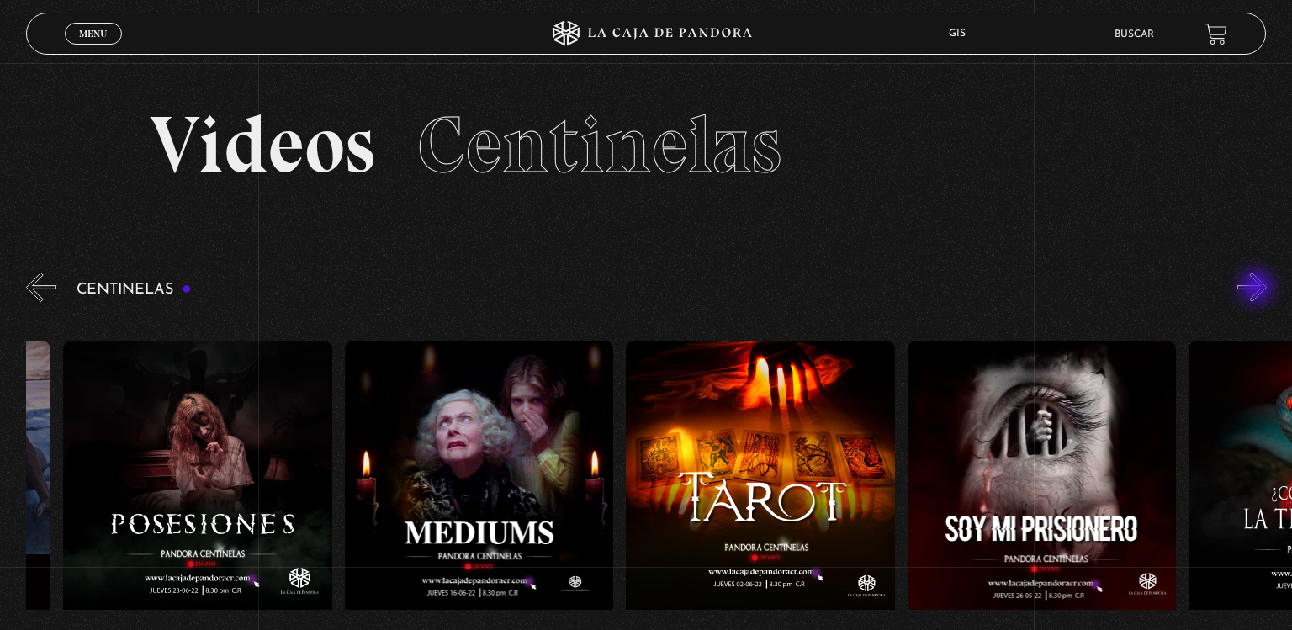
scroll to position [0, 17163]
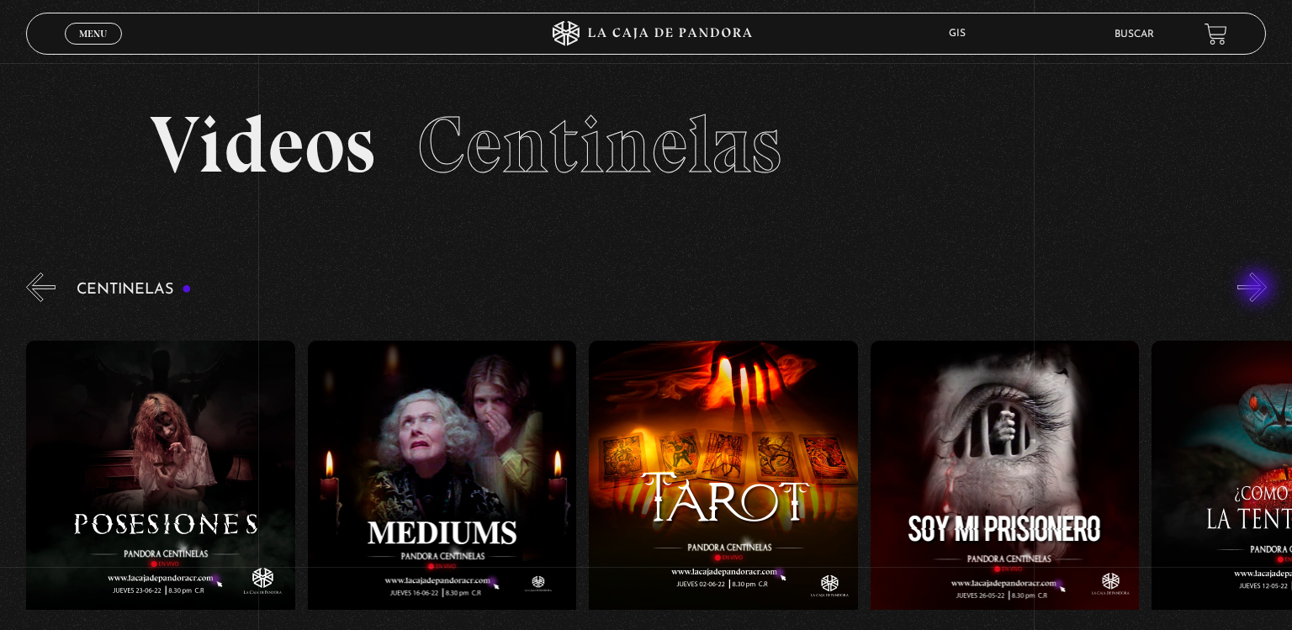
click at [1259, 289] on button "»" at bounding box center [1252, 287] width 29 height 29
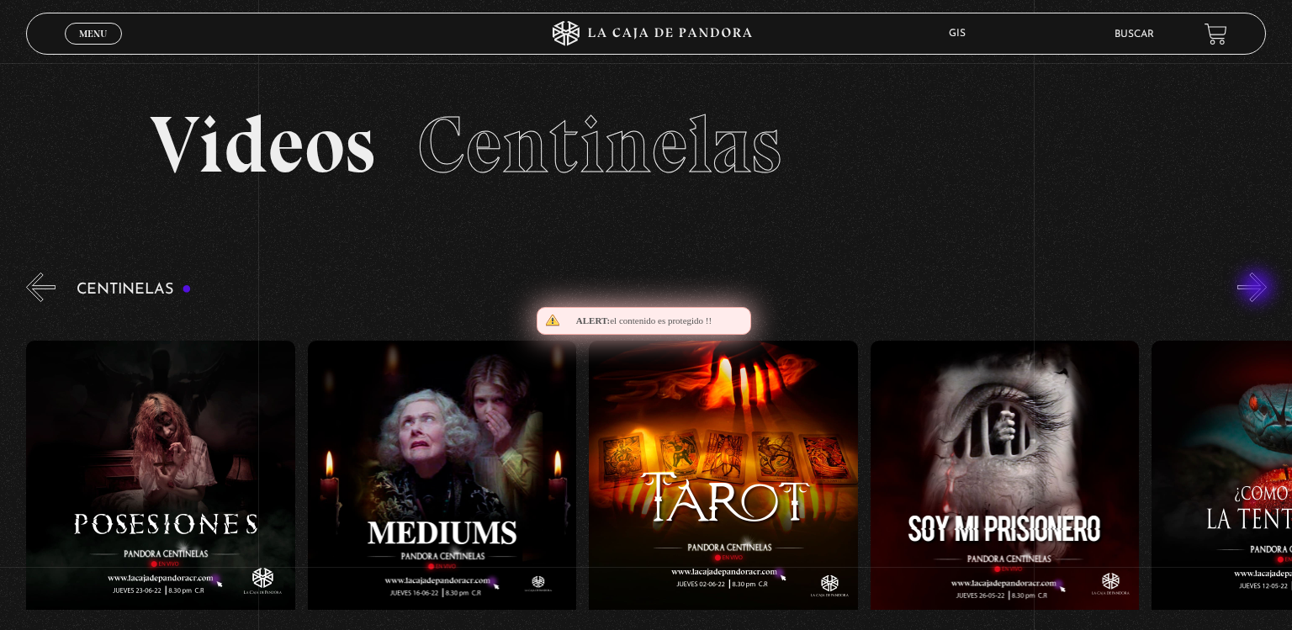
click at [1259, 289] on button "»" at bounding box center [1252, 287] width 29 height 29
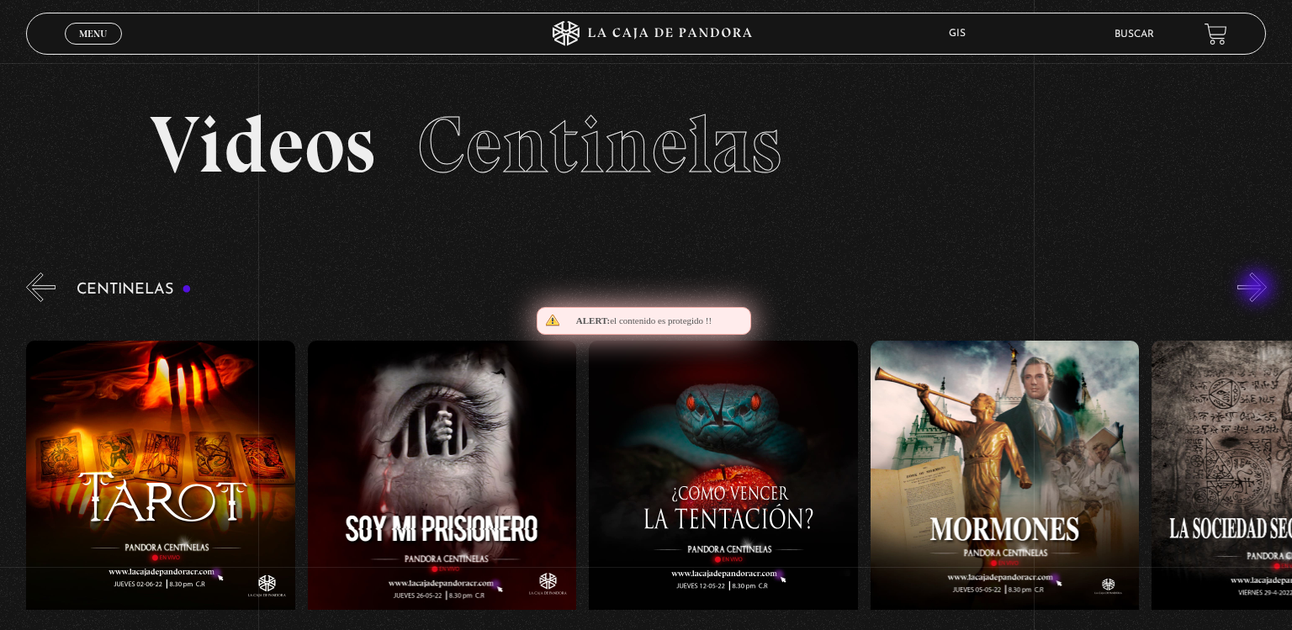
click at [1259, 289] on button "»" at bounding box center [1252, 287] width 29 height 29
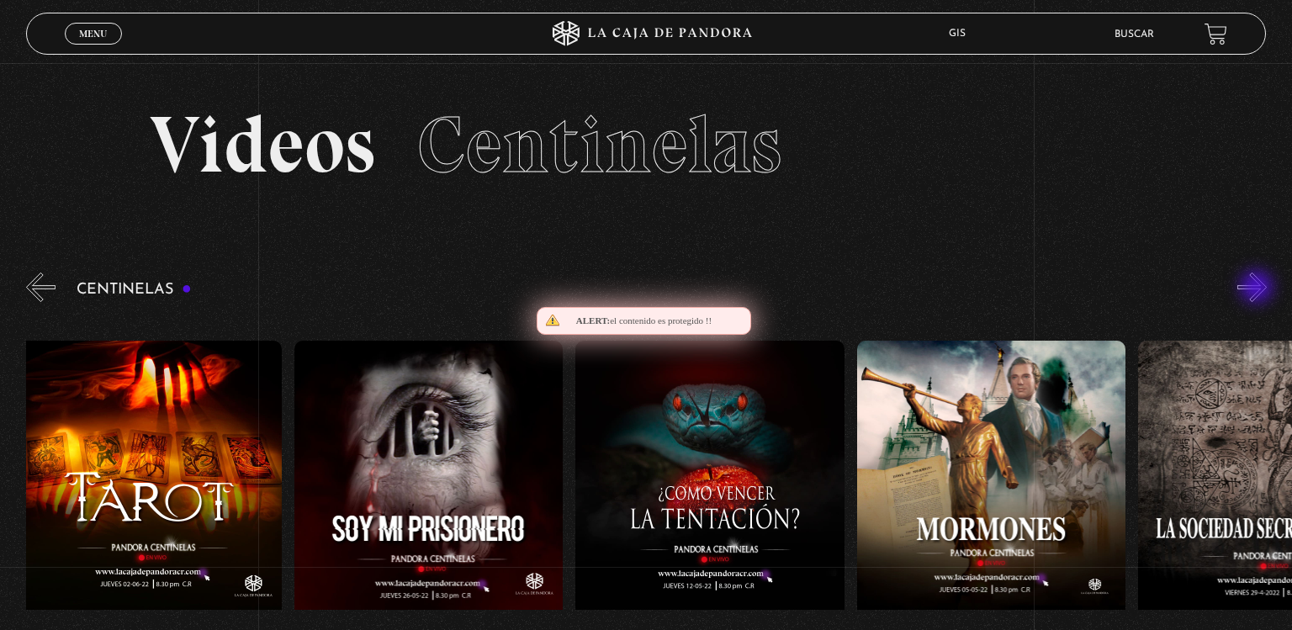
click at [1259, 289] on button "»" at bounding box center [1252, 287] width 29 height 29
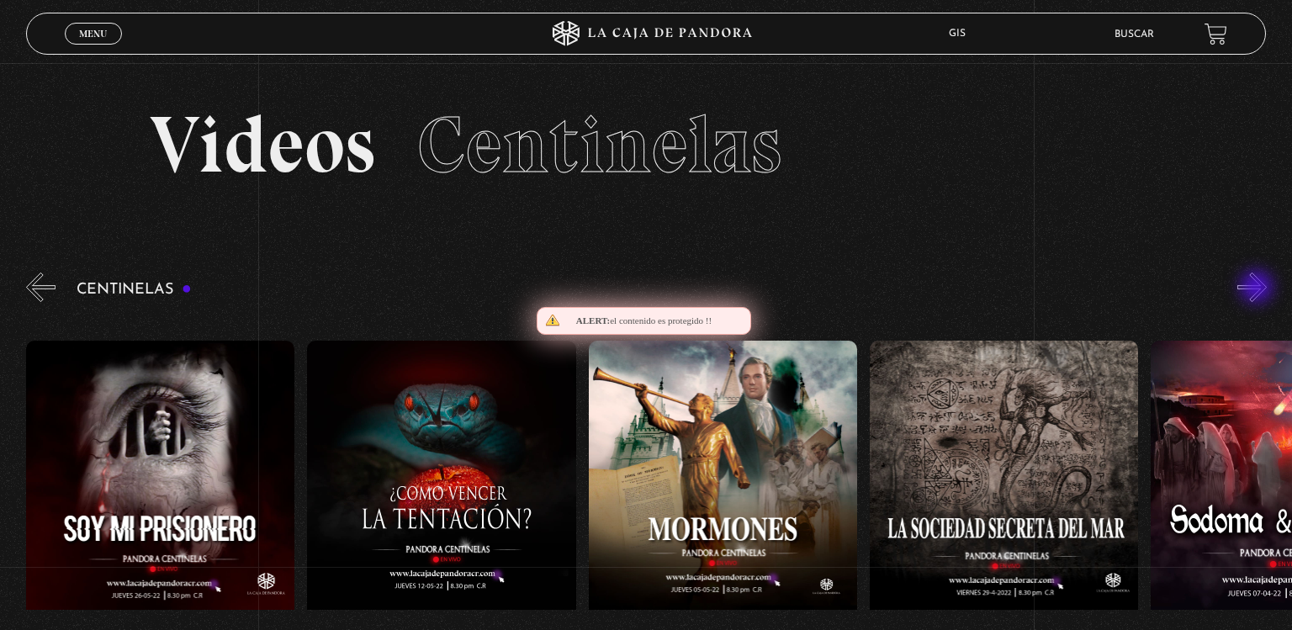
click at [1259, 289] on button "»" at bounding box center [1252, 287] width 29 height 29
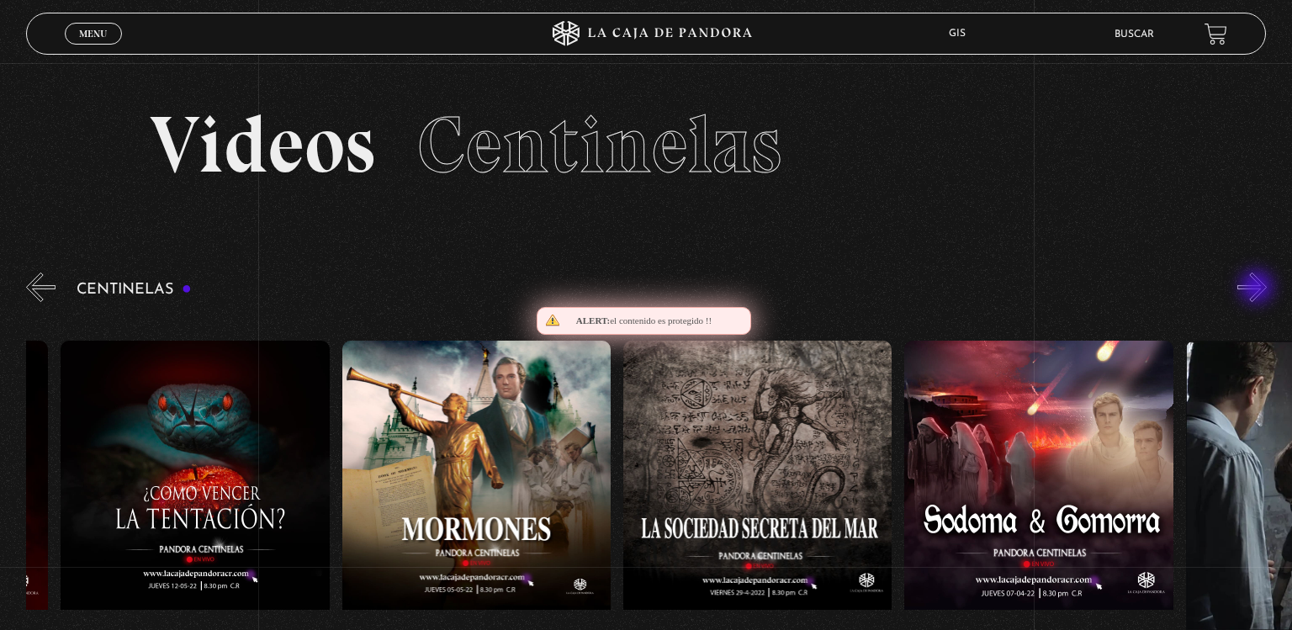
scroll to position [0, 18289]
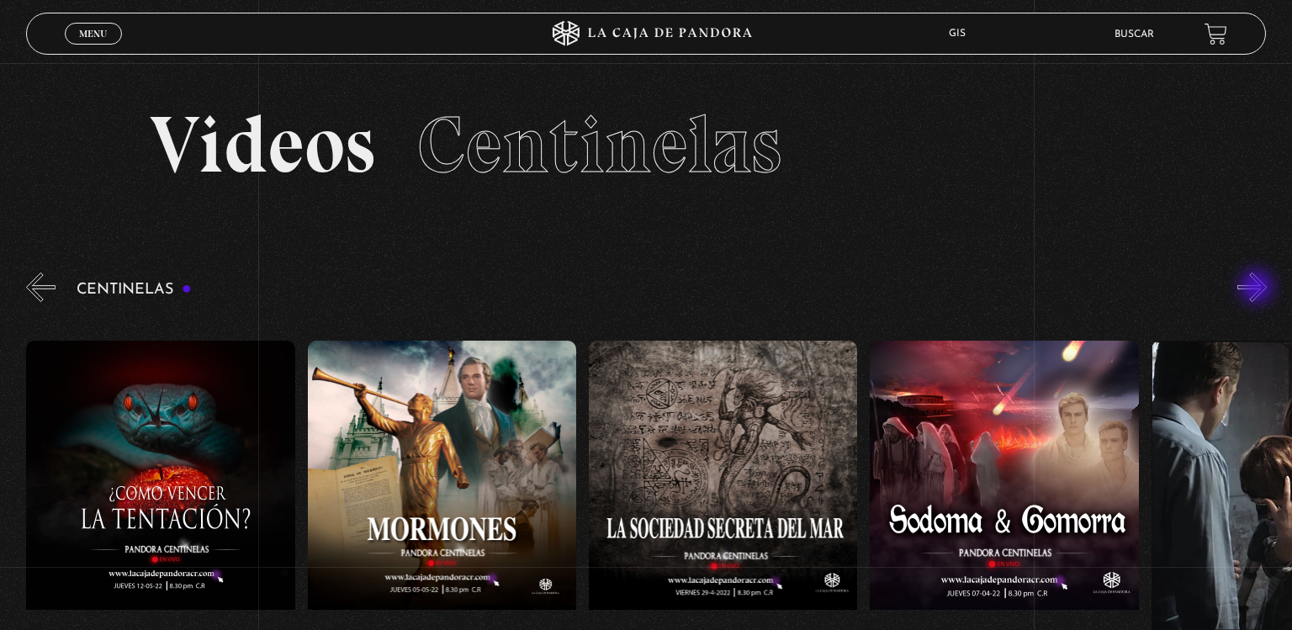
click at [1259, 289] on button "»" at bounding box center [1252, 287] width 29 height 29
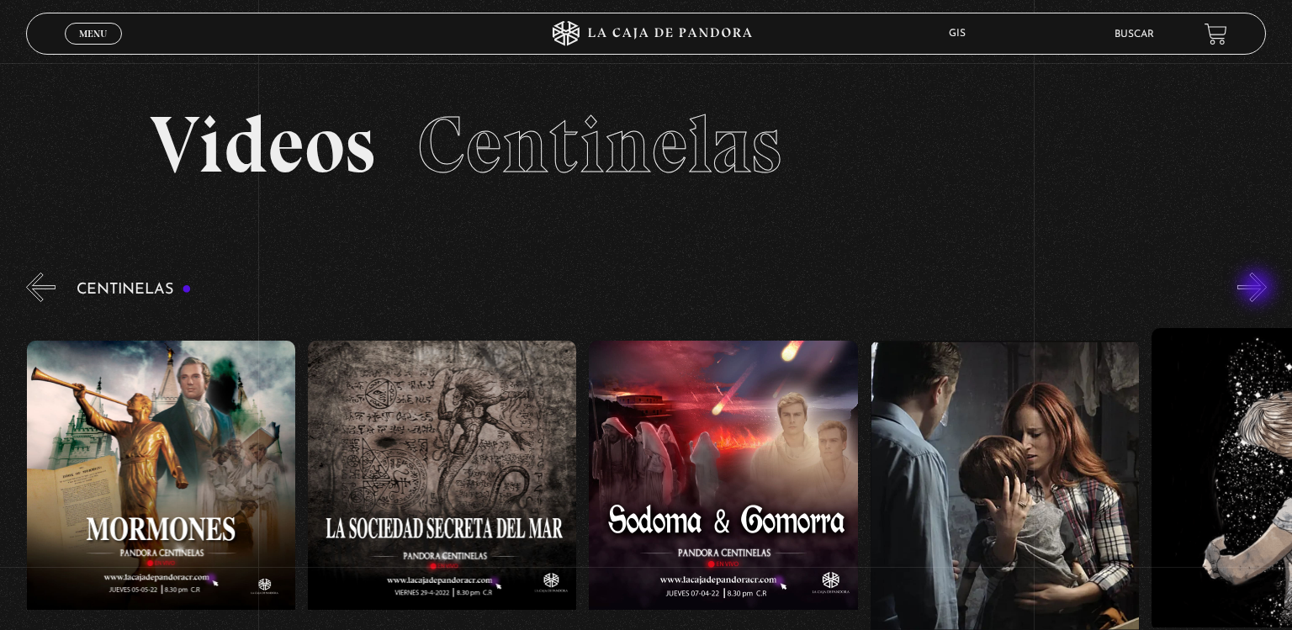
click at [1259, 289] on button "»" at bounding box center [1252, 287] width 29 height 29
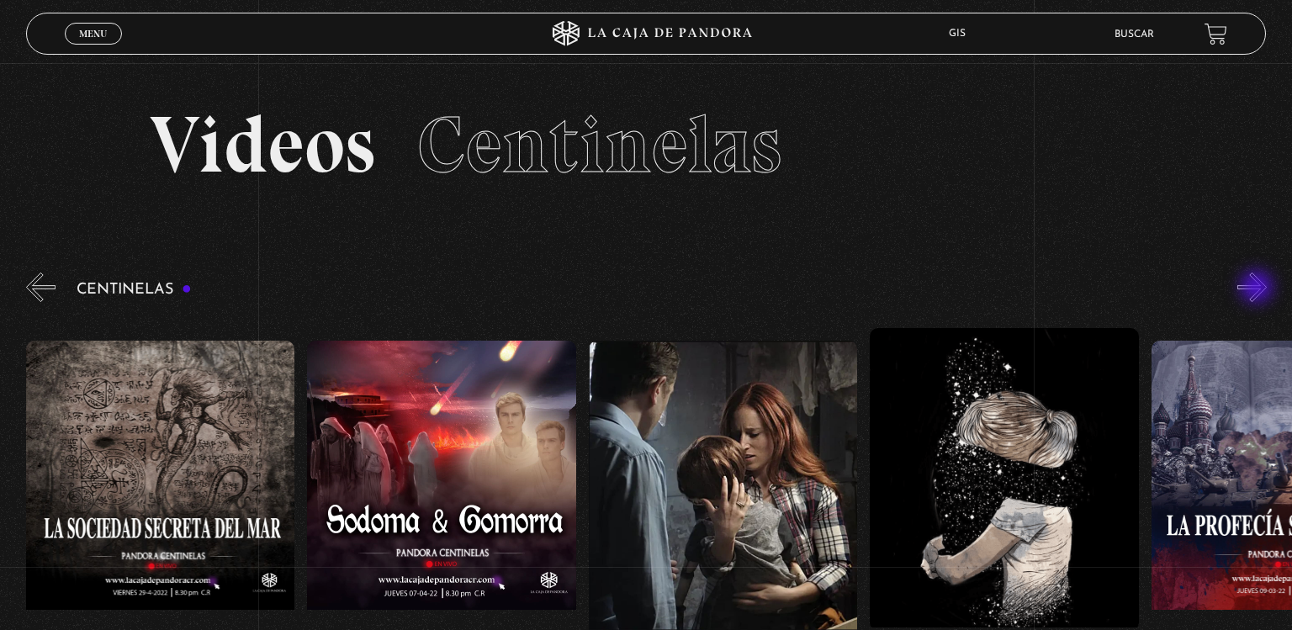
click at [1259, 289] on button "»" at bounding box center [1252, 287] width 29 height 29
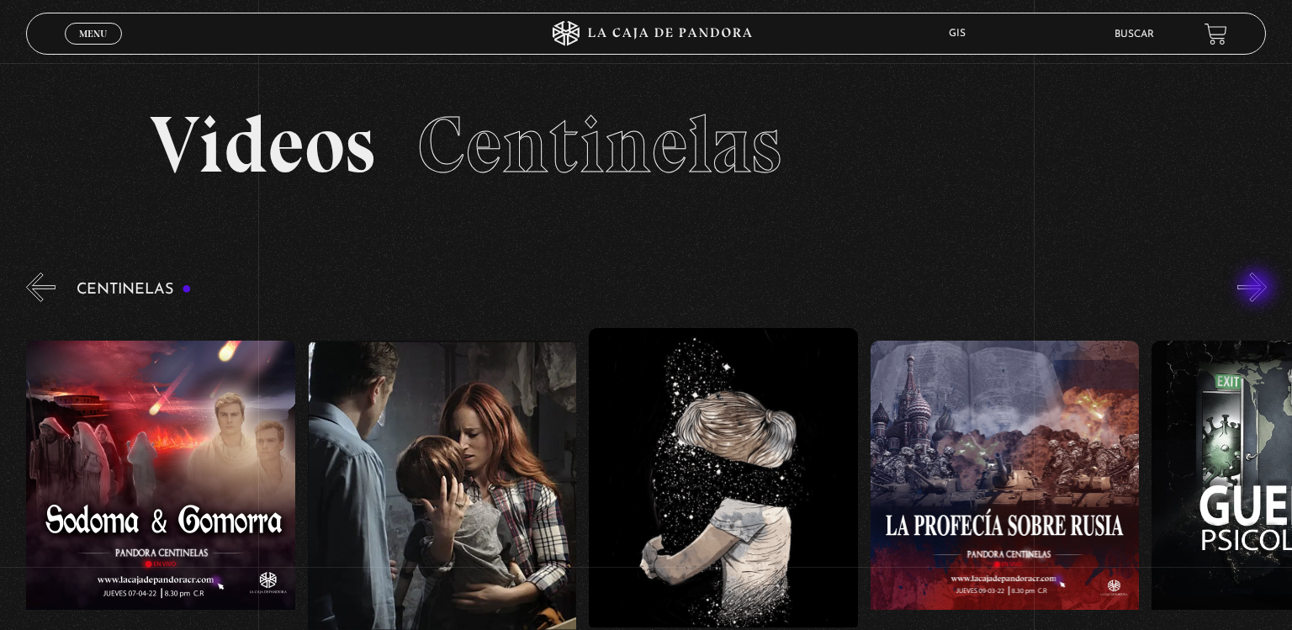
click at [1259, 289] on button "»" at bounding box center [1252, 287] width 29 height 29
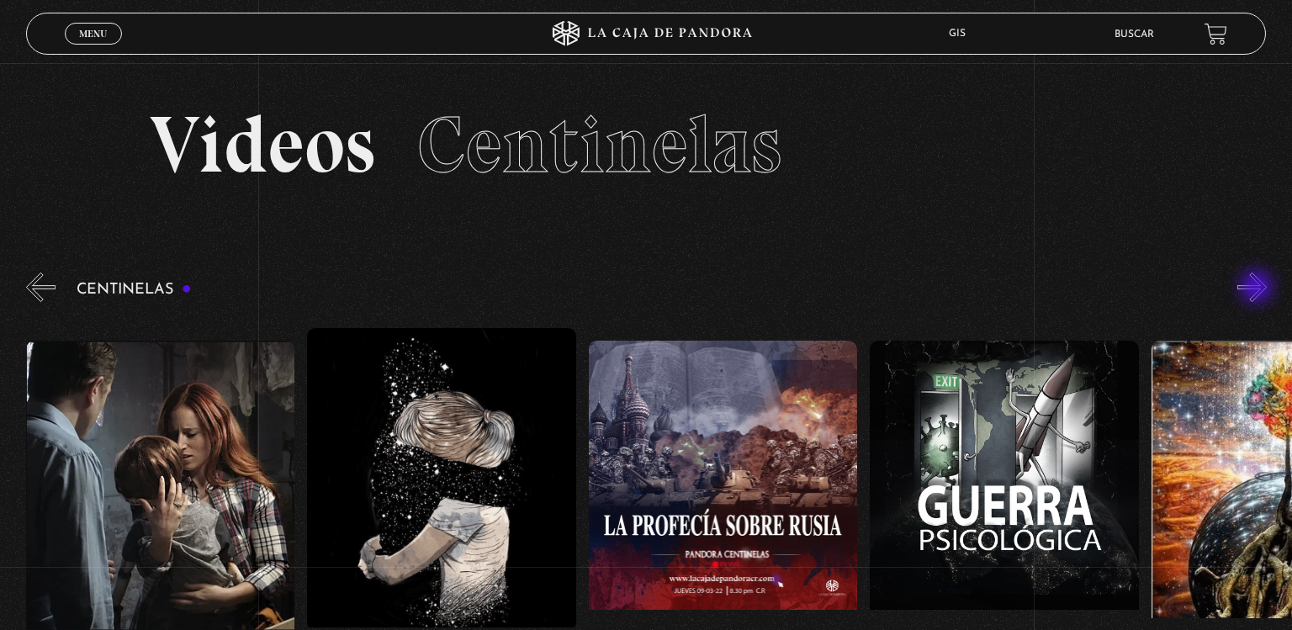
click at [1259, 289] on button "»" at bounding box center [1252, 287] width 29 height 29
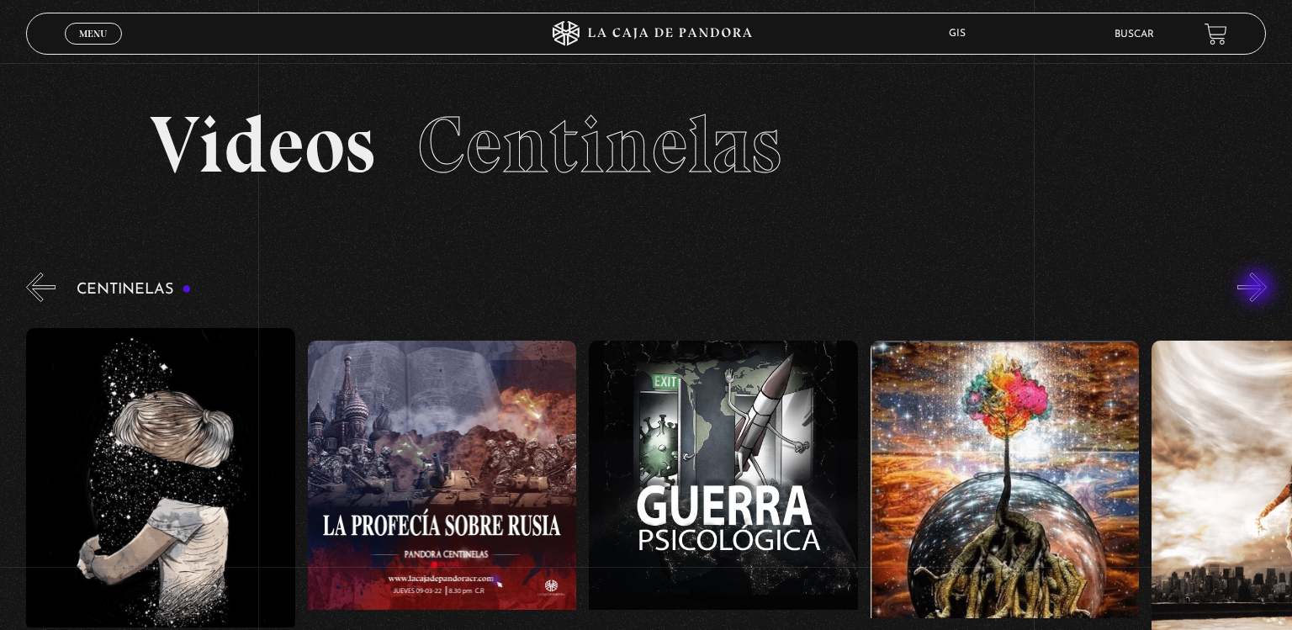
click at [1259, 289] on button "»" at bounding box center [1252, 287] width 29 height 29
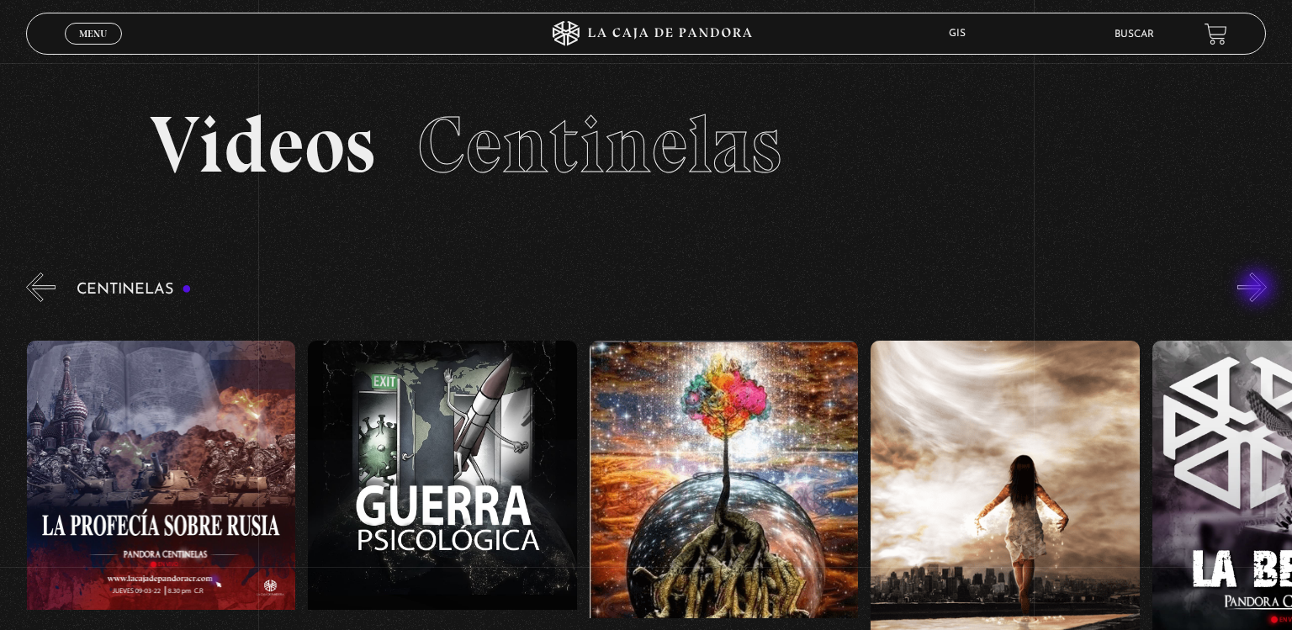
click at [1259, 289] on button "»" at bounding box center [1252, 287] width 29 height 29
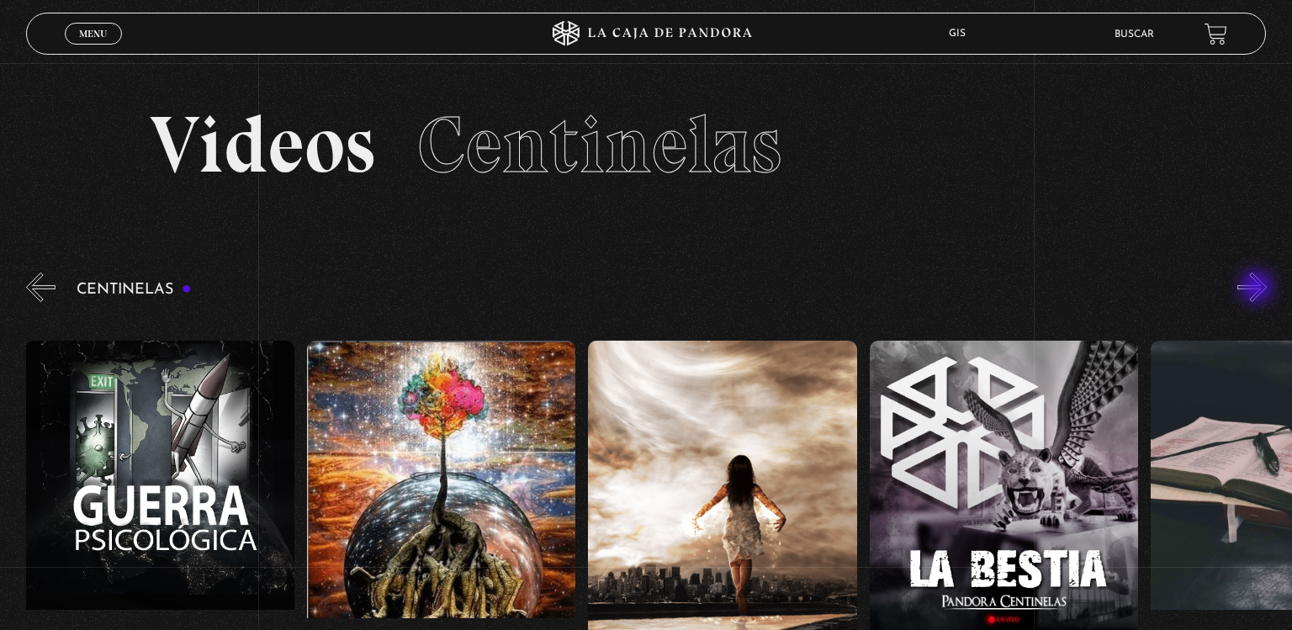
click at [1259, 289] on button "»" at bounding box center [1252, 287] width 29 height 29
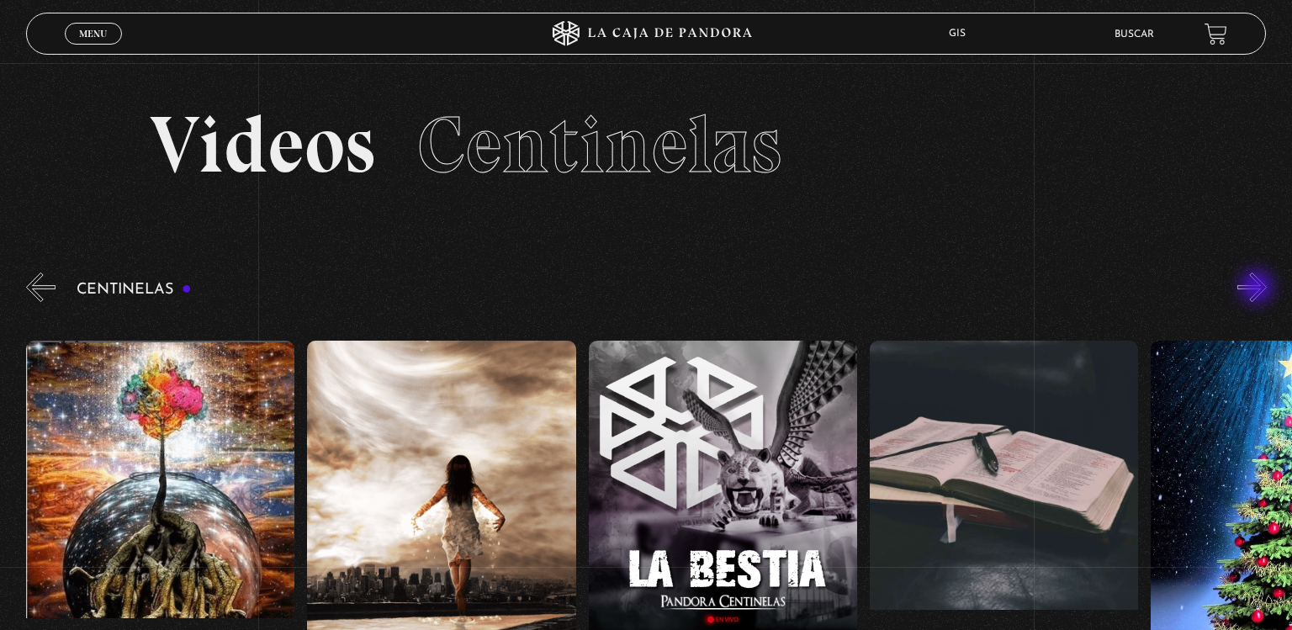
scroll to position [0, 20540]
click at [1259, 289] on button "»" at bounding box center [1252, 287] width 29 height 29
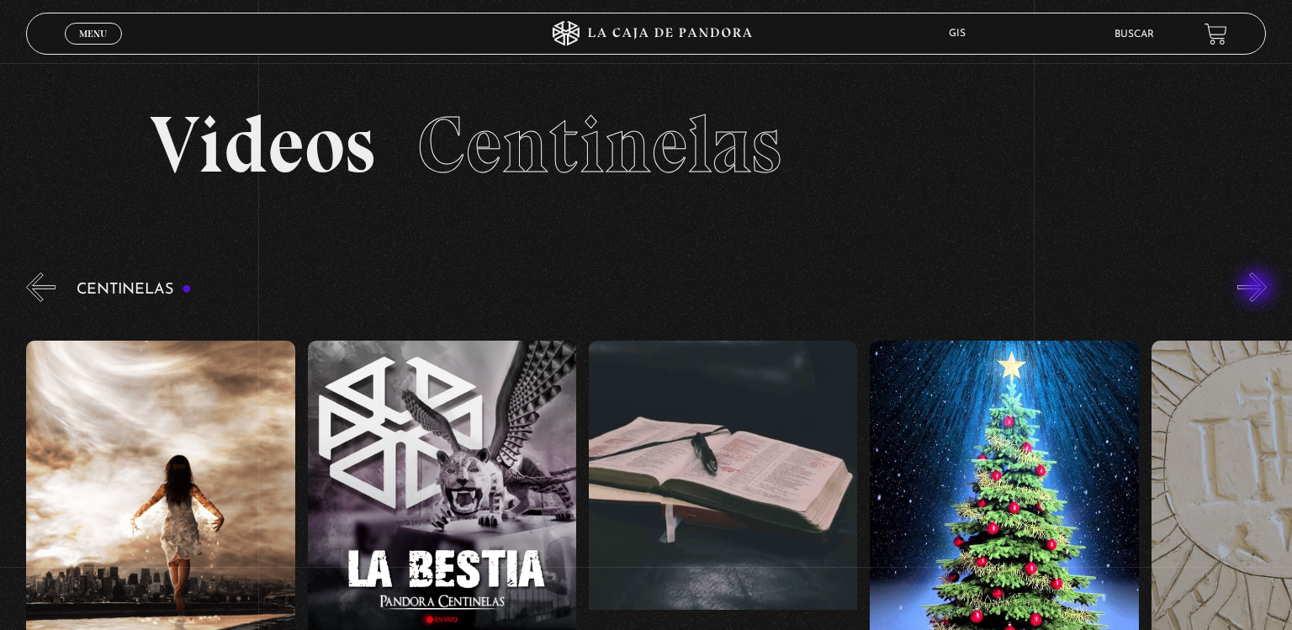
click at [1259, 289] on button "»" at bounding box center [1252, 287] width 29 height 29
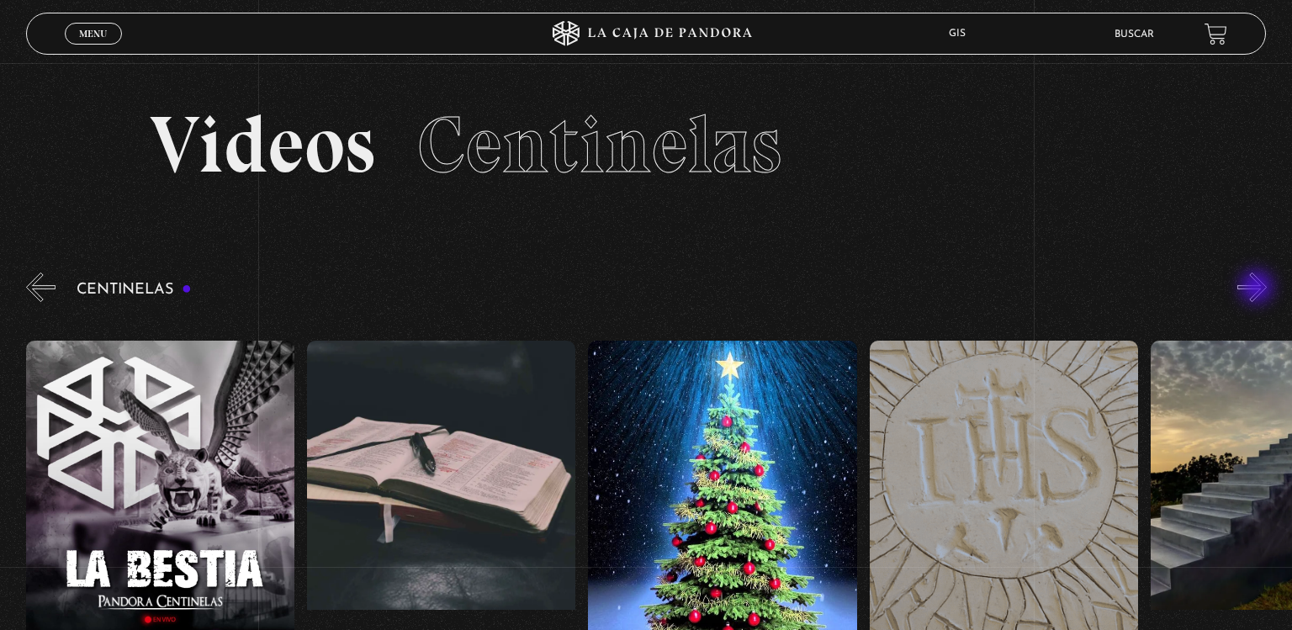
click at [1259, 289] on button "»" at bounding box center [1252, 287] width 29 height 29
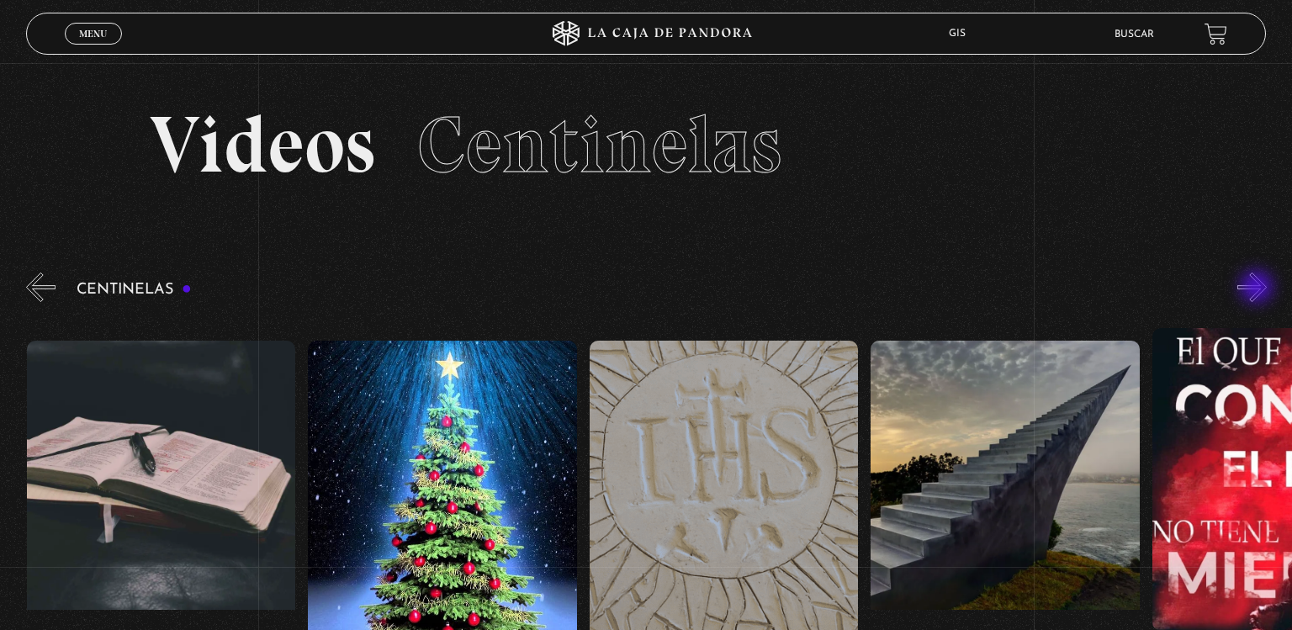
scroll to position [0, 21384]
click at [1259, 289] on button "»" at bounding box center [1252, 287] width 29 height 29
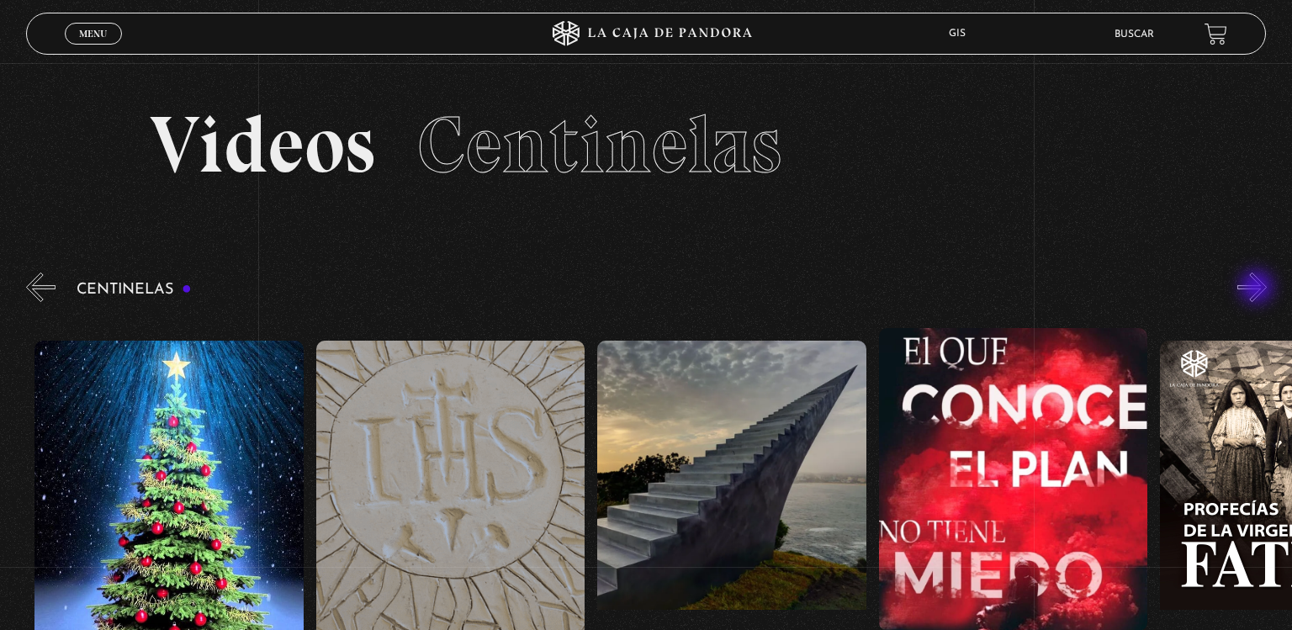
scroll to position [0, 21666]
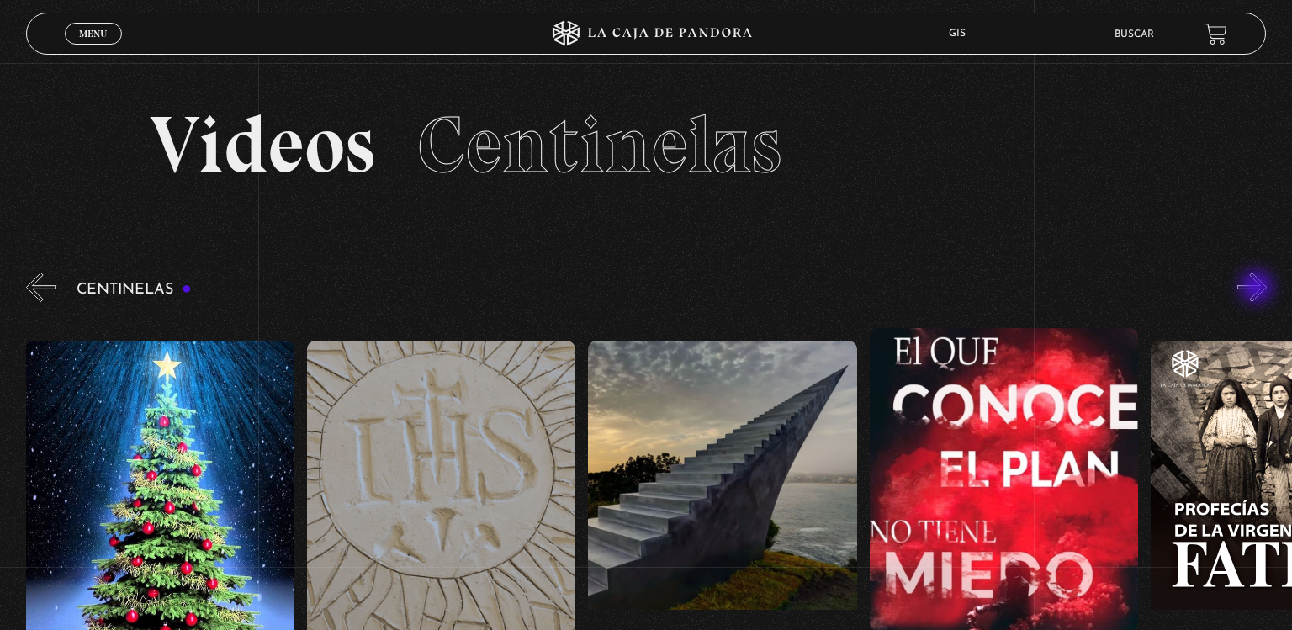
click at [1259, 289] on button "»" at bounding box center [1252, 287] width 29 height 29
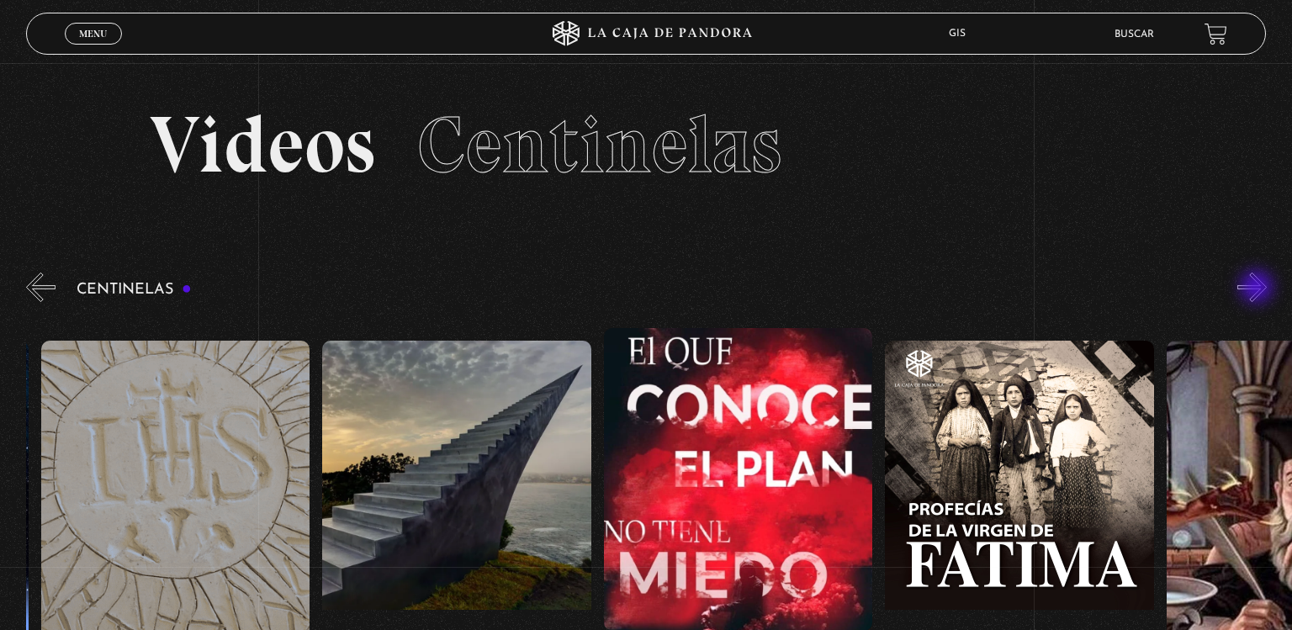
scroll to position [0, 21947]
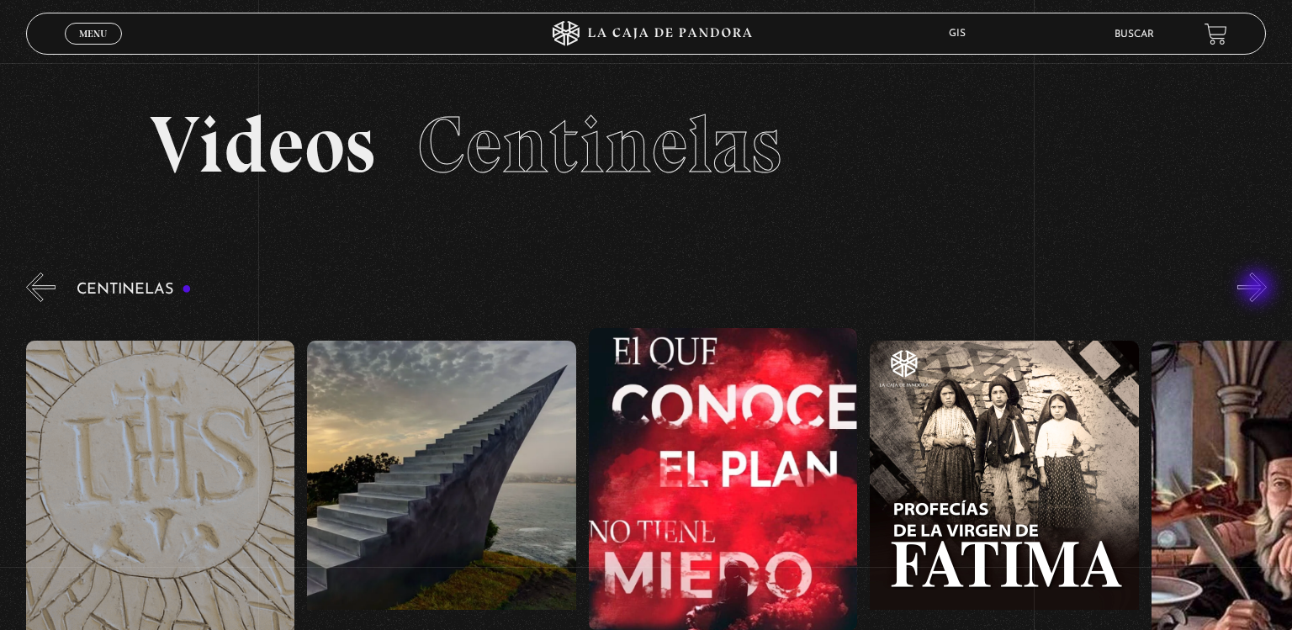
click at [1259, 289] on button "»" at bounding box center [1252, 287] width 29 height 29
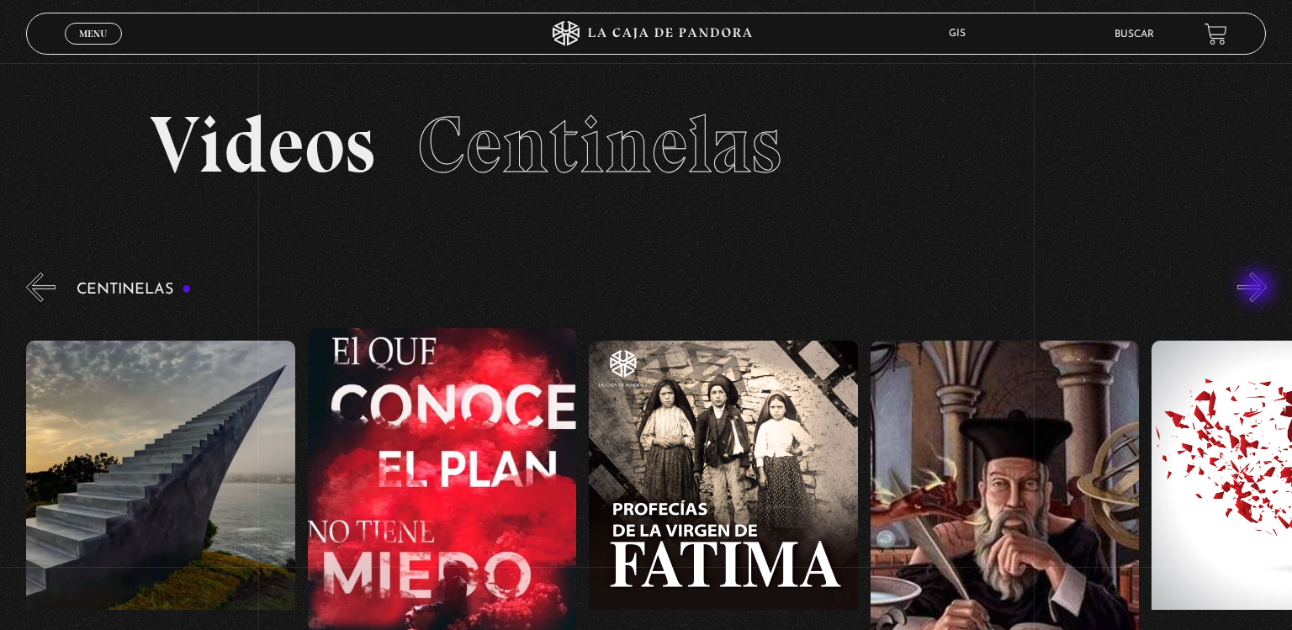
click at [1259, 289] on button "»" at bounding box center [1252, 287] width 29 height 29
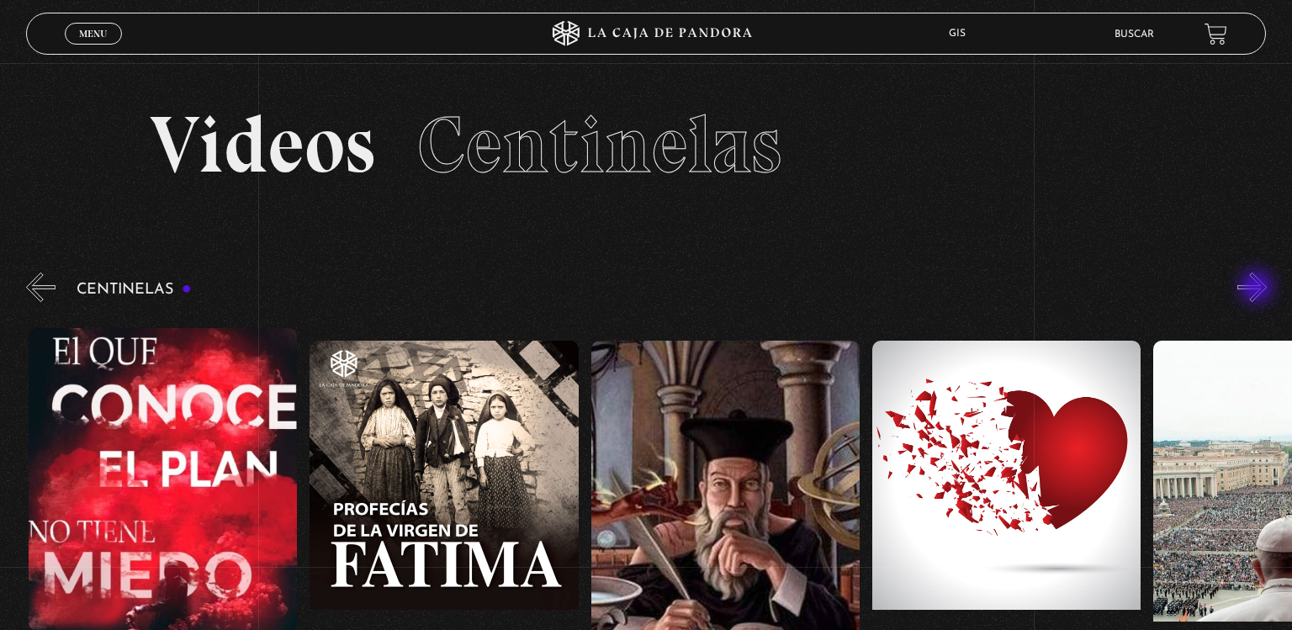
scroll to position [0, 22510]
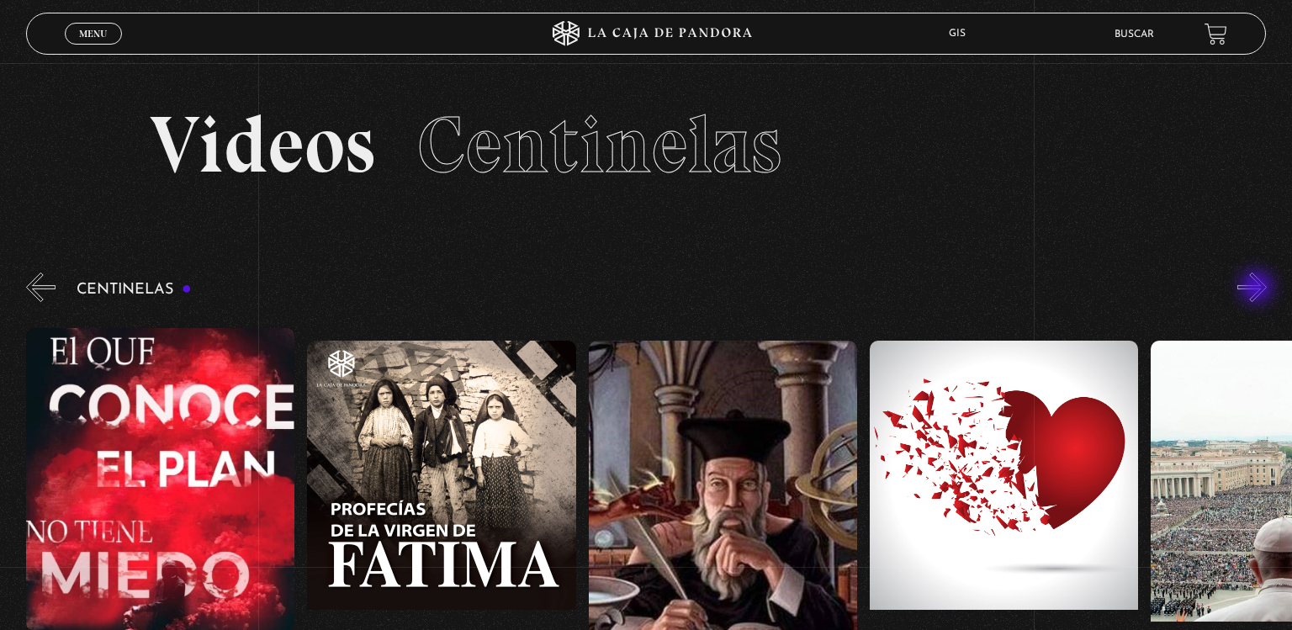
click at [1259, 289] on button "»" at bounding box center [1252, 287] width 29 height 29
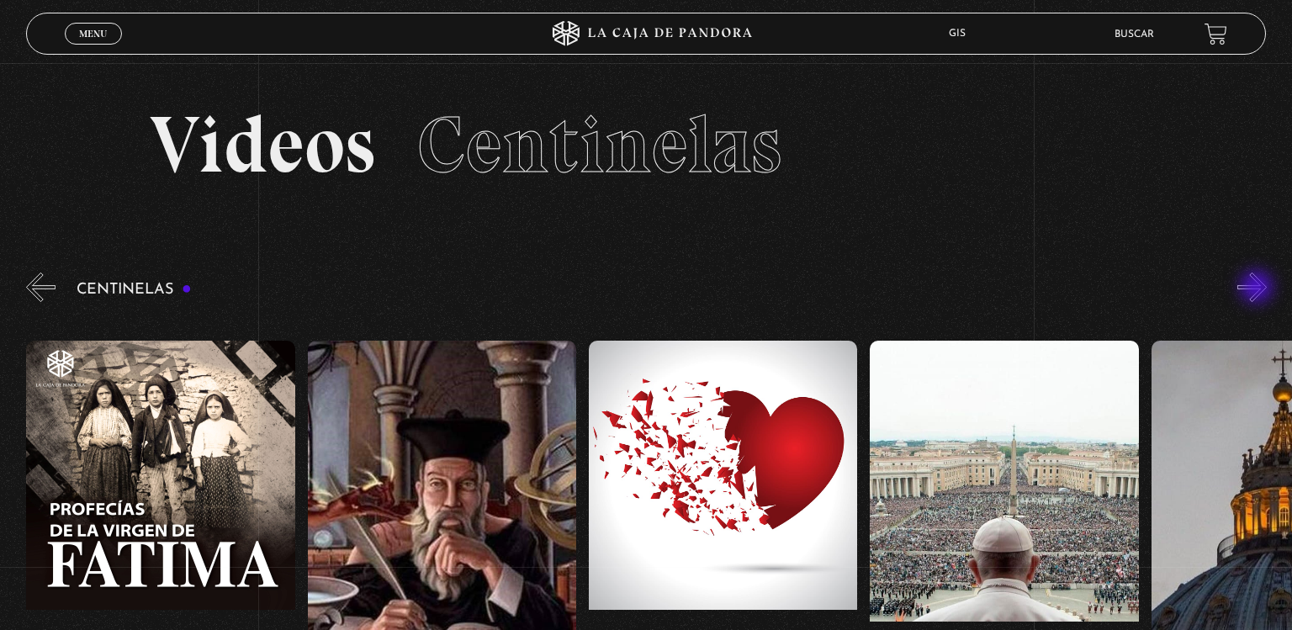
click at [1259, 289] on button "»" at bounding box center [1252, 287] width 29 height 29
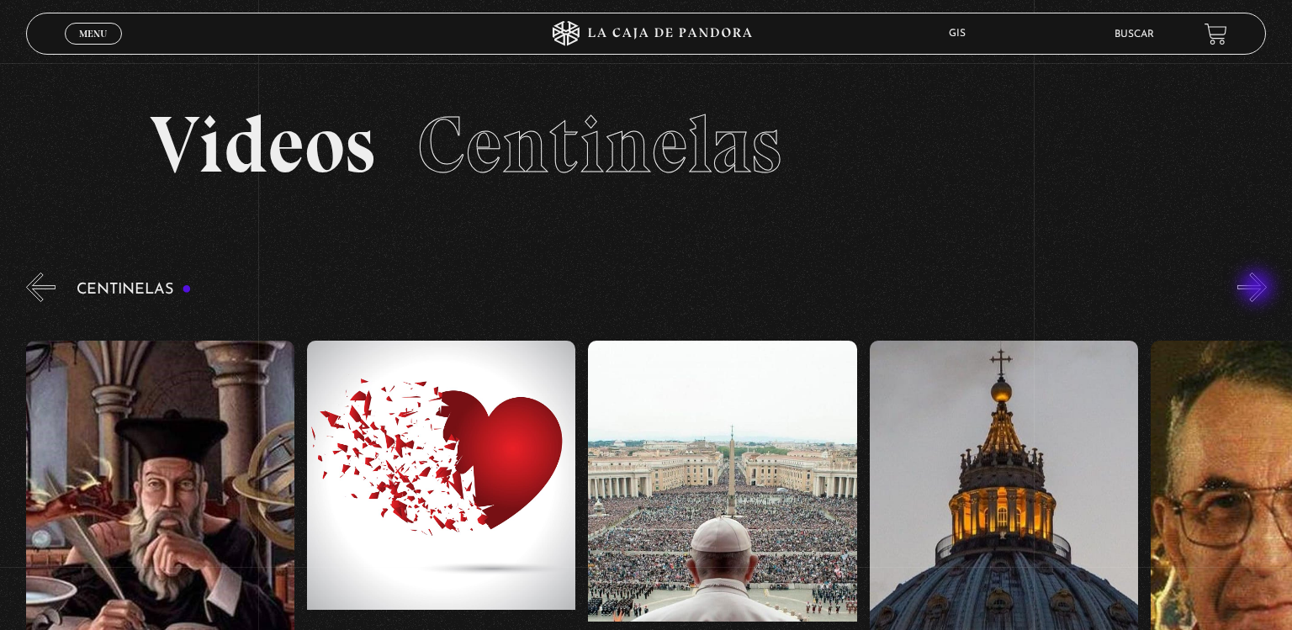
click at [1259, 289] on button "»" at bounding box center [1252, 287] width 29 height 29
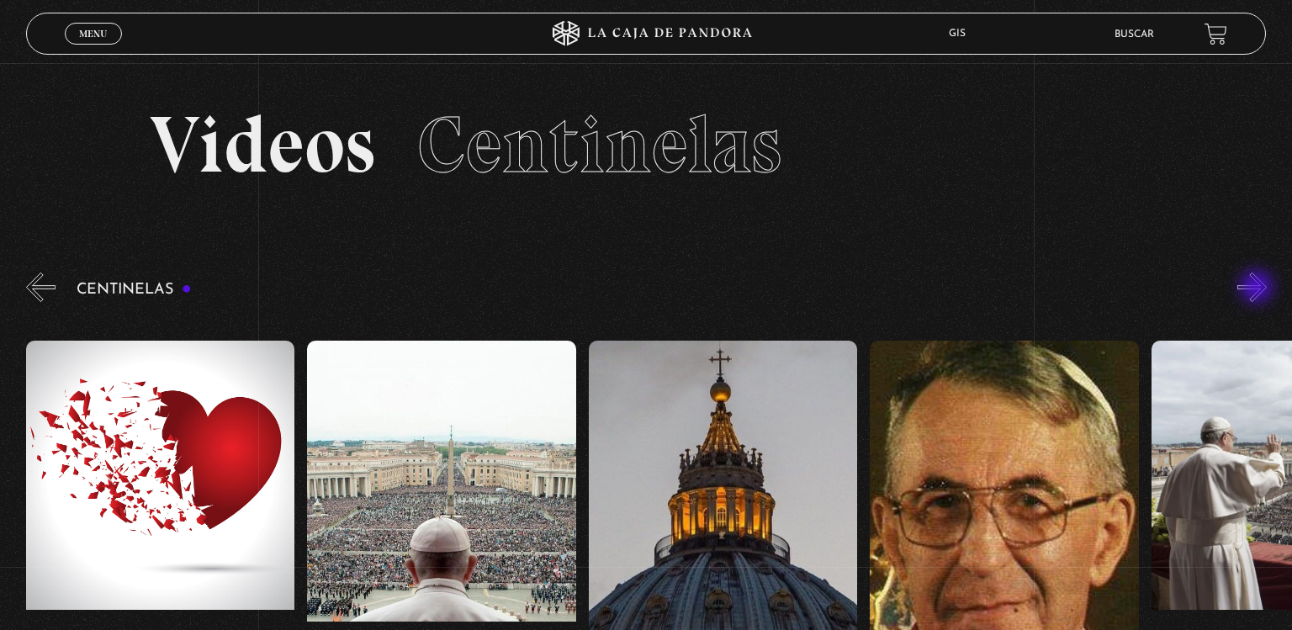
click at [1259, 289] on button "»" at bounding box center [1252, 287] width 29 height 29
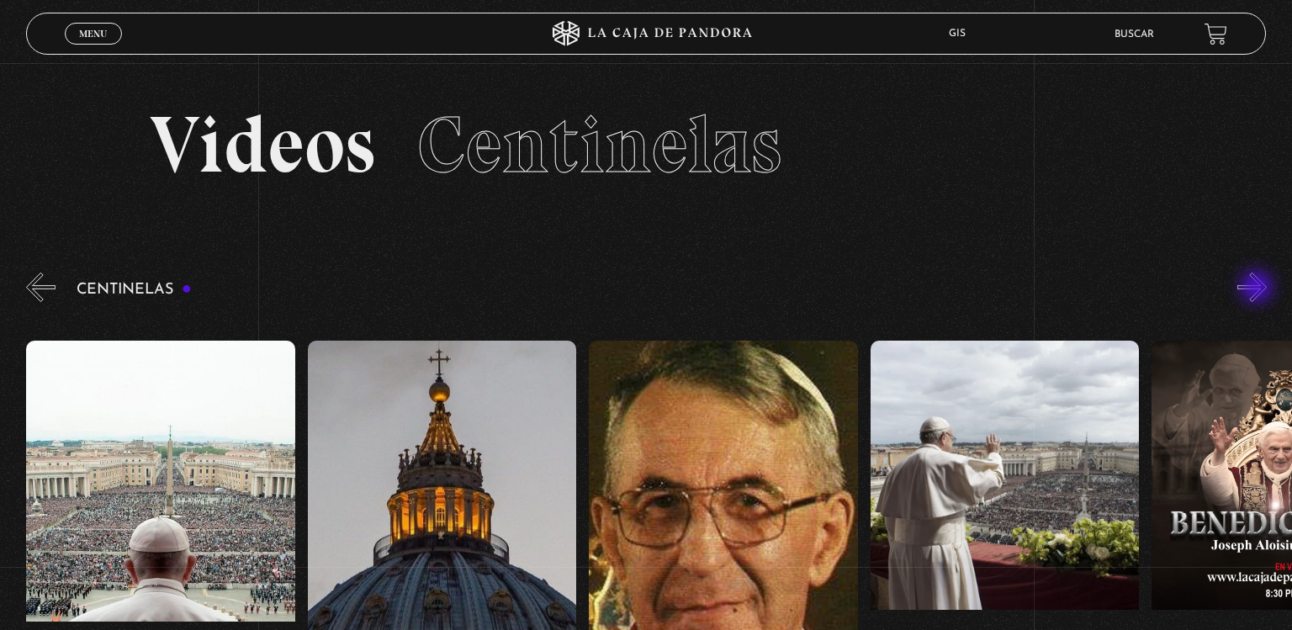
scroll to position [0, 23635]
click at [1259, 289] on button "»" at bounding box center [1252, 287] width 29 height 29
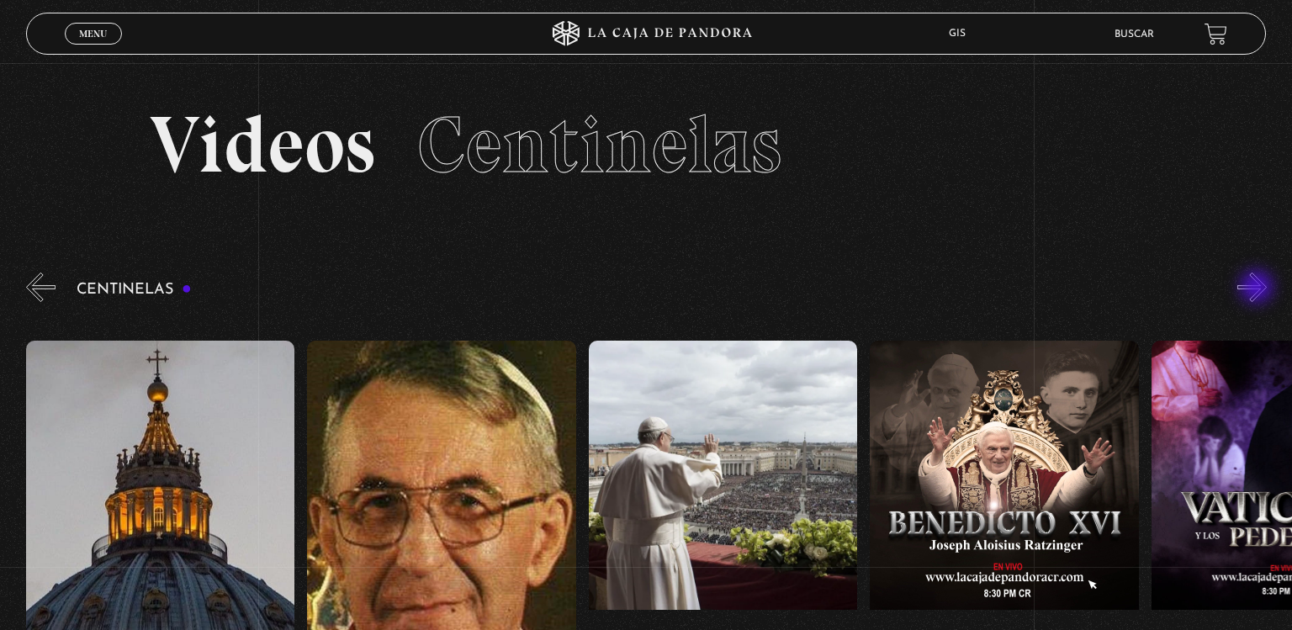
click at [1259, 289] on button "»" at bounding box center [1252, 287] width 29 height 29
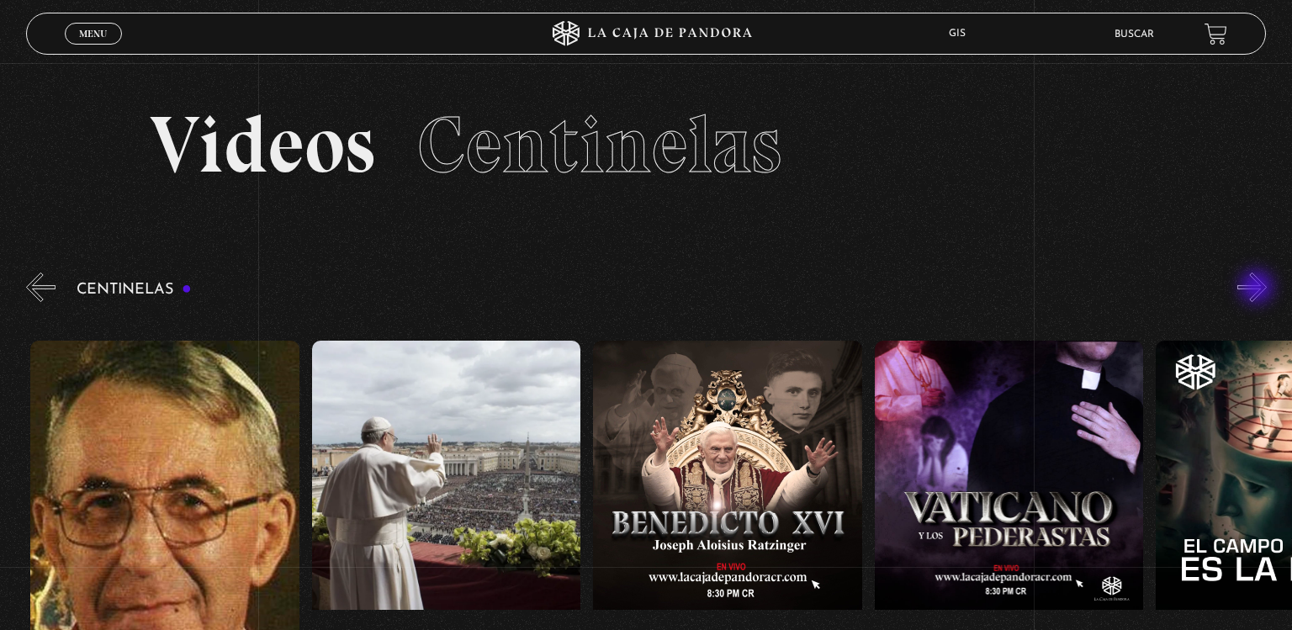
scroll to position [0, 24197]
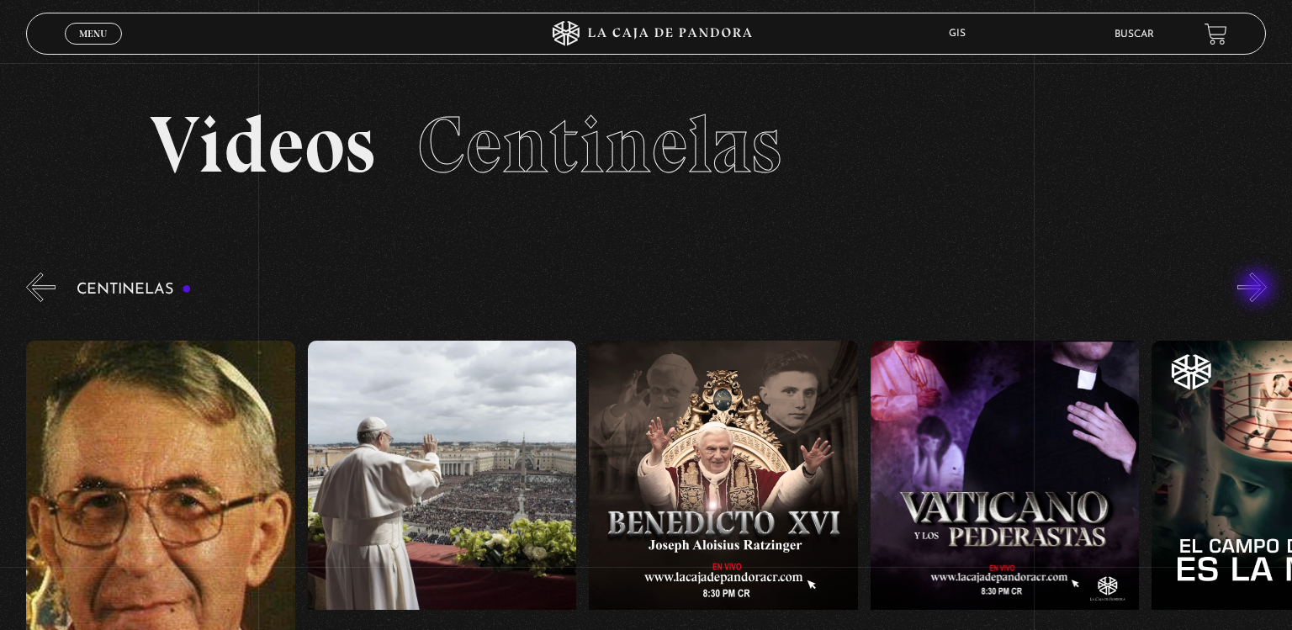
click at [1259, 289] on button "»" at bounding box center [1252, 287] width 29 height 29
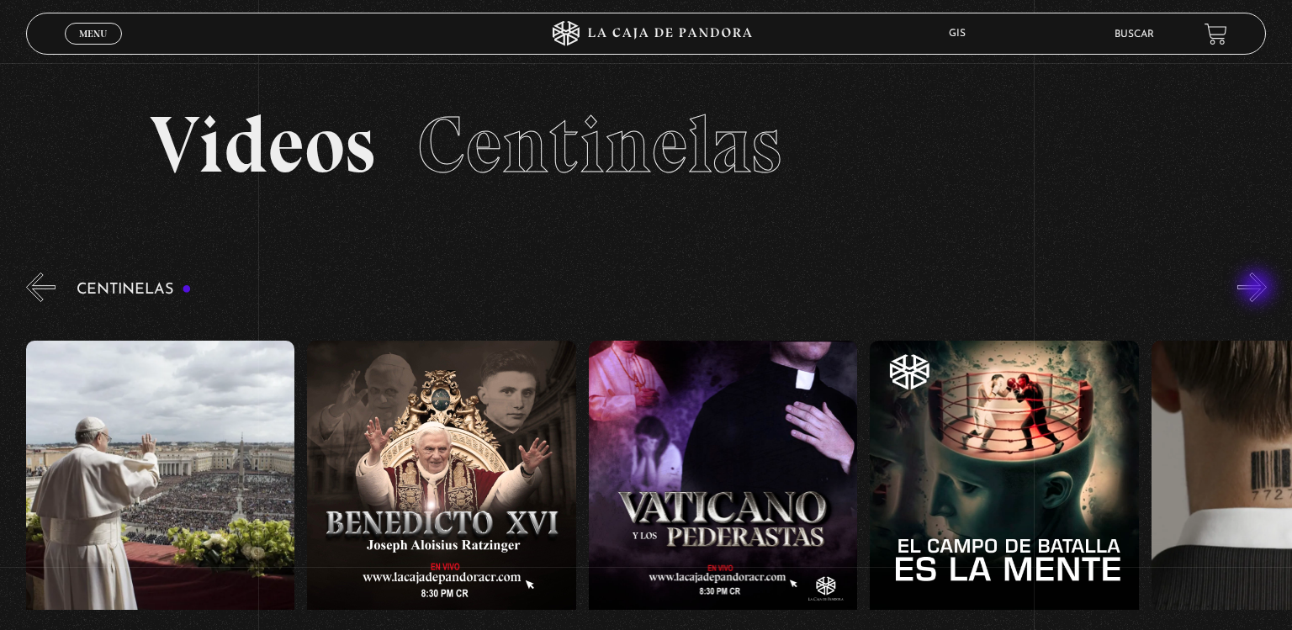
click at [1259, 289] on button "»" at bounding box center [1252, 287] width 29 height 29
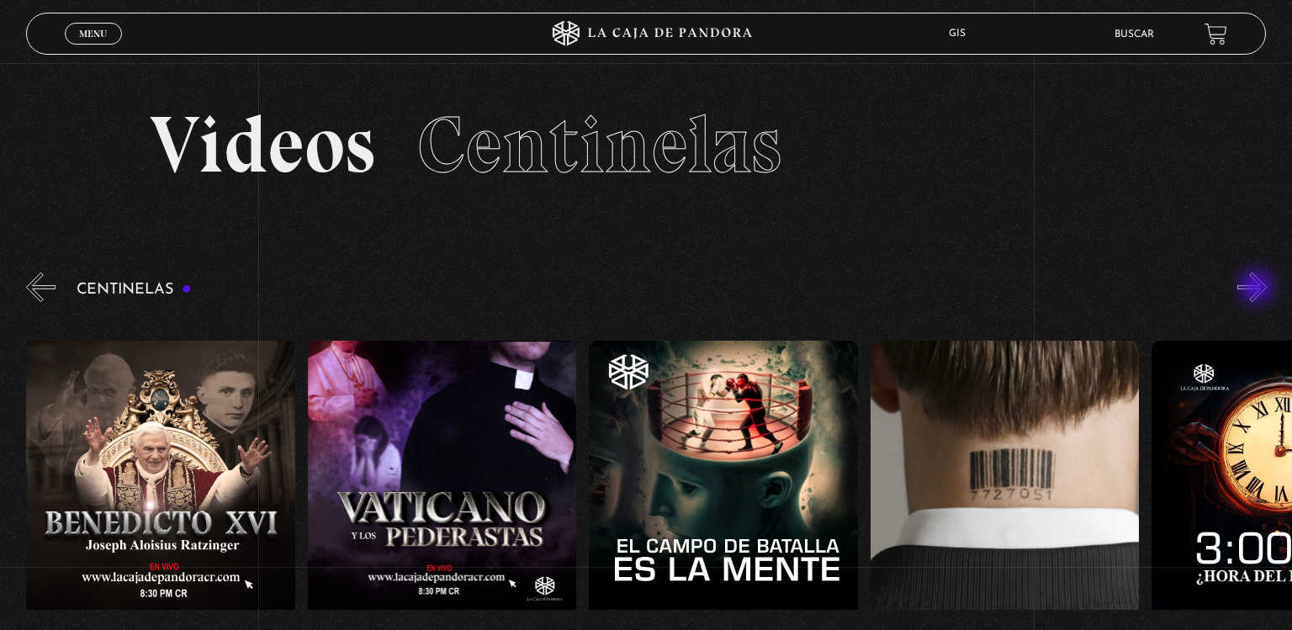
click at [1259, 289] on button "»" at bounding box center [1252, 287] width 29 height 29
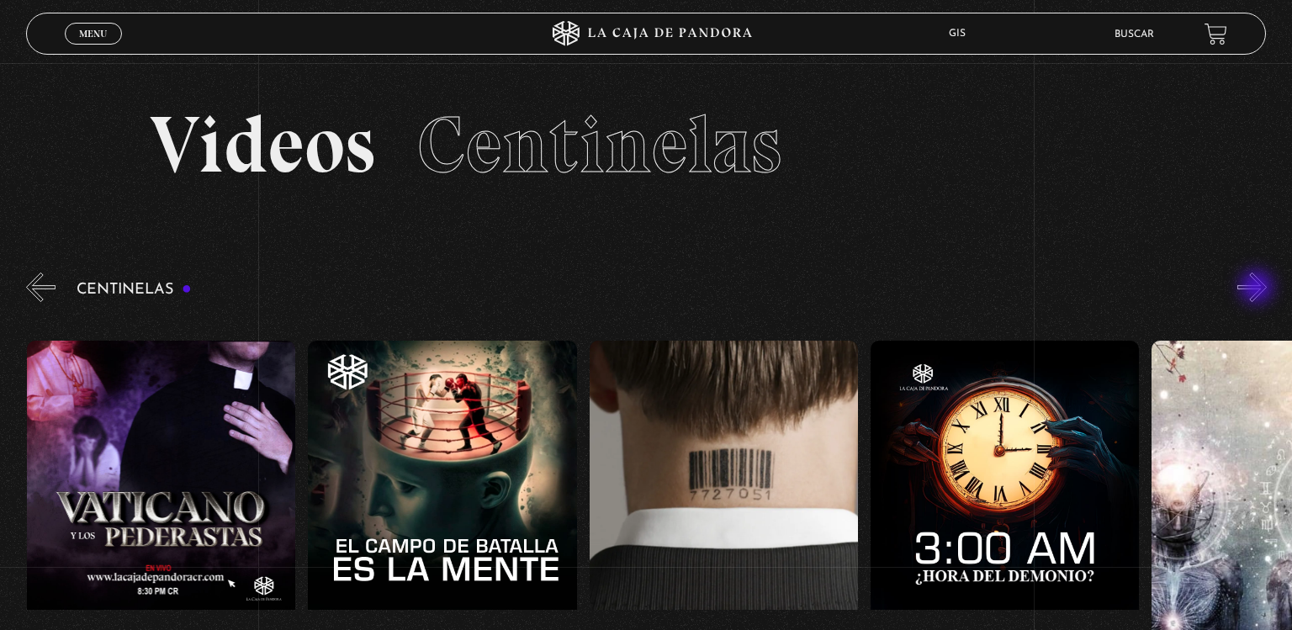
click at [1259, 289] on button "»" at bounding box center [1252, 287] width 29 height 29
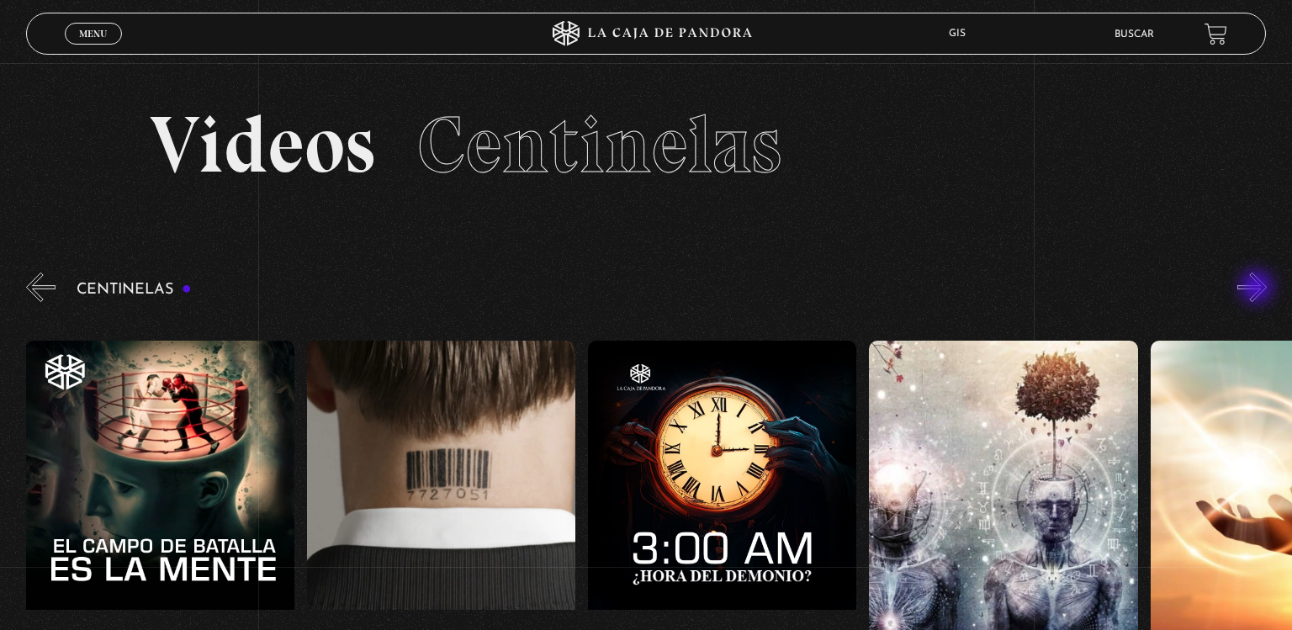
click at [1259, 289] on button "»" at bounding box center [1252, 287] width 29 height 29
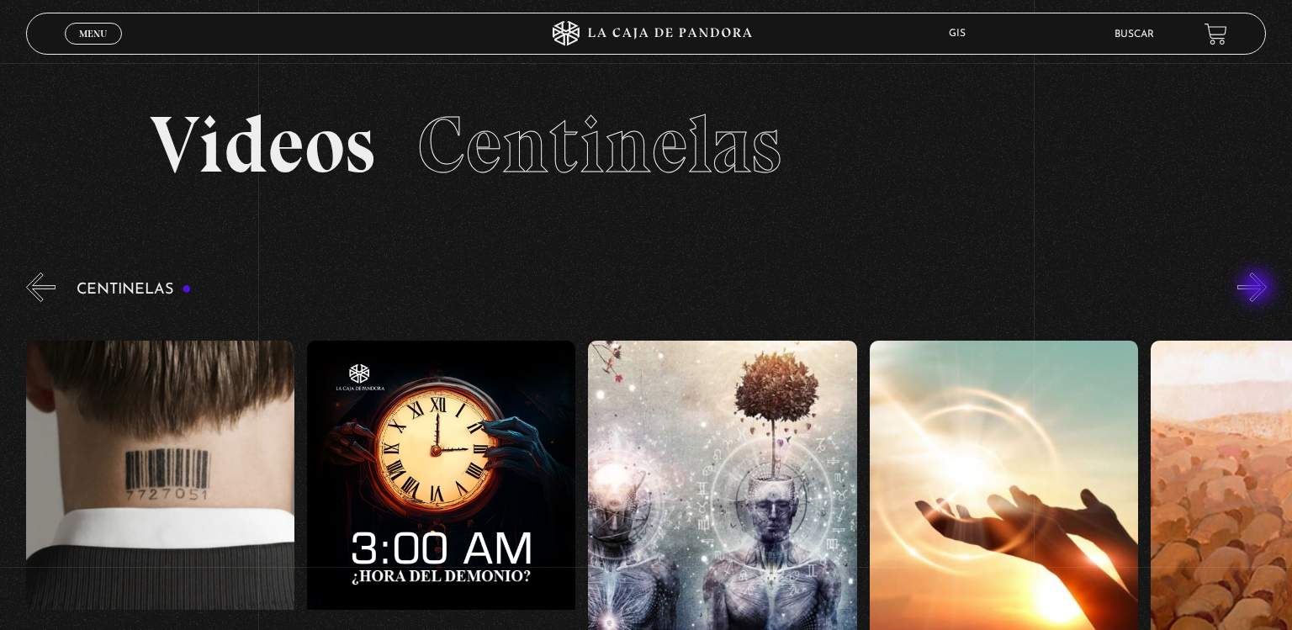
click at [1259, 289] on button "»" at bounding box center [1252, 287] width 29 height 29
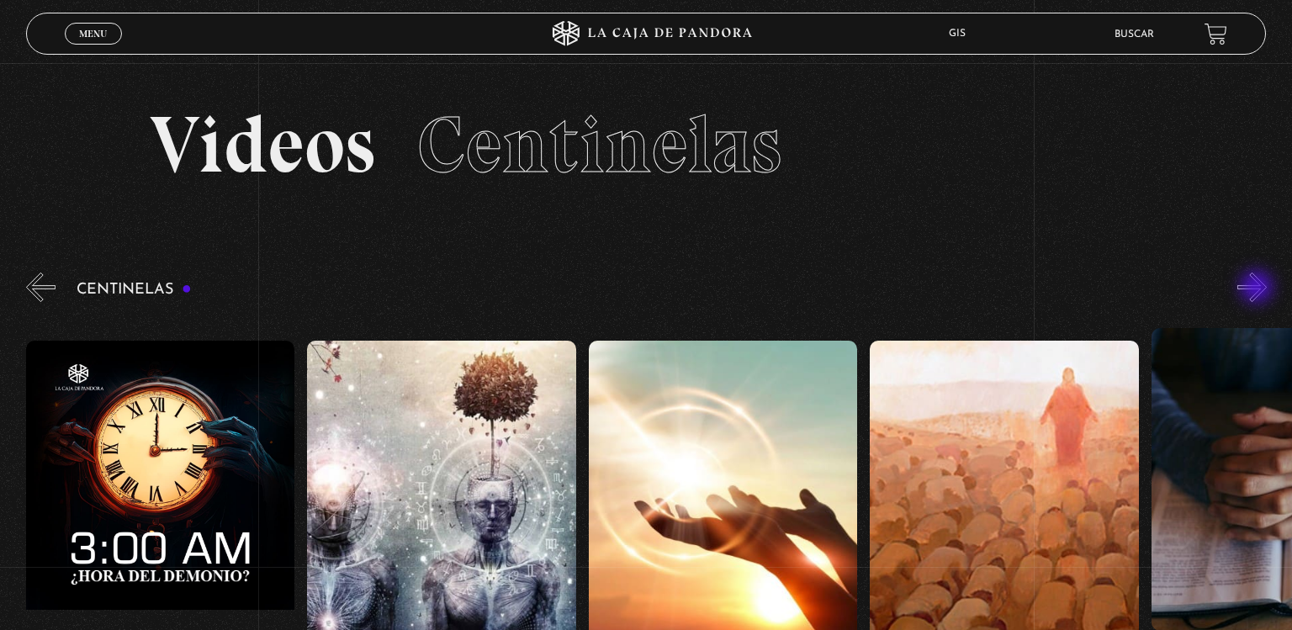
scroll to position [0, 25886]
click at [1259, 289] on button "»" at bounding box center [1252, 287] width 29 height 29
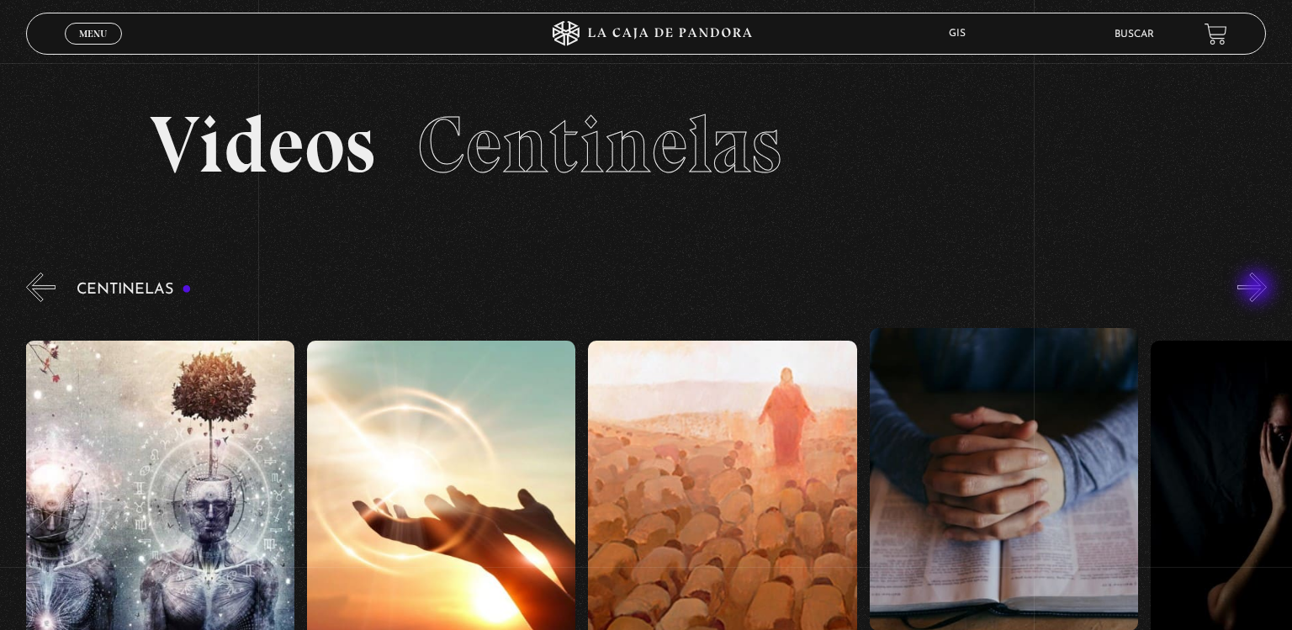
click at [1259, 289] on button "»" at bounding box center [1252, 287] width 29 height 29
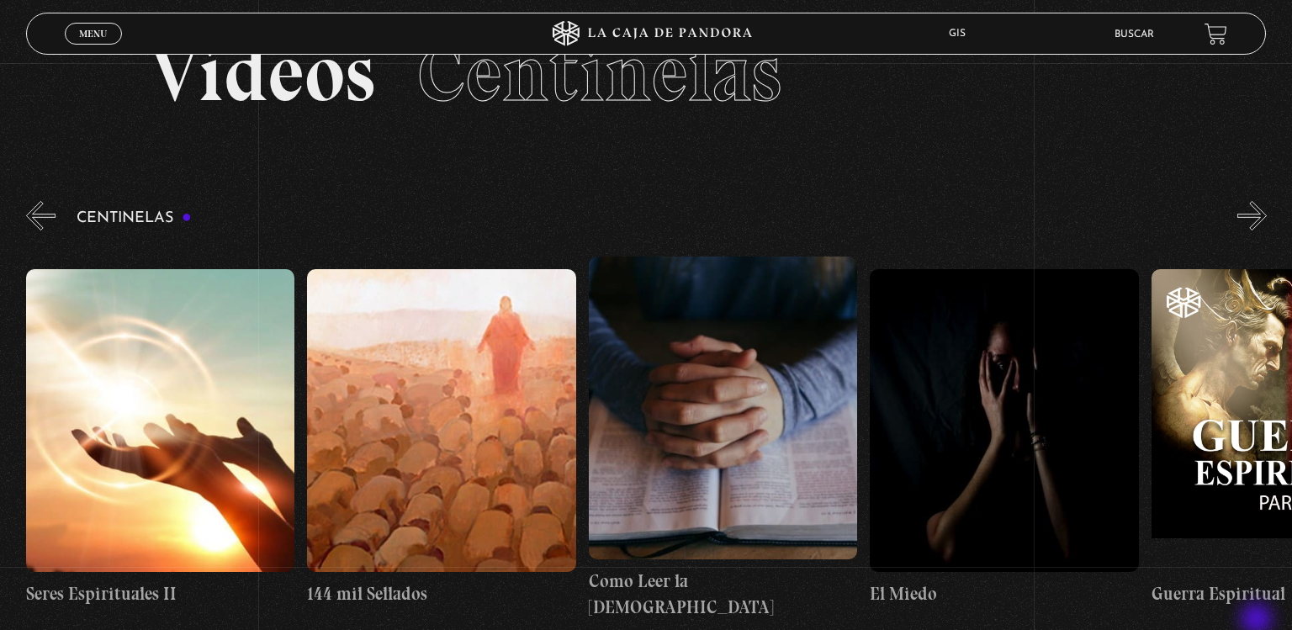
scroll to position [73, 0]
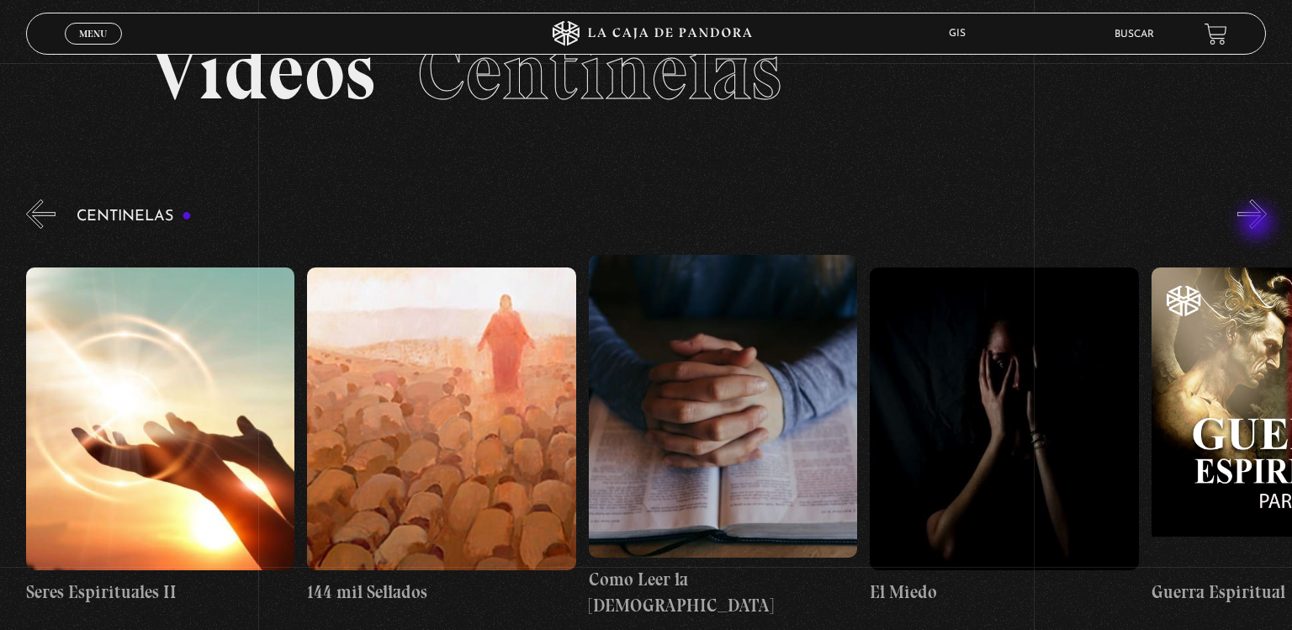
click at [1259, 224] on button "»" at bounding box center [1252, 213] width 29 height 29
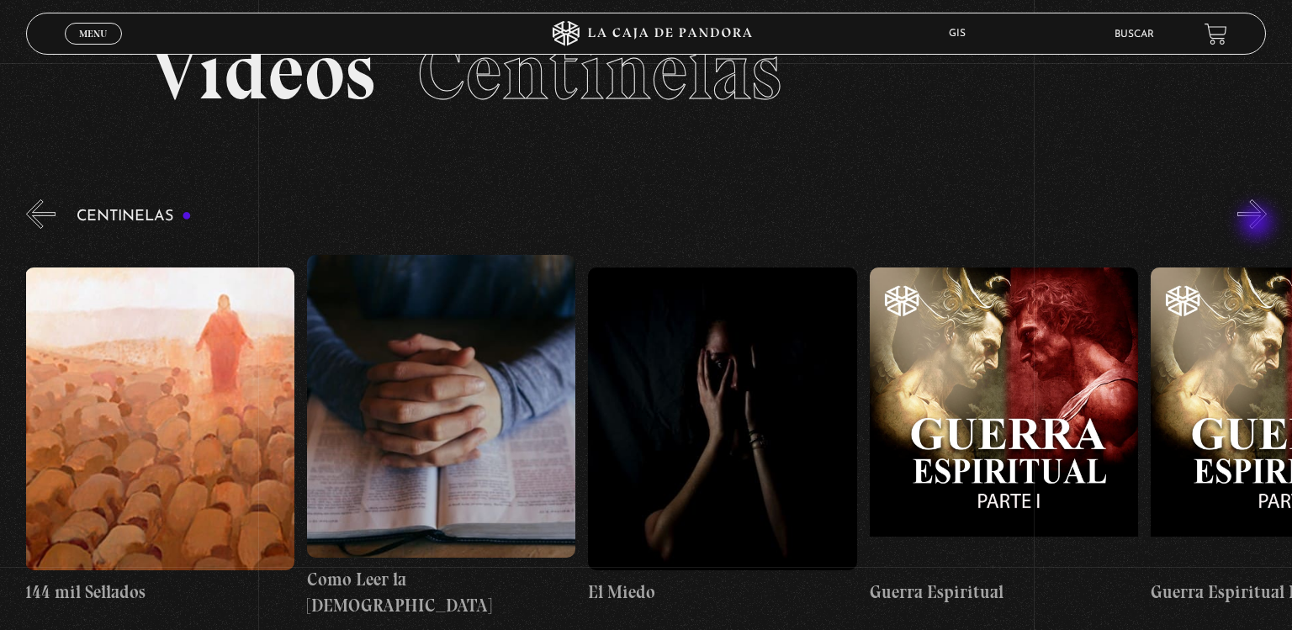
click at [1259, 224] on button "»" at bounding box center [1252, 213] width 29 height 29
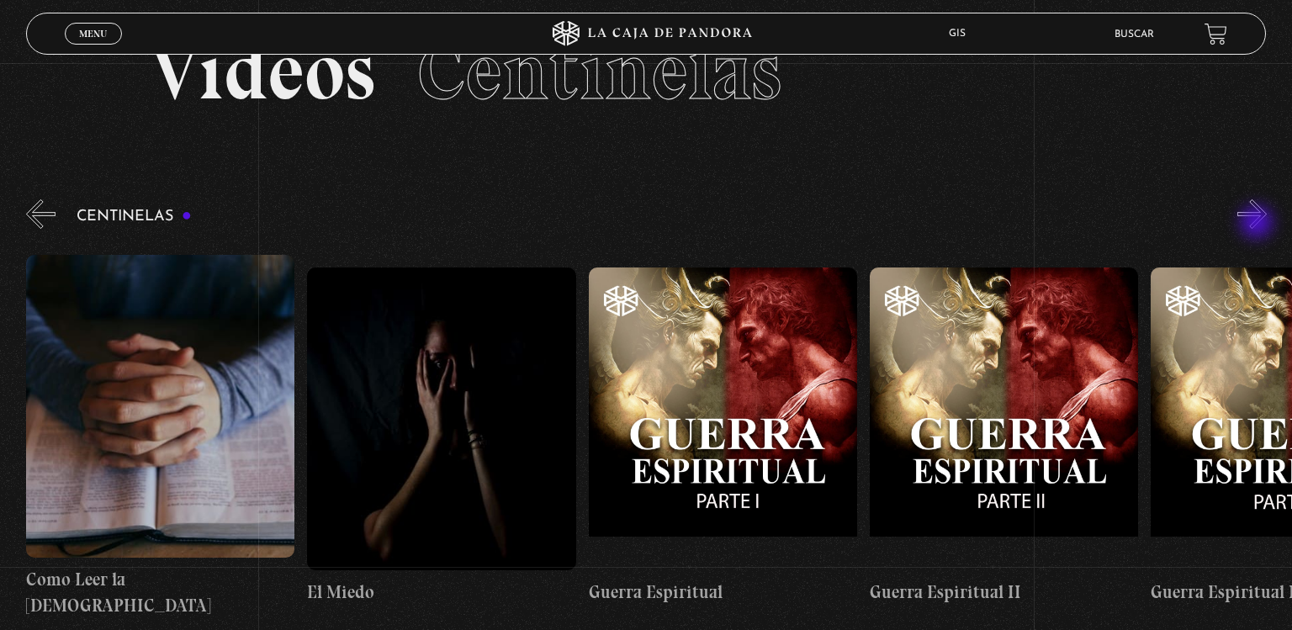
click at [1259, 224] on button "»" at bounding box center [1252, 213] width 29 height 29
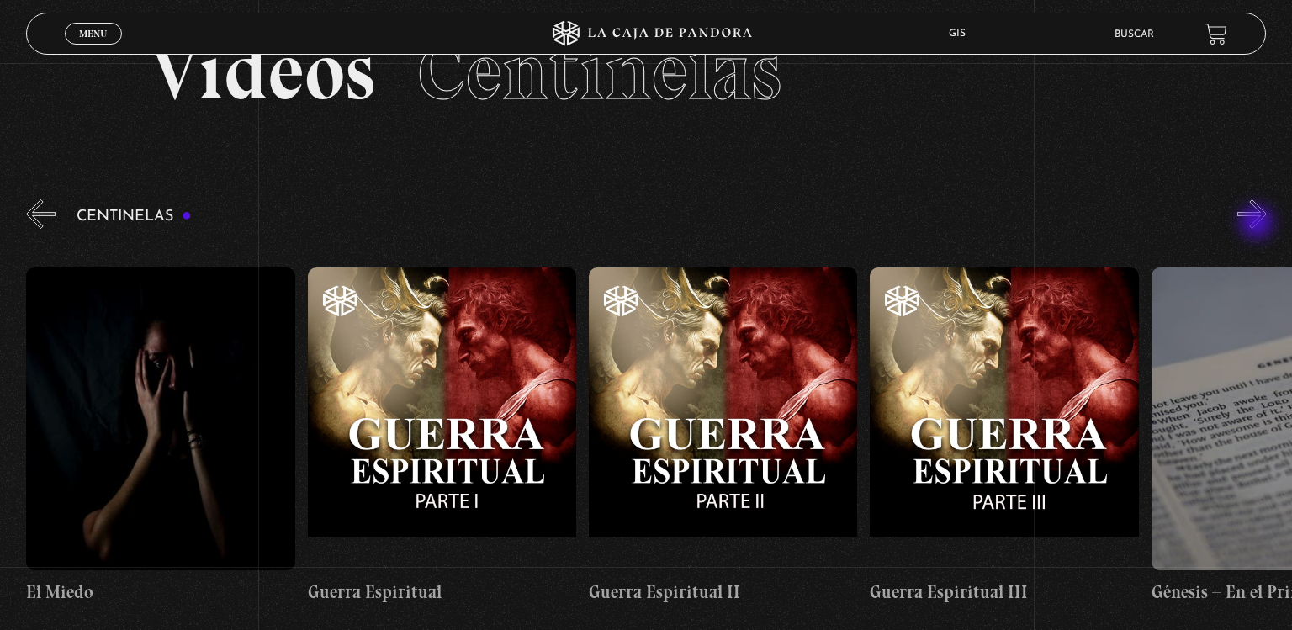
click at [1259, 224] on button "»" at bounding box center [1252, 213] width 29 height 29
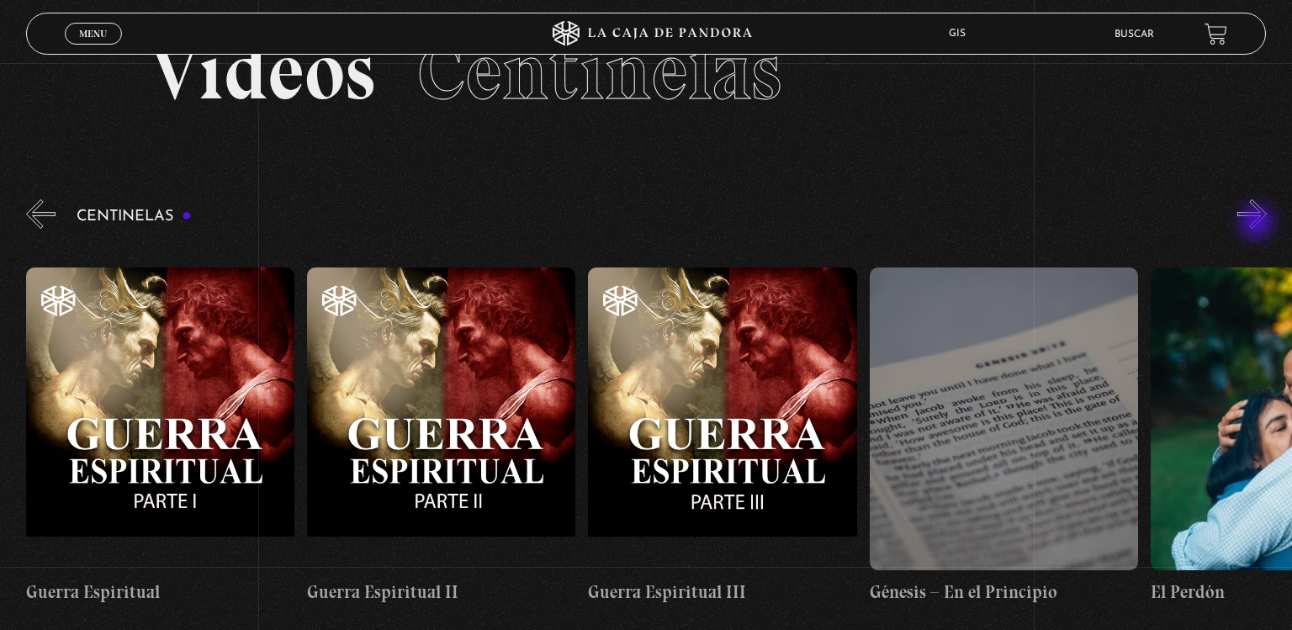
click at [1259, 224] on button "»" at bounding box center [1252, 213] width 29 height 29
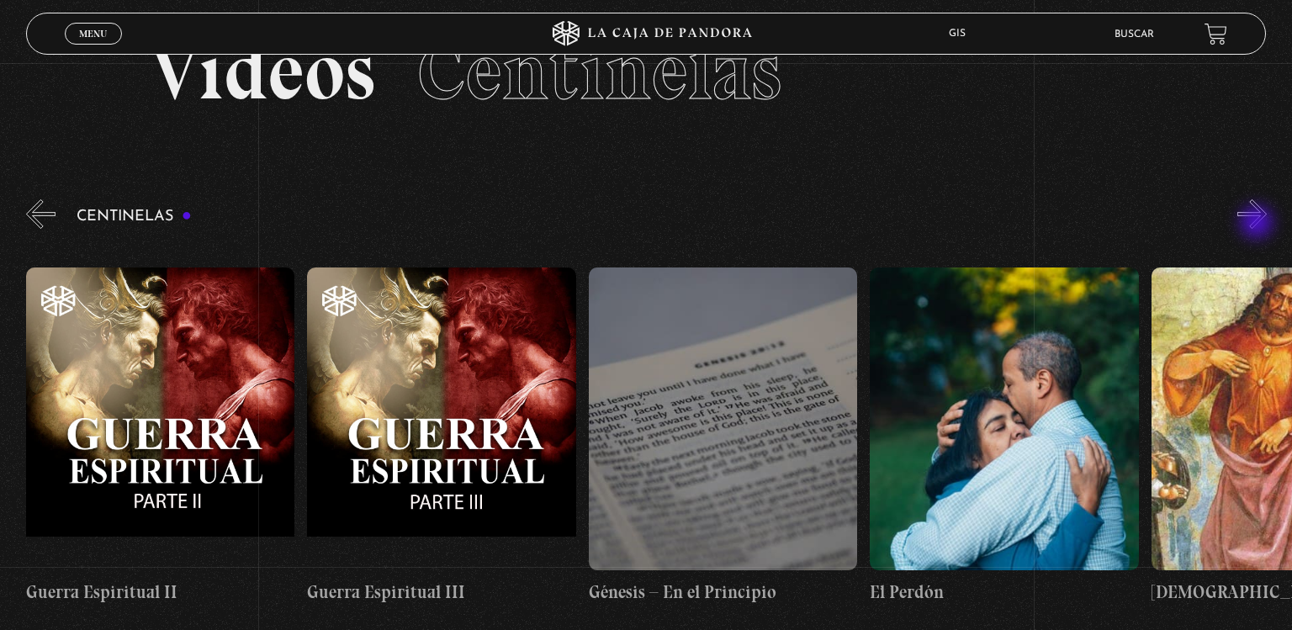
click at [1259, 224] on button "»" at bounding box center [1252, 213] width 29 height 29
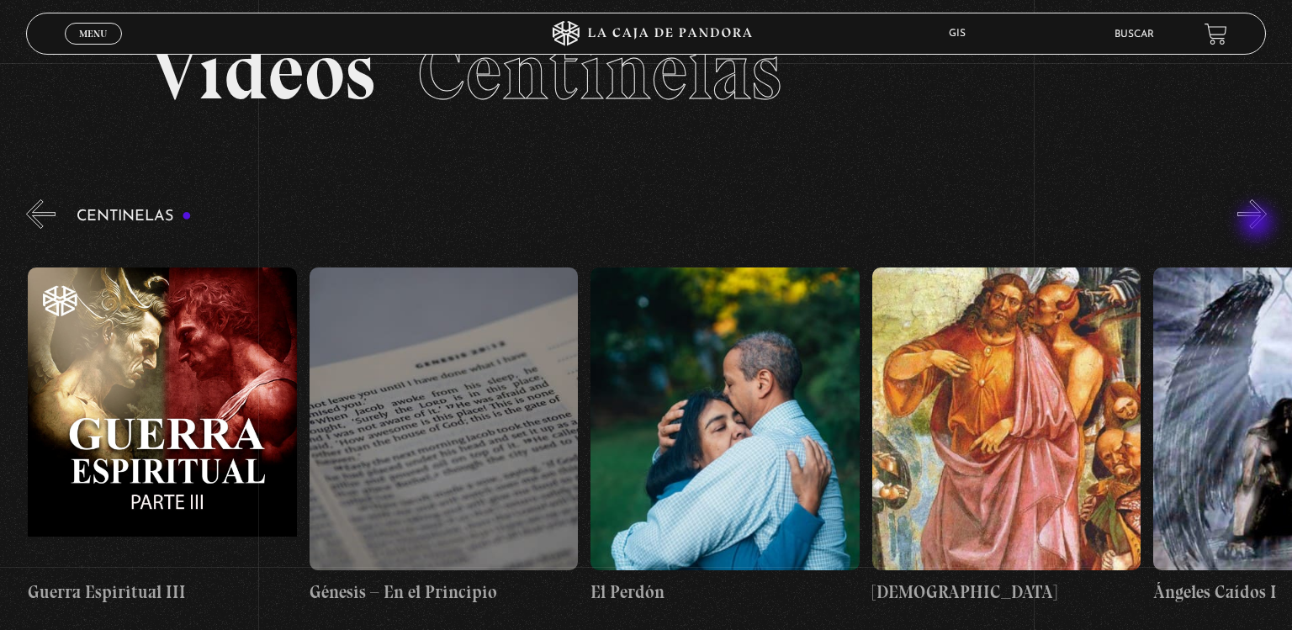
click at [1259, 224] on button "»" at bounding box center [1252, 213] width 29 height 29
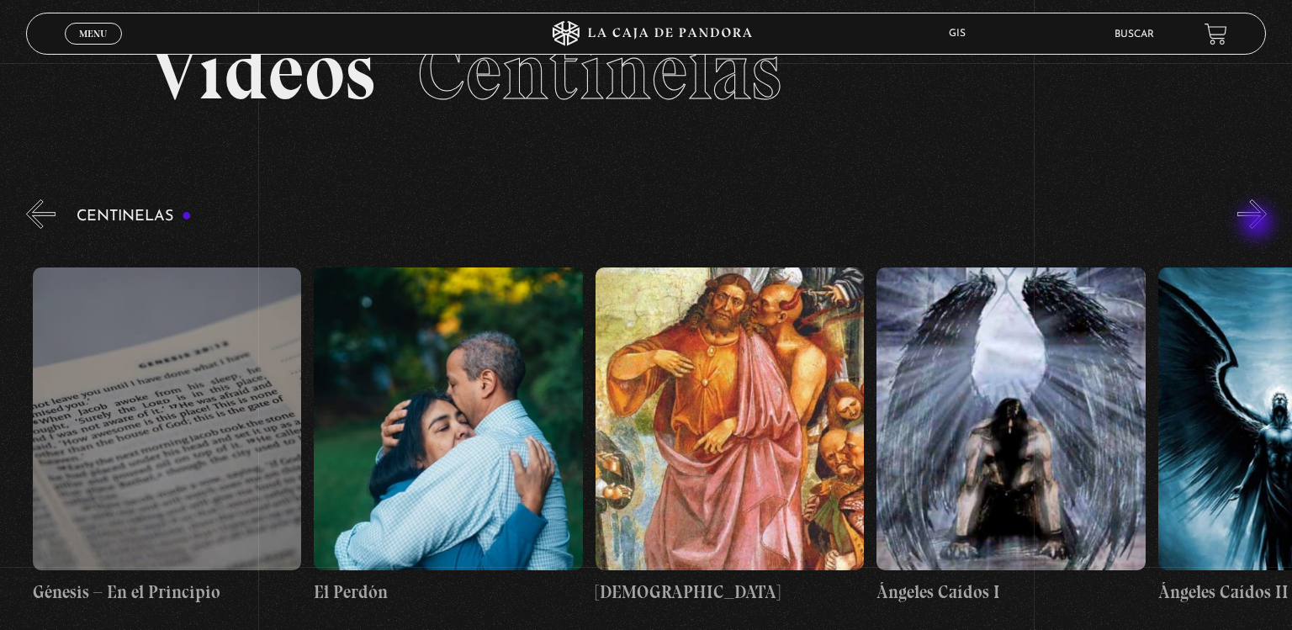
click at [1259, 224] on button "»" at bounding box center [1252, 213] width 29 height 29
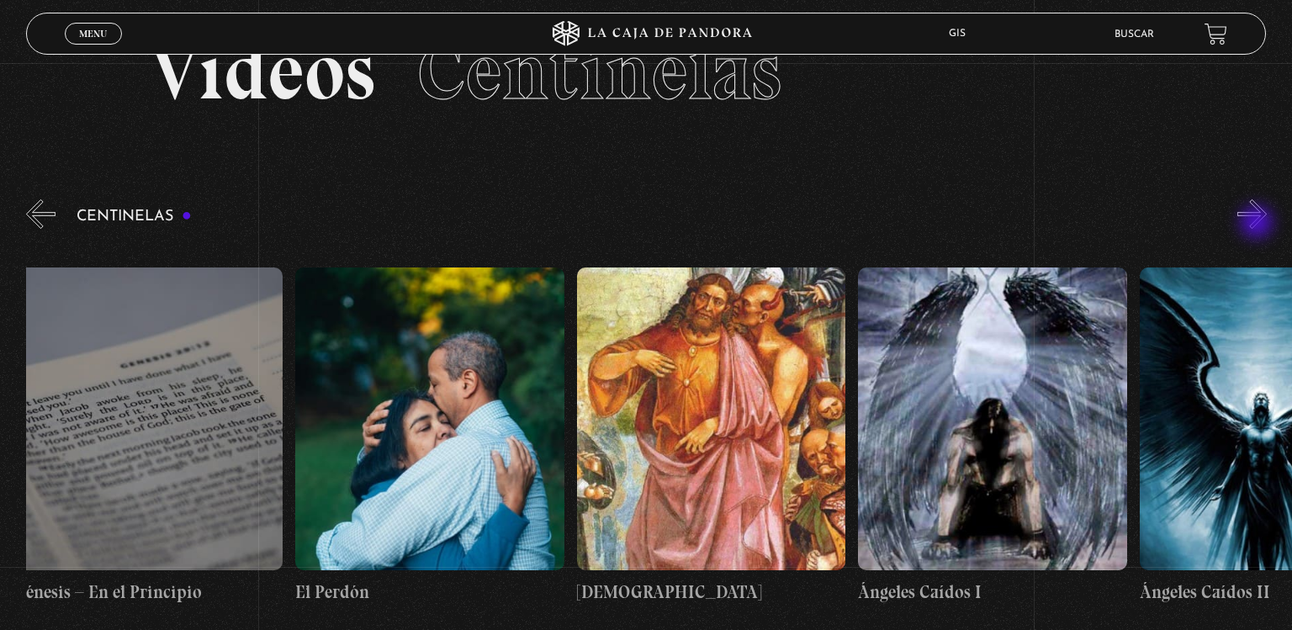
click at [1259, 224] on button "»" at bounding box center [1252, 213] width 29 height 29
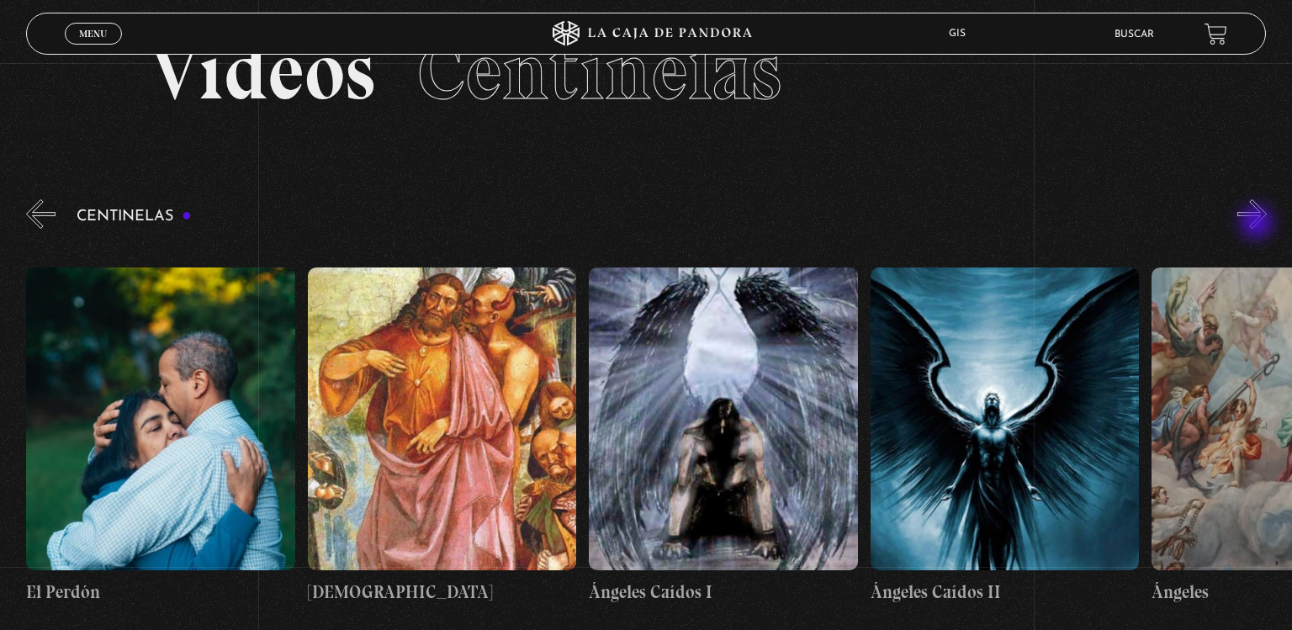
click at [1259, 224] on button "»" at bounding box center [1252, 213] width 29 height 29
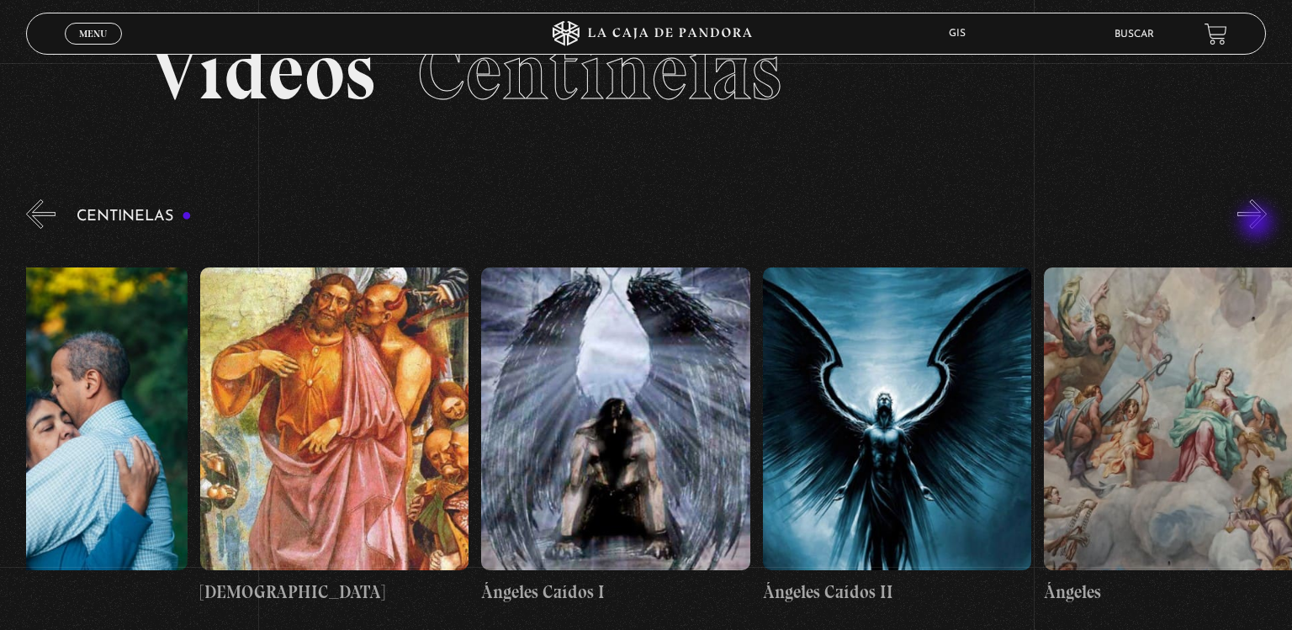
click at [1259, 224] on button "»" at bounding box center [1252, 213] width 29 height 29
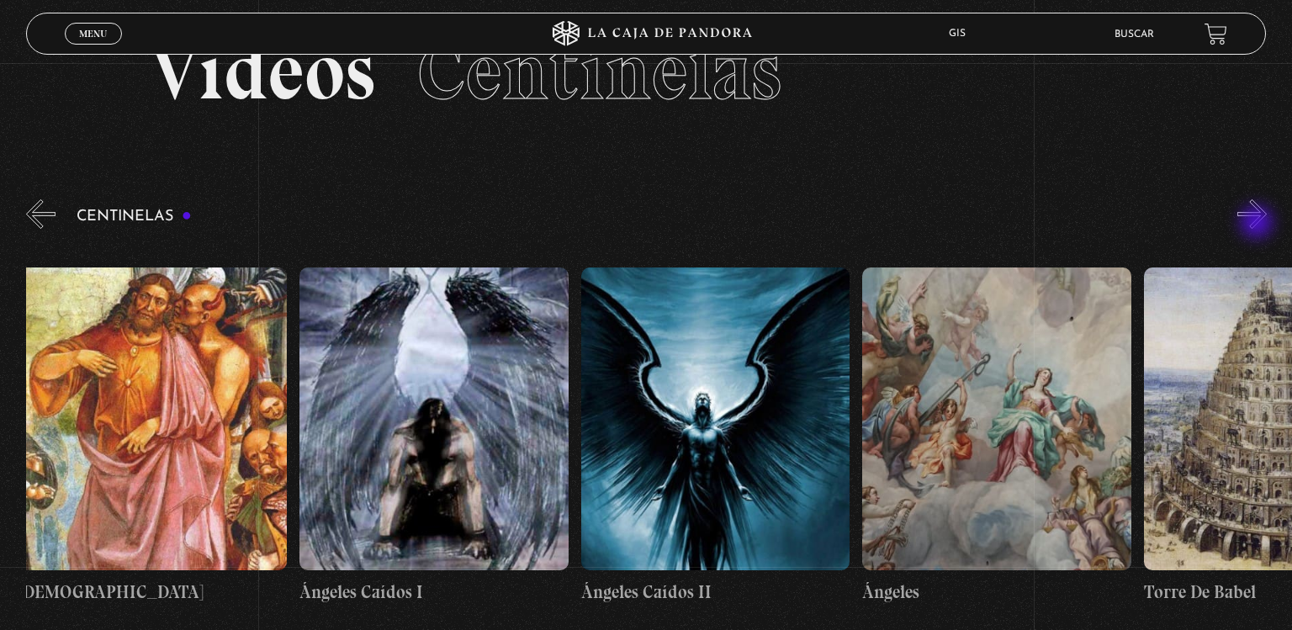
click at [1259, 224] on button "»" at bounding box center [1252, 213] width 29 height 29
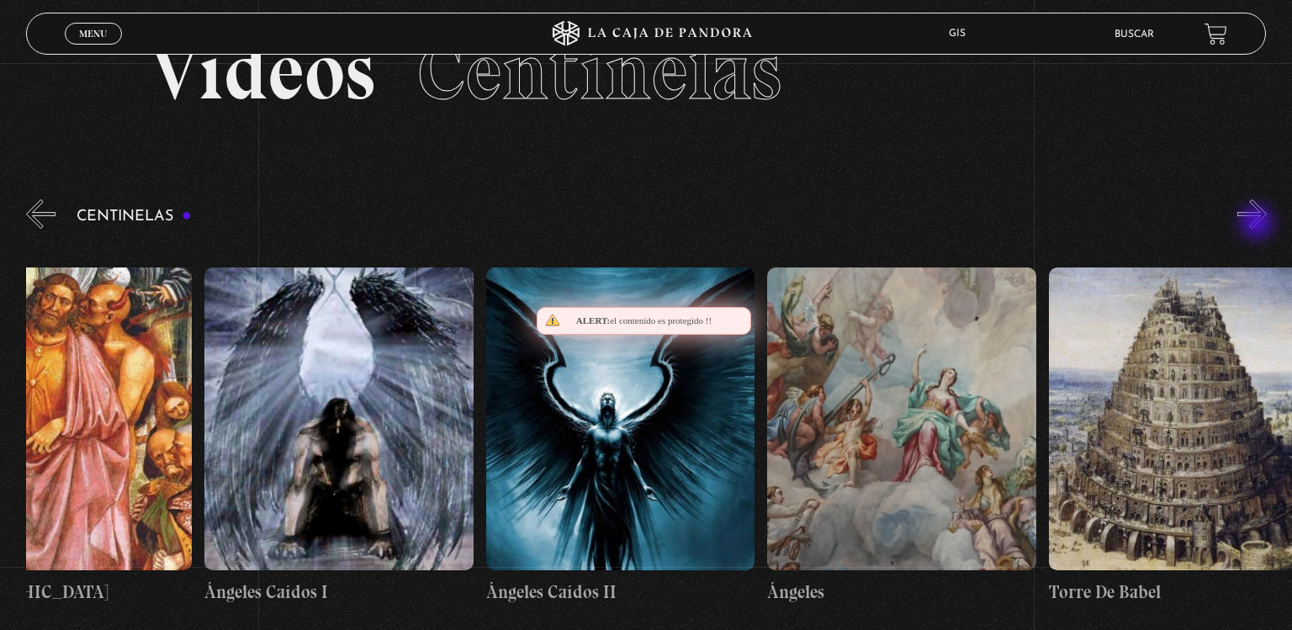
click at [1259, 224] on button "»" at bounding box center [1252, 213] width 29 height 29
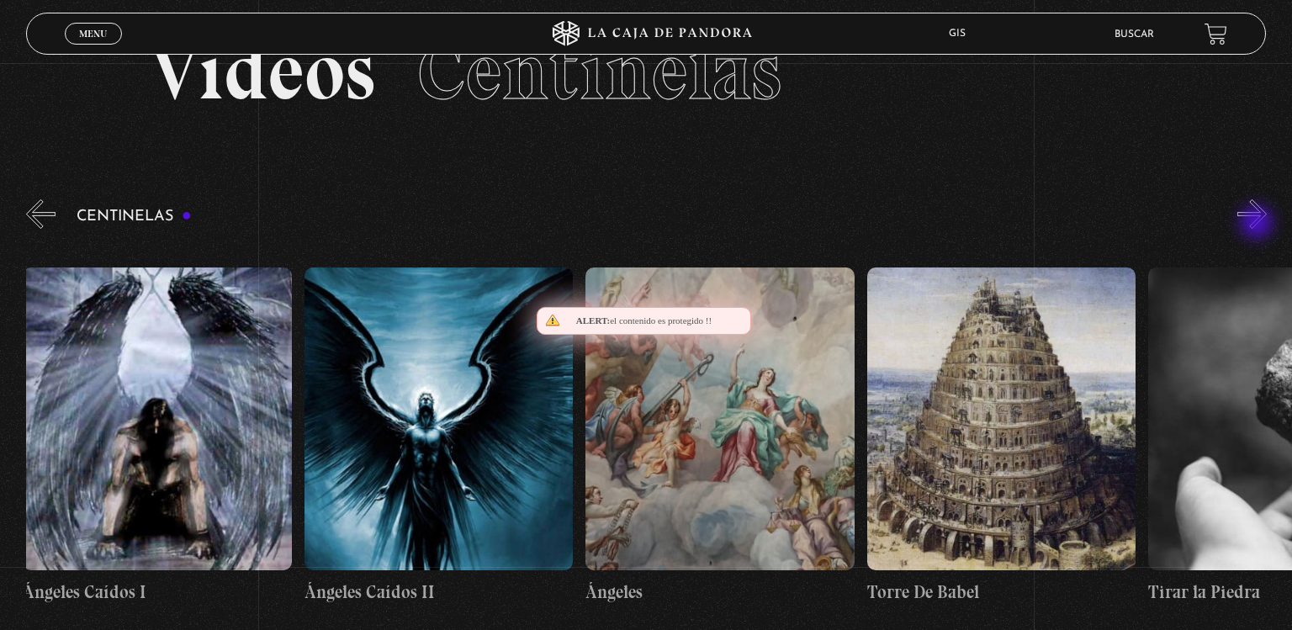
click at [1259, 224] on button "»" at bounding box center [1252, 213] width 29 height 29
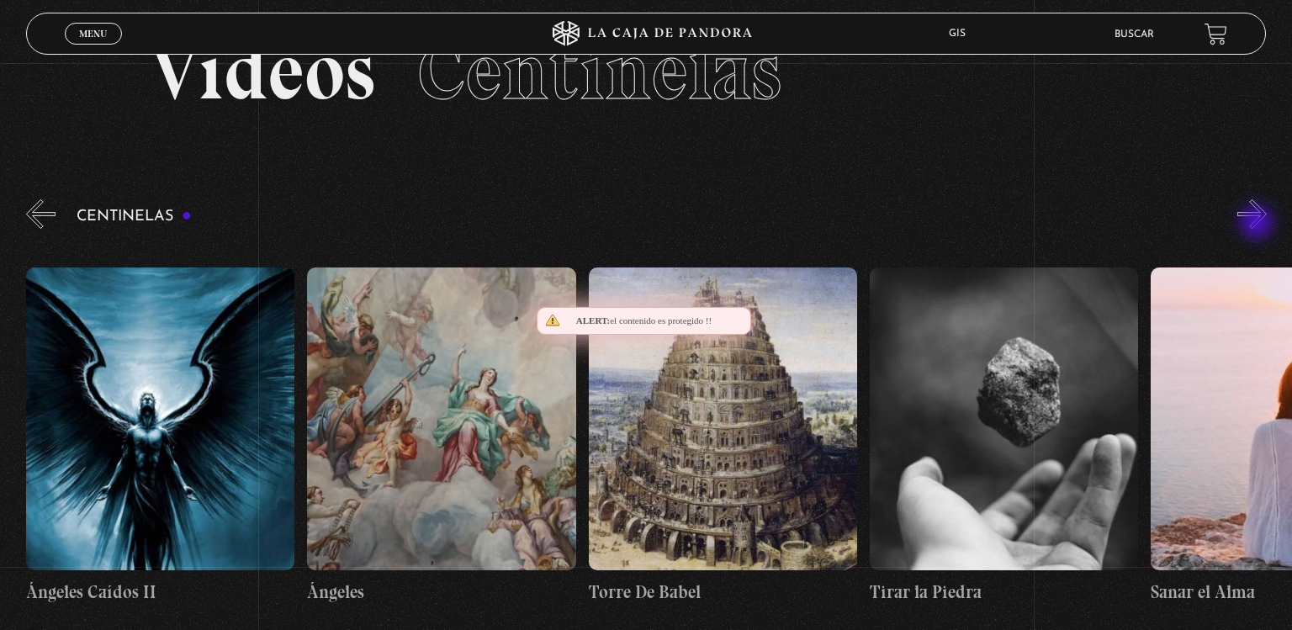
click at [1259, 224] on button "»" at bounding box center [1252, 213] width 29 height 29
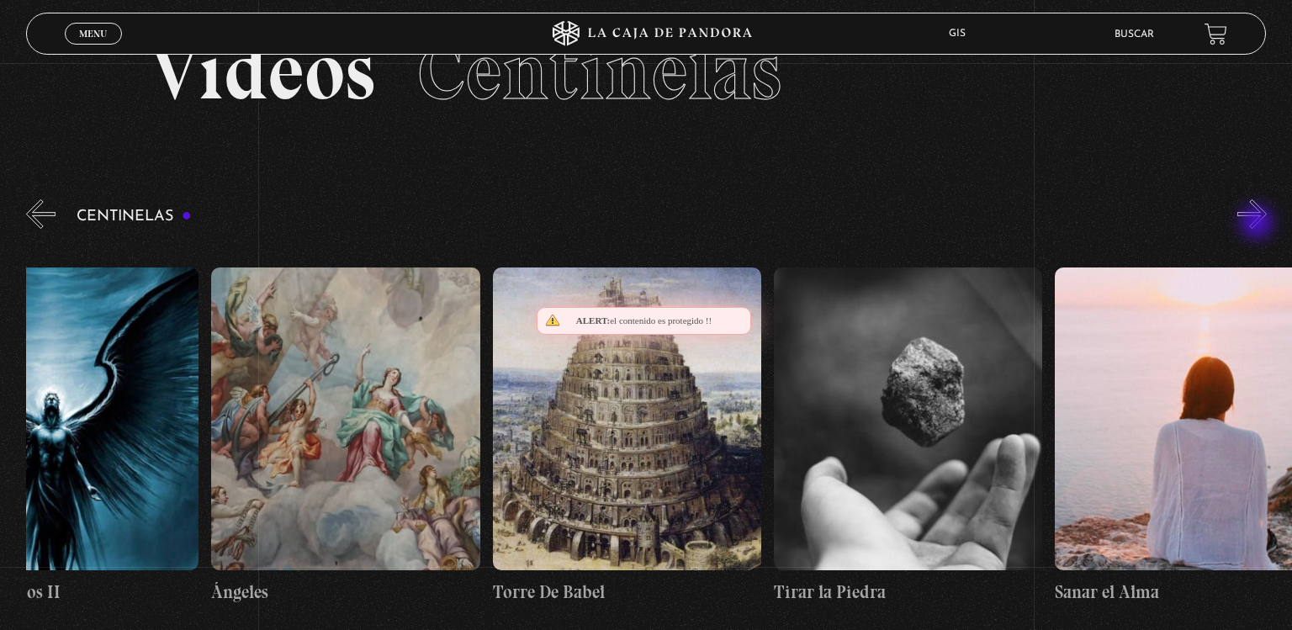
click at [1259, 224] on button "»" at bounding box center [1252, 213] width 29 height 29
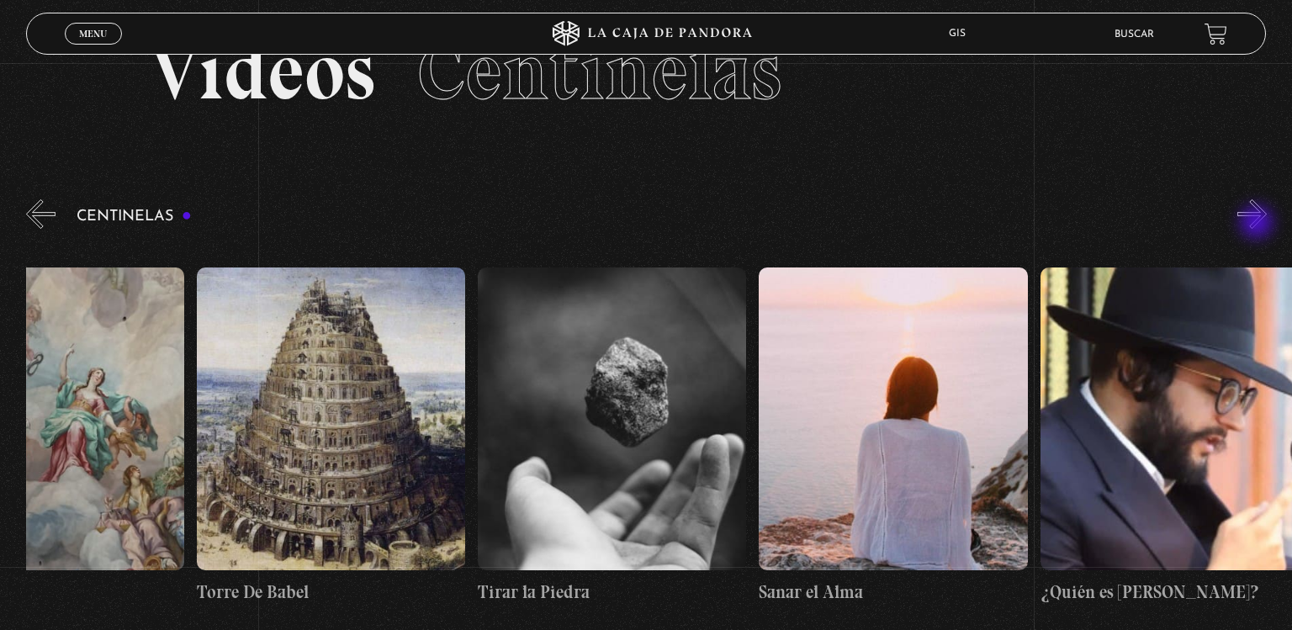
click at [1259, 224] on button "»" at bounding box center [1252, 213] width 29 height 29
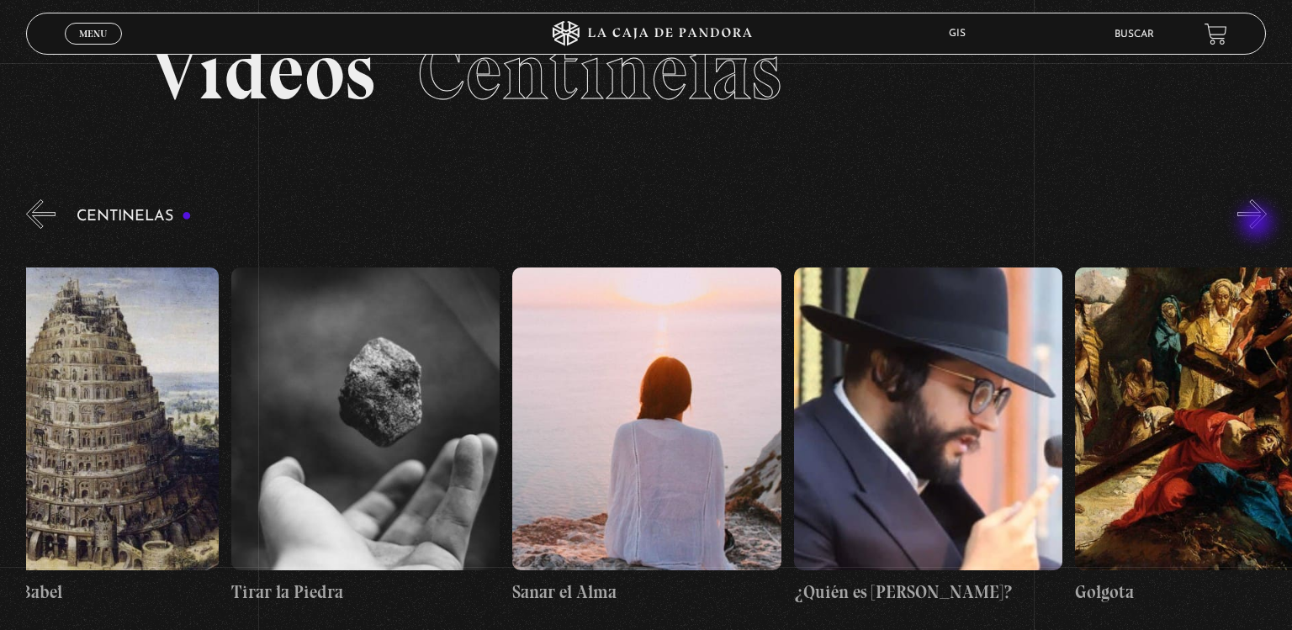
click at [1259, 224] on button "»" at bounding box center [1252, 213] width 29 height 29
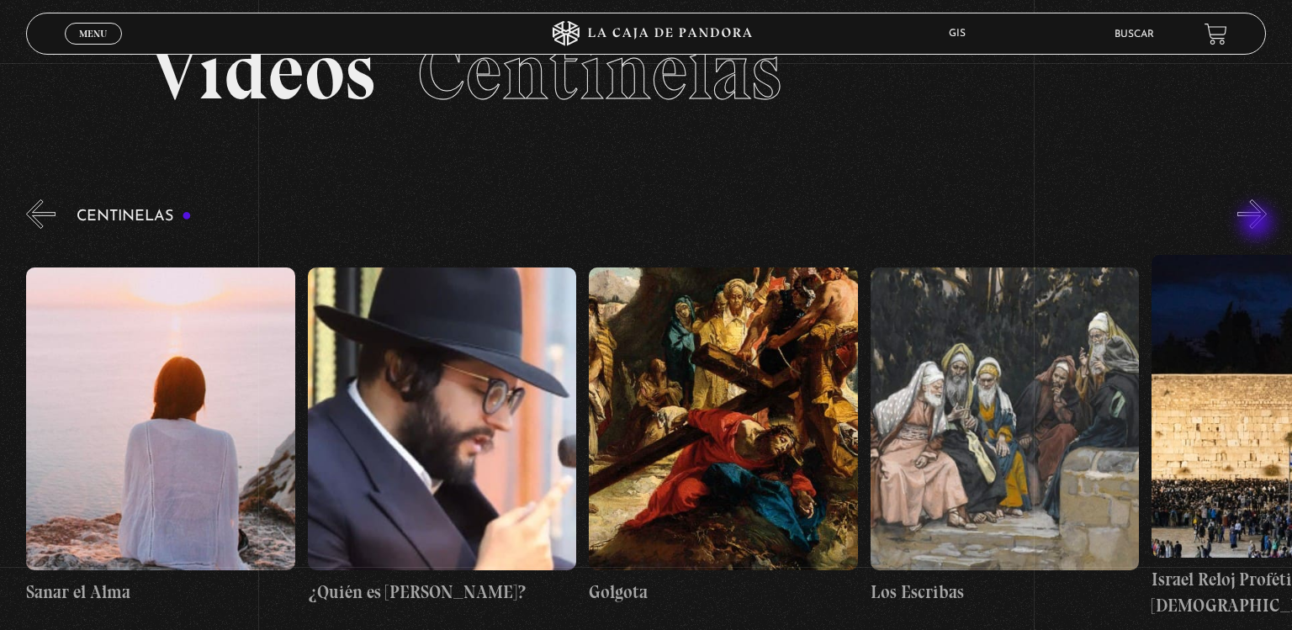
scroll to position [0, 30670]
click at [1259, 224] on button "»" at bounding box center [1252, 213] width 29 height 29
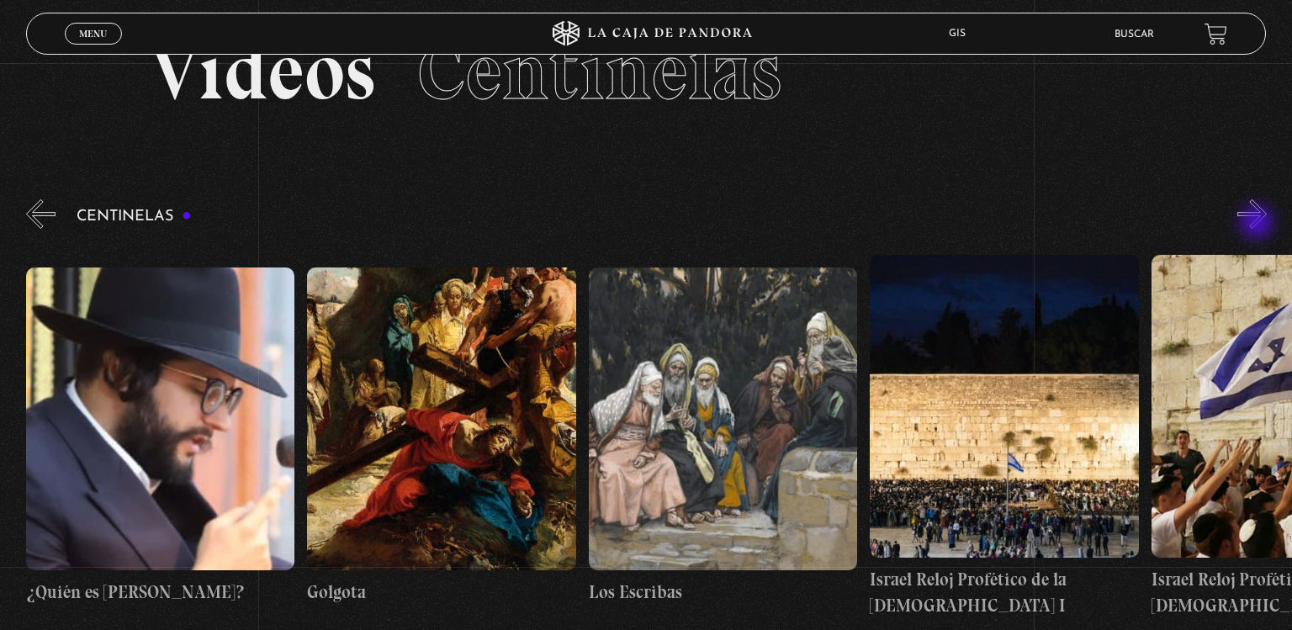
scroll to position [0, 30951]
click at [1259, 224] on button "»" at bounding box center [1252, 213] width 29 height 29
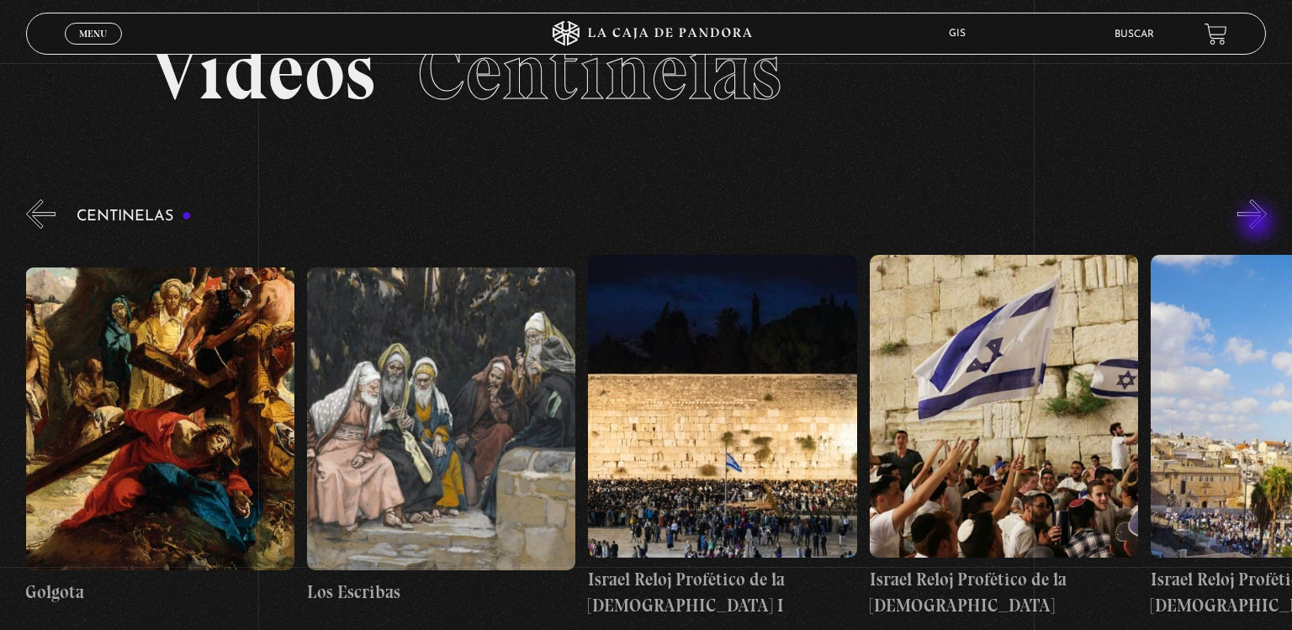
click at [1259, 224] on button "»" at bounding box center [1252, 213] width 29 height 29
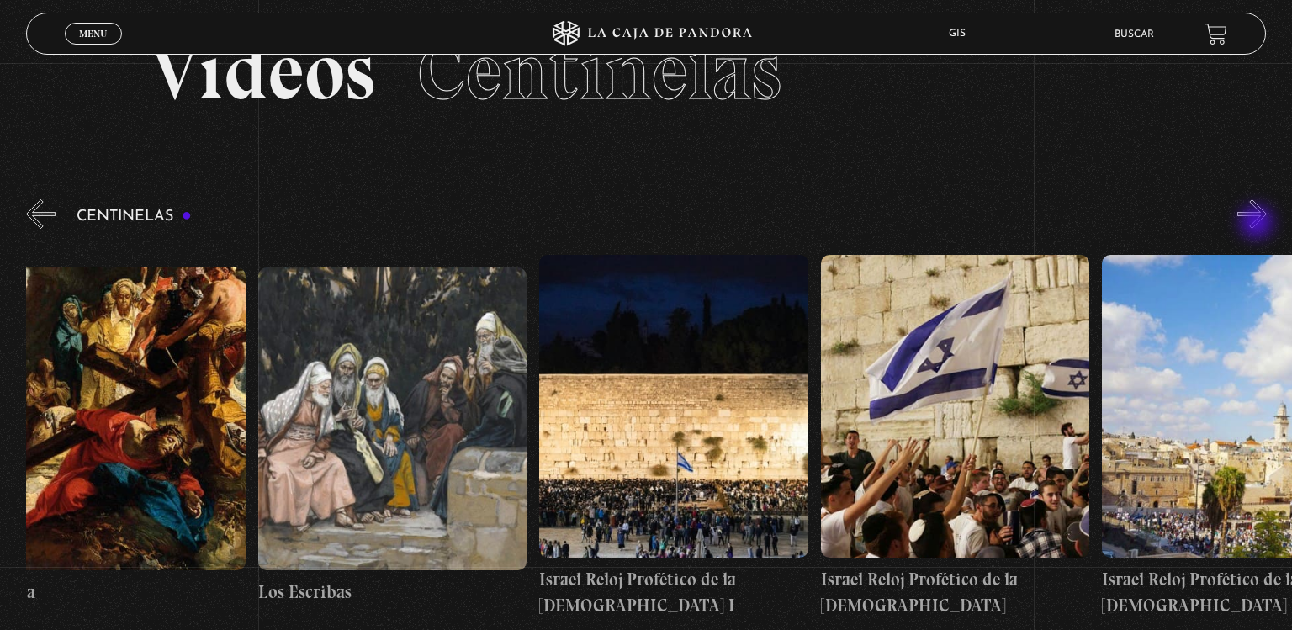
scroll to position [0, 31372]
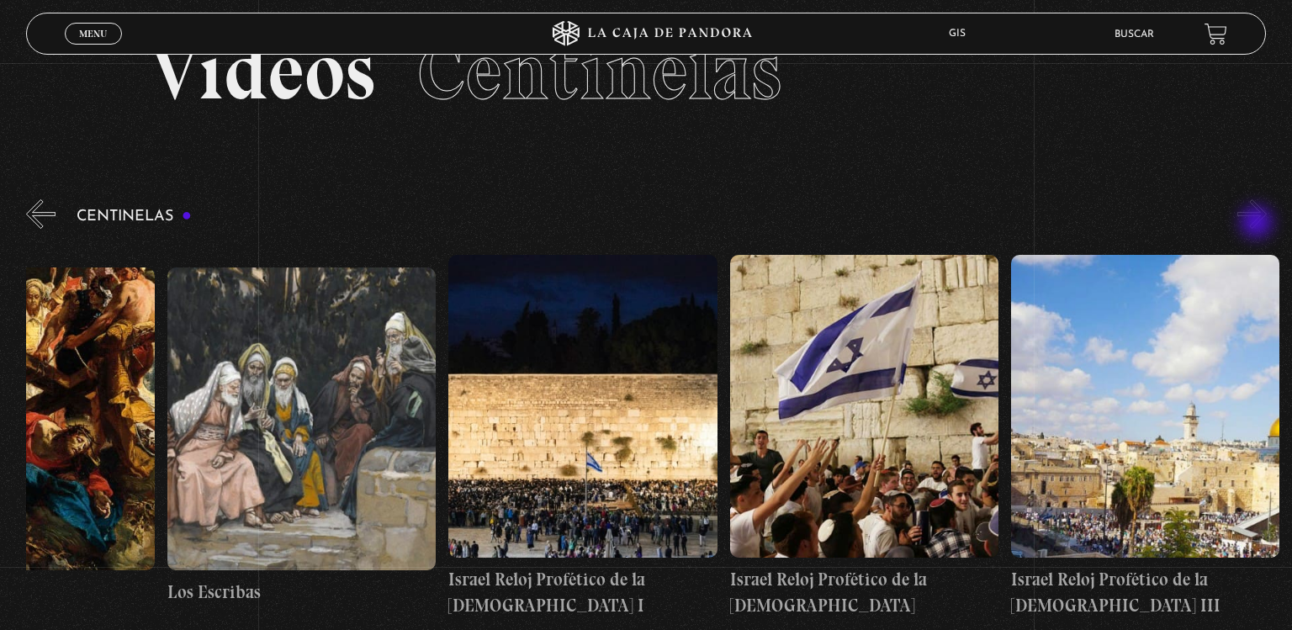
click at [1259, 224] on button "»" at bounding box center [1252, 213] width 29 height 29
click at [949, 300] on figure at bounding box center [864, 406] width 268 height 303
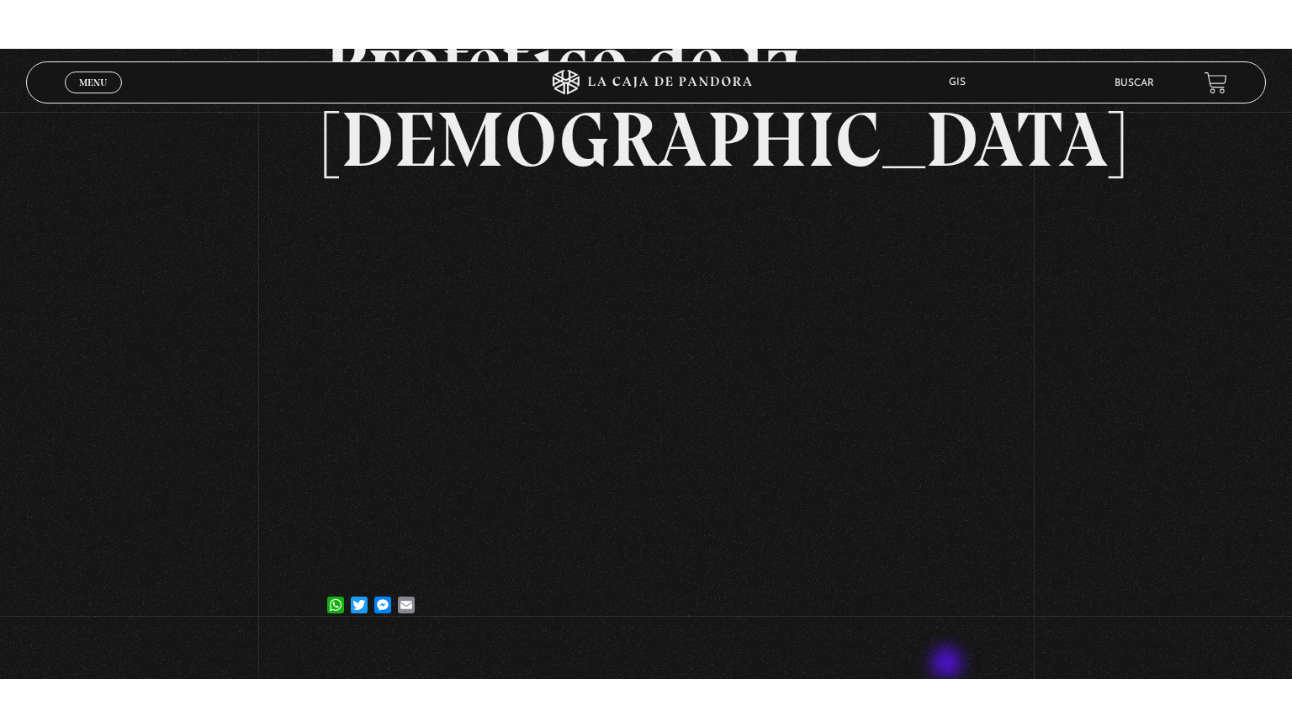
scroll to position [267, 0]
